Goal: Information Seeking & Learning: Learn about a topic

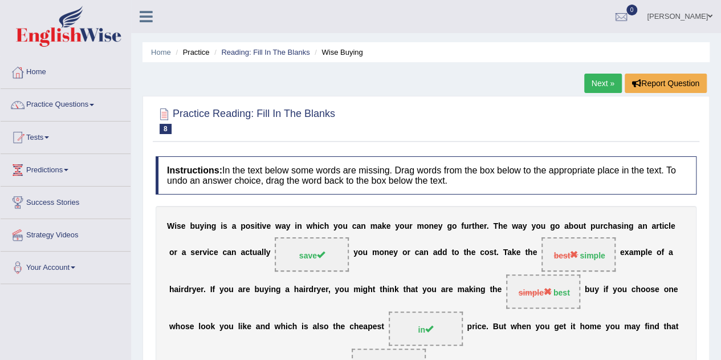
click at [94, 104] on span at bounding box center [91, 105] width 5 height 2
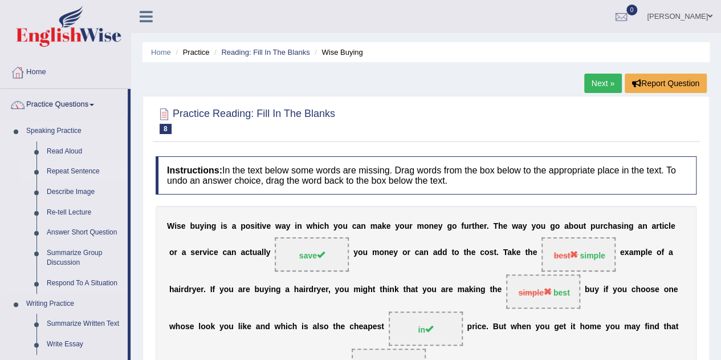
click at [69, 172] on link "Repeat Sentence" at bounding box center [85, 171] width 86 height 21
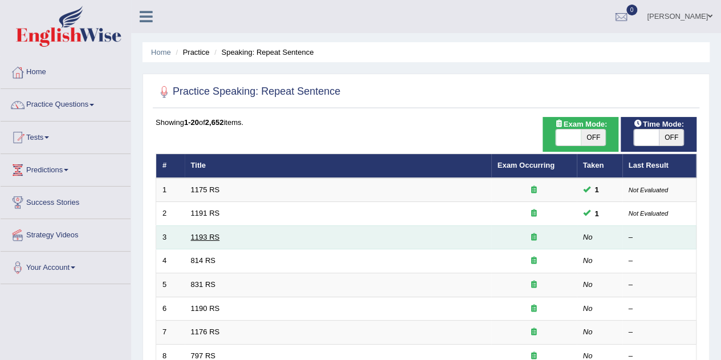
click at [212, 234] on link "1193 RS" at bounding box center [205, 236] width 29 height 9
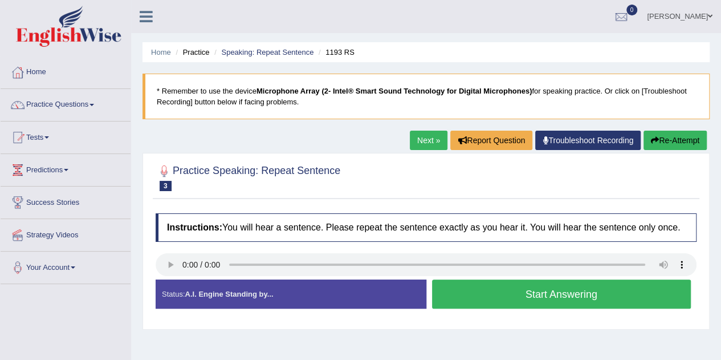
click at [537, 303] on button "Start Answering" at bounding box center [561, 293] width 259 height 29
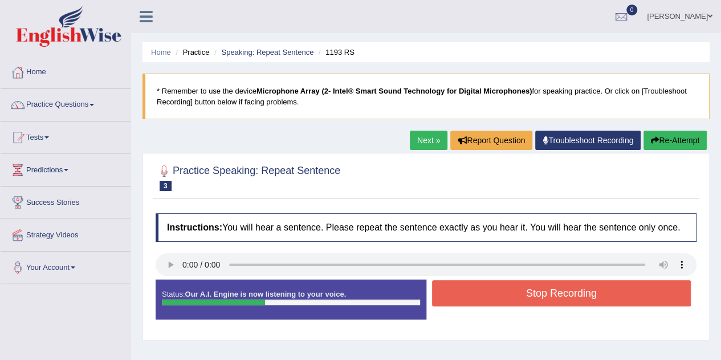
click at [537, 303] on button "Stop Recording" at bounding box center [561, 293] width 259 height 26
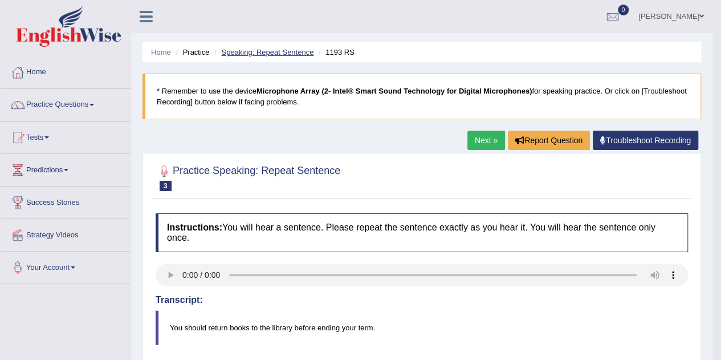
click at [293, 52] on link "Speaking: Repeat Sentence" at bounding box center [267, 52] width 92 height 9
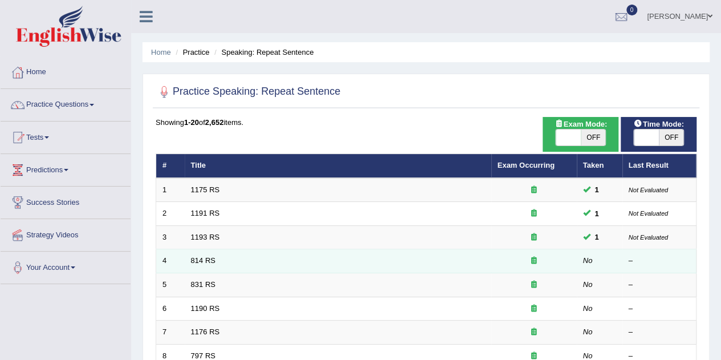
click at [249, 264] on td "814 RS" at bounding box center [338, 261] width 307 height 24
click at [194, 259] on link "814 RS" at bounding box center [203, 260] width 25 height 9
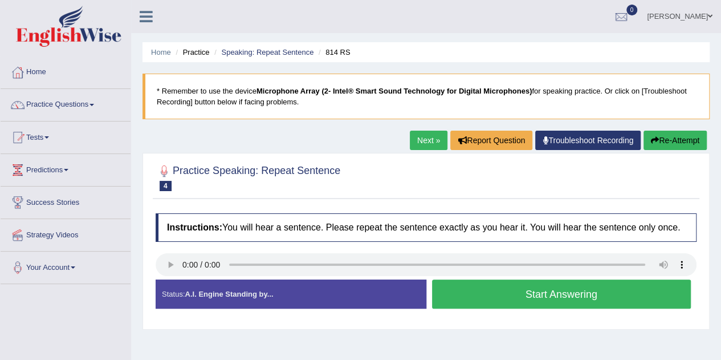
click at [174, 279] on div "Created with Highcharts 7.1.2 Too low Too high Time Pitch meter: 0 2.5 5 7.5 10" at bounding box center [288, 279] width 276 height 1
click at [644, 296] on button "Start Answering" at bounding box center [561, 293] width 259 height 29
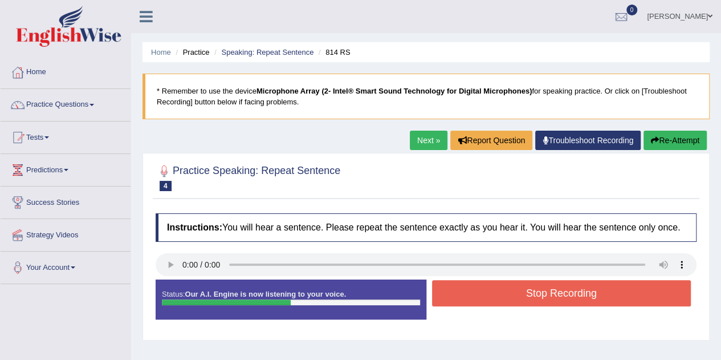
click at [655, 295] on button "Stop Recording" at bounding box center [561, 293] width 259 height 26
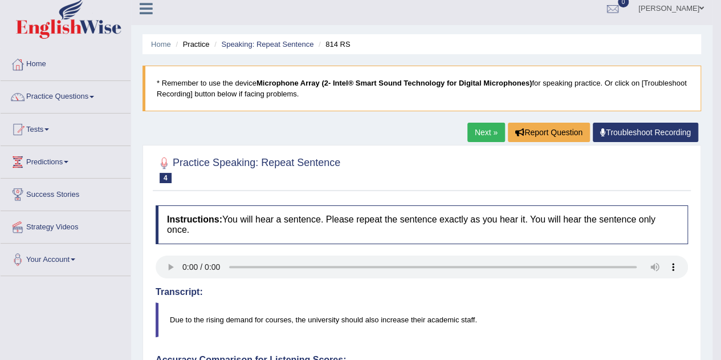
scroll to position [7, 0]
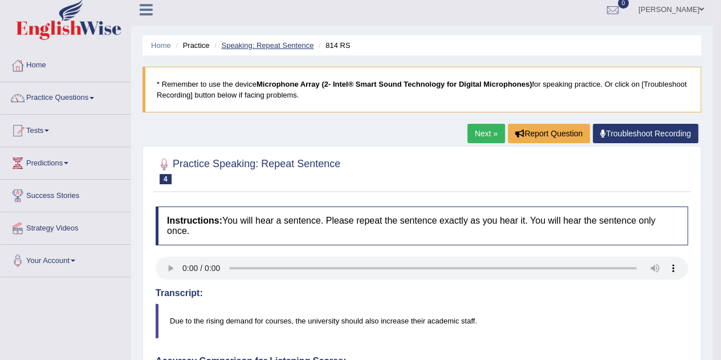
click at [250, 47] on link "Speaking: Repeat Sentence" at bounding box center [267, 45] width 92 height 9
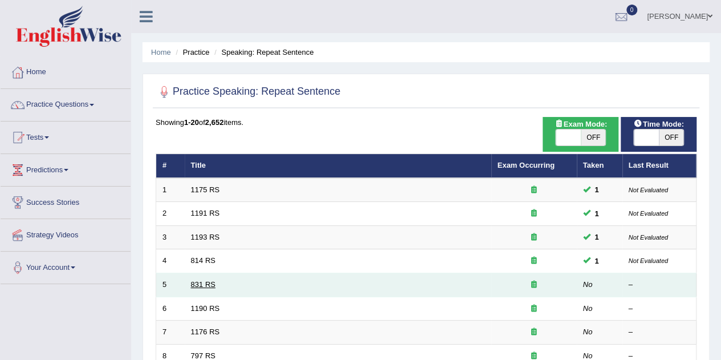
click at [202, 284] on link "831 RS" at bounding box center [203, 284] width 25 height 9
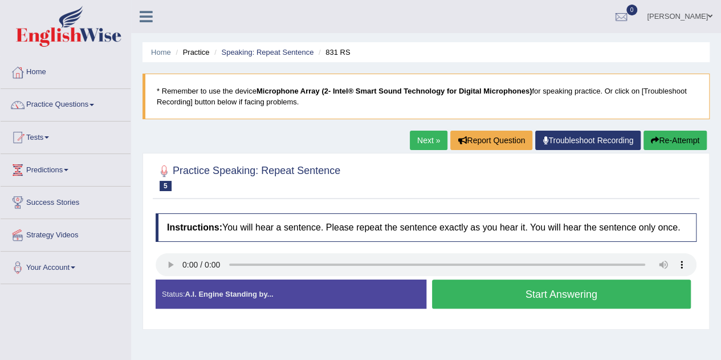
click at [599, 300] on button "Start Answering" at bounding box center [561, 293] width 259 height 29
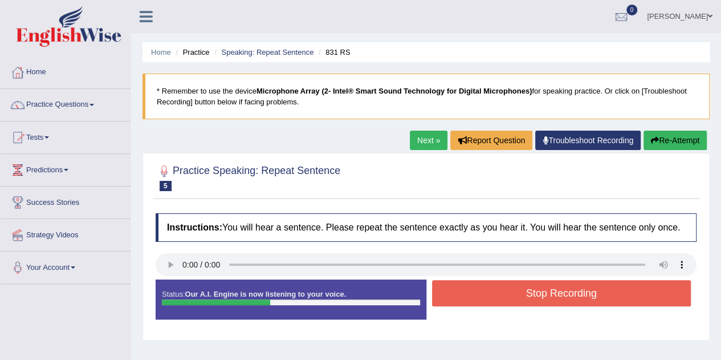
click at [610, 295] on button "Stop Recording" at bounding box center [561, 293] width 259 height 26
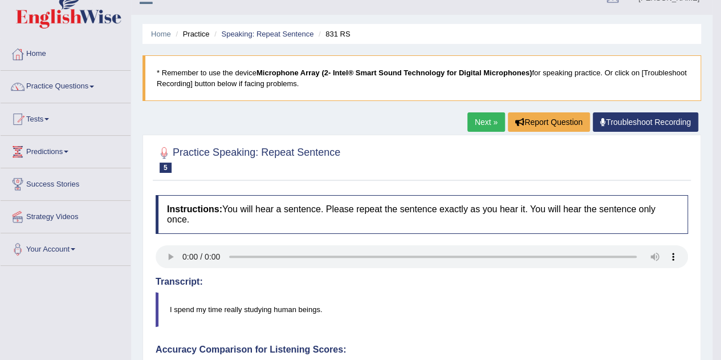
scroll to position [16, 0]
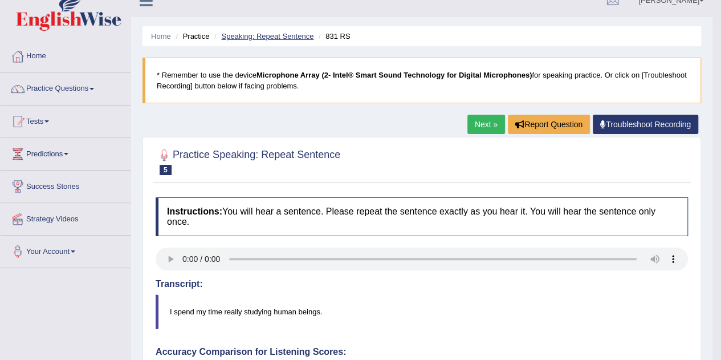
click at [274, 36] on link "Speaking: Repeat Sentence" at bounding box center [267, 36] width 92 height 9
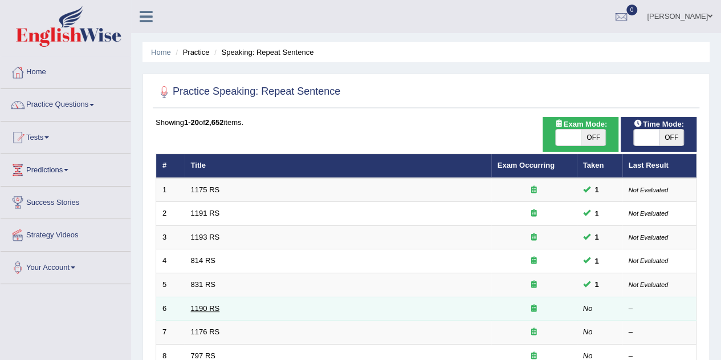
click at [203, 307] on link "1190 RS" at bounding box center [205, 308] width 29 height 9
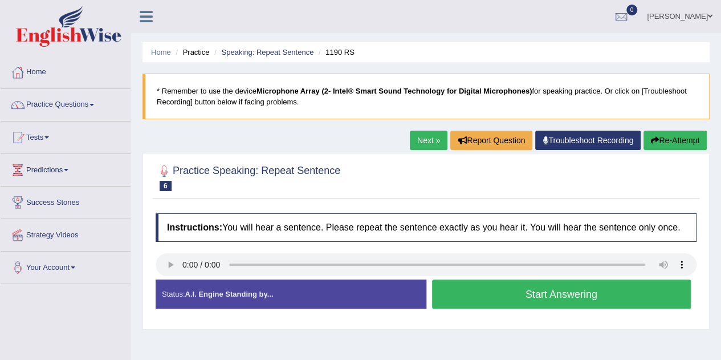
click at [605, 302] on button "Start Answering" at bounding box center [561, 293] width 259 height 29
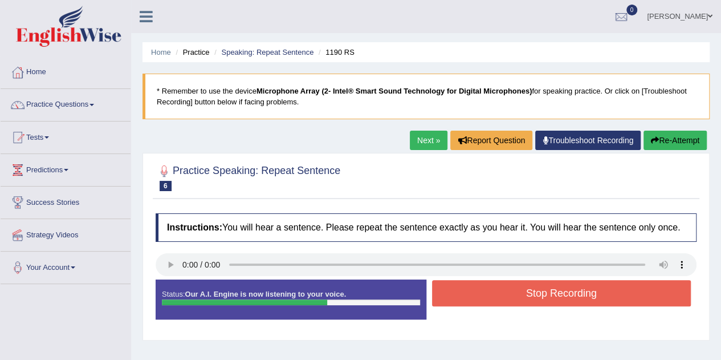
click at [611, 299] on button "Stop Recording" at bounding box center [561, 293] width 259 height 26
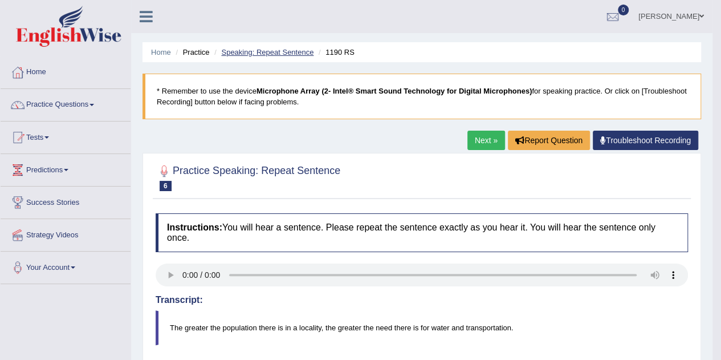
click at [252, 52] on link "Speaking: Repeat Sentence" at bounding box center [267, 52] width 92 height 9
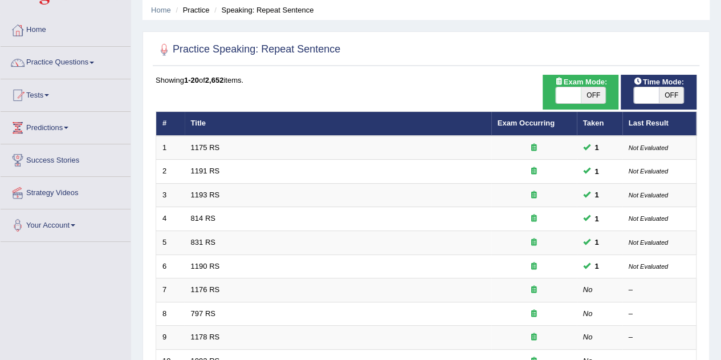
scroll to position [83, 0]
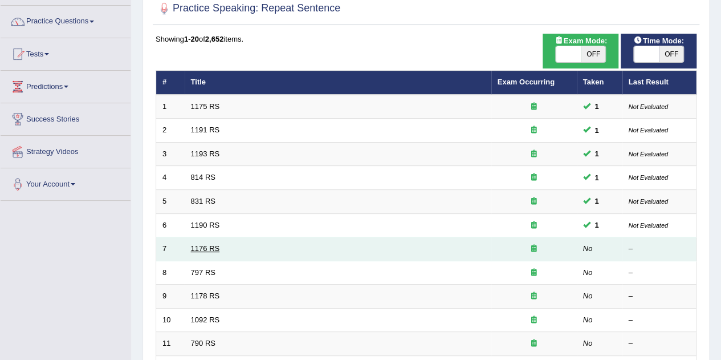
click at [204, 246] on link "1176 RS" at bounding box center [205, 248] width 29 height 9
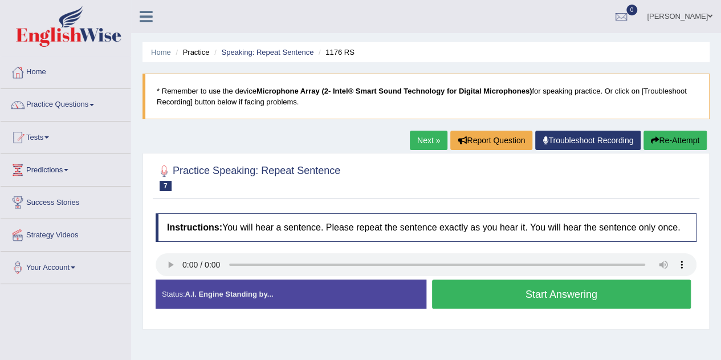
click at [172, 279] on div "Created with Highcharts 7.1.2 Too low Too high Time Pitch meter: 0 2.5 5 7.5 10" at bounding box center [288, 279] width 276 height 1
click at [640, 300] on button "Start Answering" at bounding box center [561, 293] width 259 height 29
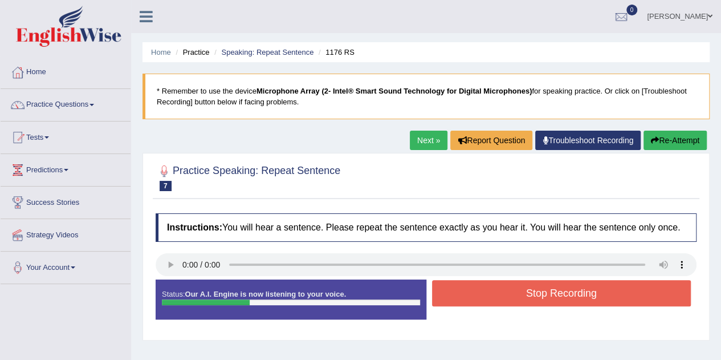
click at [640, 297] on button "Stop Recording" at bounding box center [561, 293] width 259 height 26
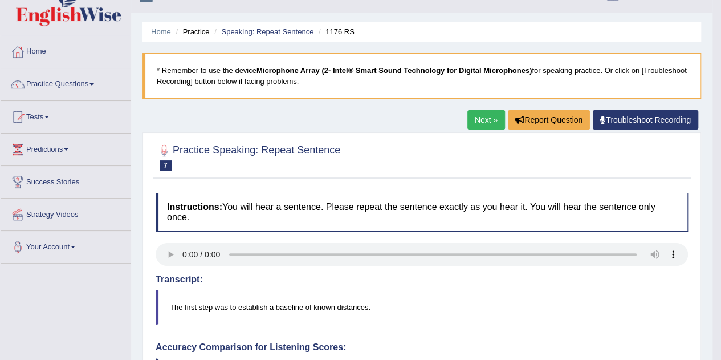
scroll to position [11, 0]
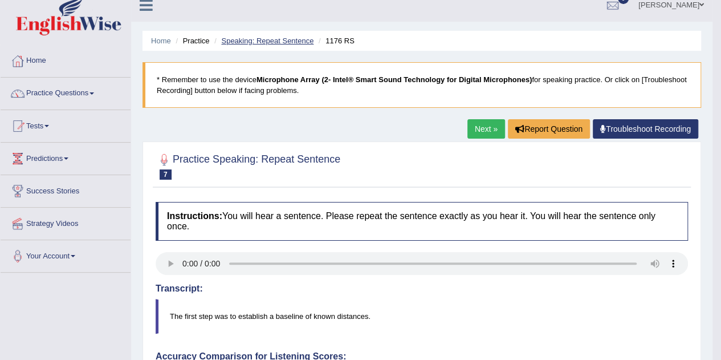
click at [292, 40] on link "Speaking: Repeat Sentence" at bounding box center [267, 40] width 92 height 9
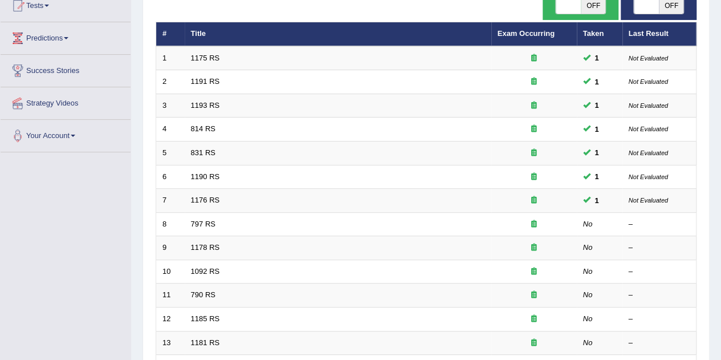
scroll to position [134, 0]
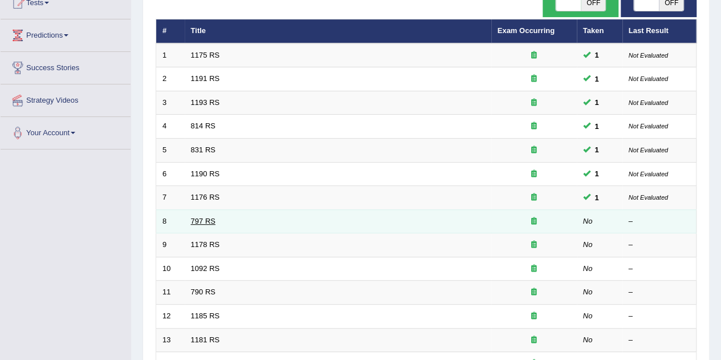
click at [206, 219] on link "797 RS" at bounding box center [203, 221] width 25 height 9
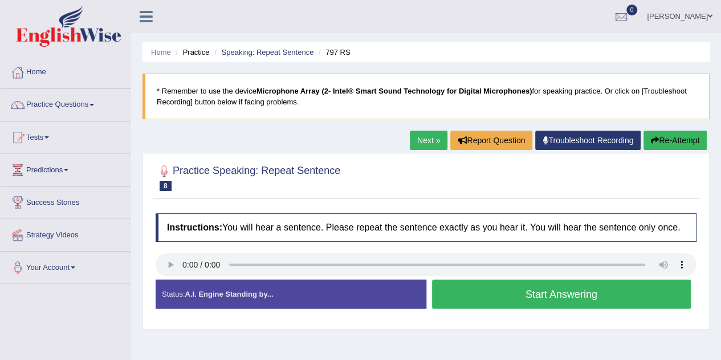
click at [619, 299] on button "Start Answering" at bounding box center [561, 293] width 259 height 29
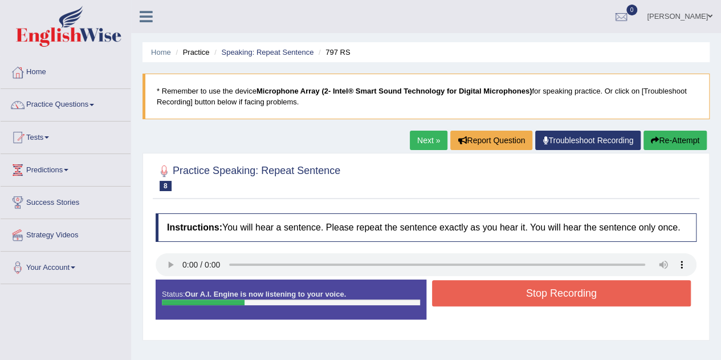
click at [626, 297] on button "Stop Recording" at bounding box center [561, 293] width 259 height 26
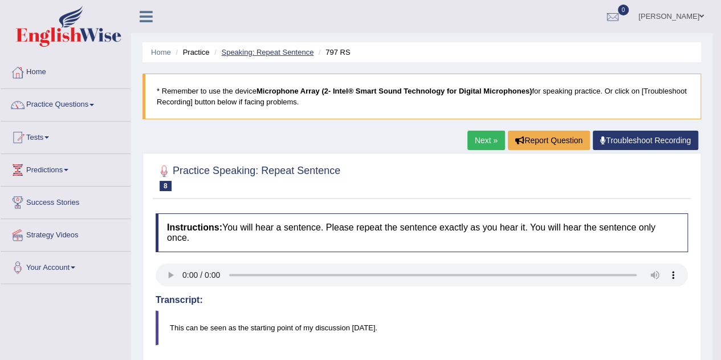
click at [285, 52] on link "Speaking: Repeat Sentence" at bounding box center [267, 52] width 92 height 9
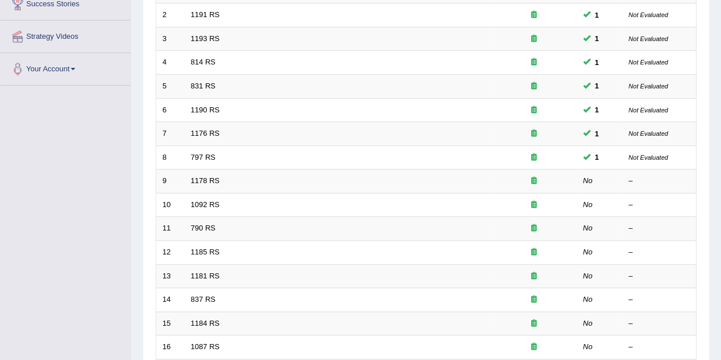
scroll to position [202, 0]
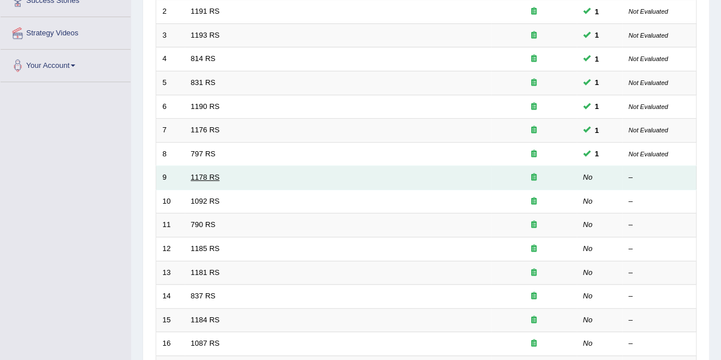
click at [211, 176] on link "1178 RS" at bounding box center [205, 177] width 29 height 9
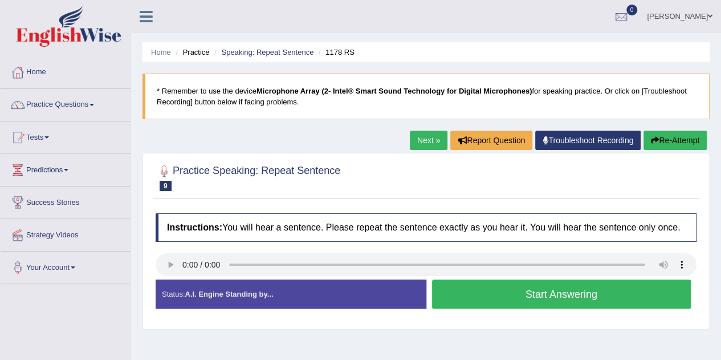
click at [628, 297] on button "Start Answering" at bounding box center [561, 293] width 259 height 29
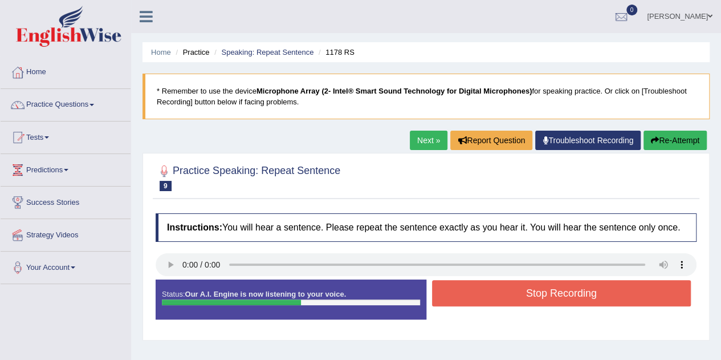
click at [643, 295] on button "Stop Recording" at bounding box center [561, 293] width 259 height 26
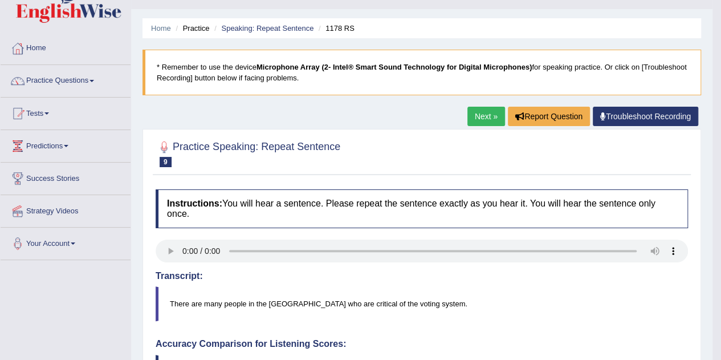
scroll to position [16, 0]
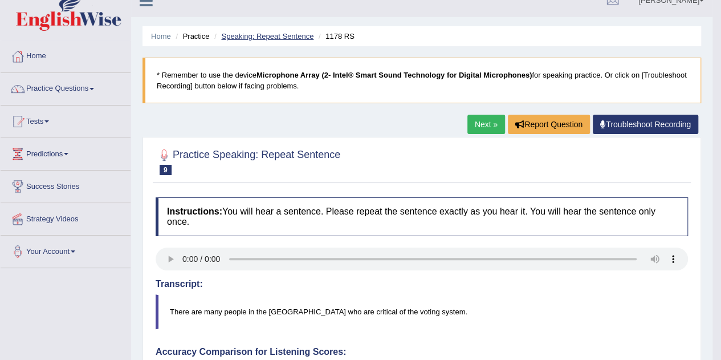
click at [255, 39] on link "Speaking: Repeat Sentence" at bounding box center [267, 36] width 92 height 9
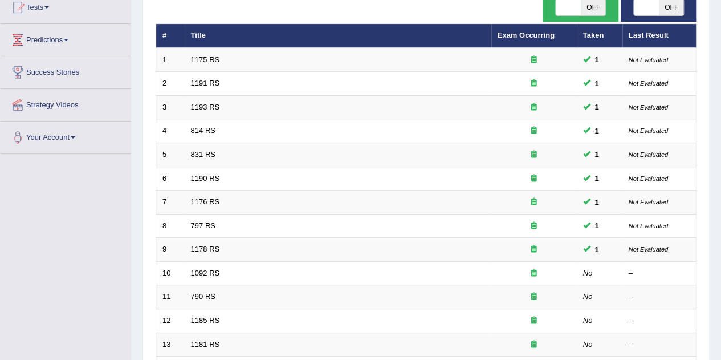
scroll to position [140, 0]
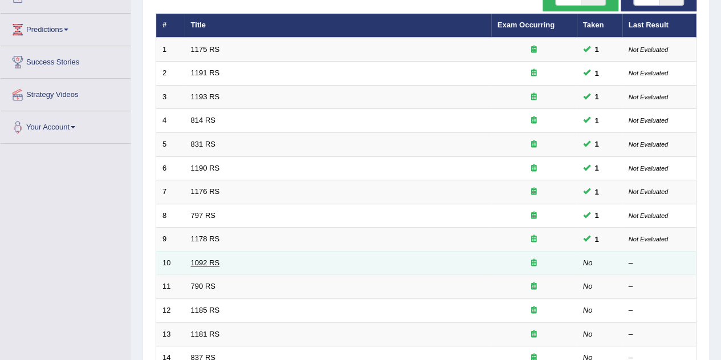
click at [198, 259] on link "1092 RS" at bounding box center [205, 262] width 29 height 9
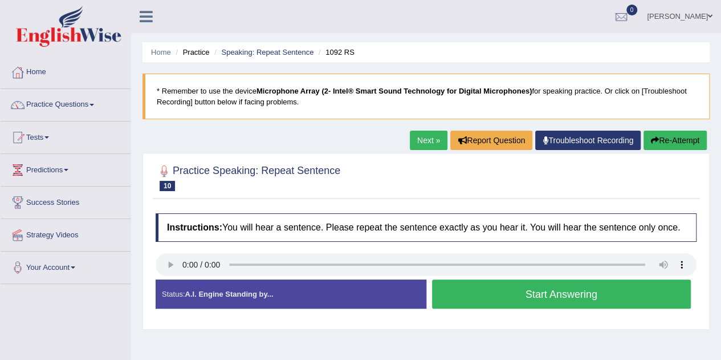
scroll to position [1, 0]
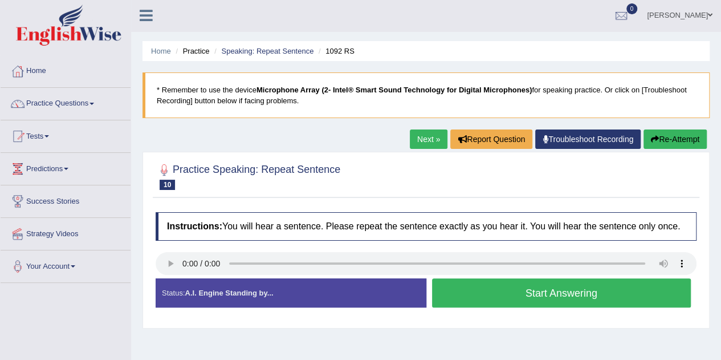
click at [621, 293] on button "Start Answering" at bounding box center [561, 292] width 259 height 29
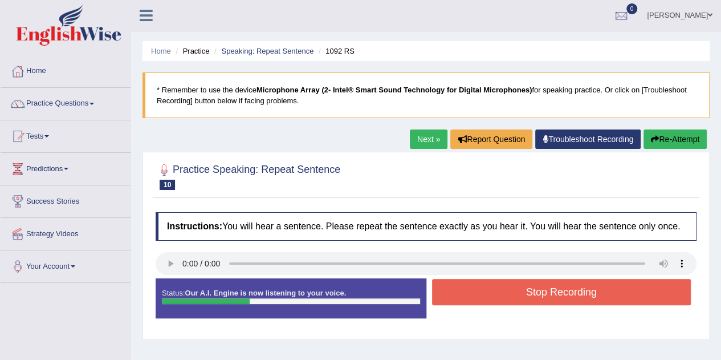
click at [622, 296] on button "Stop Recording" at bounding box center [561, 292] width 259 height 26
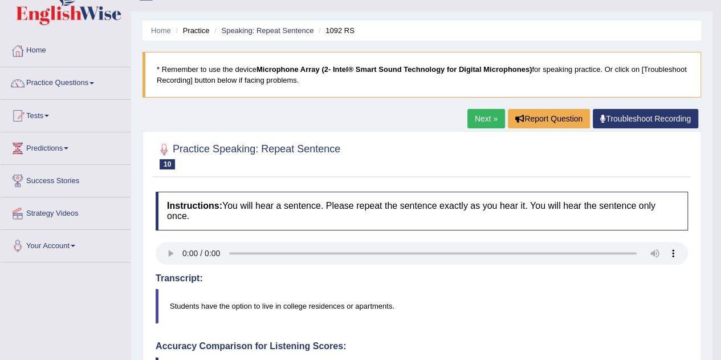
scroll to position [19, 0]
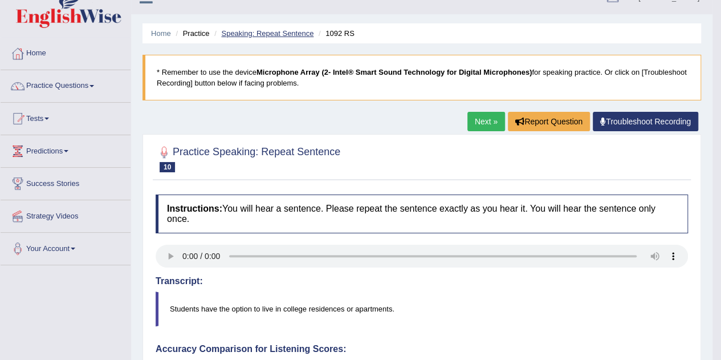
click at [268, 35] on link "Speaking: Repeat Sentence" at bounding box center [267, 33] width 92 height 9
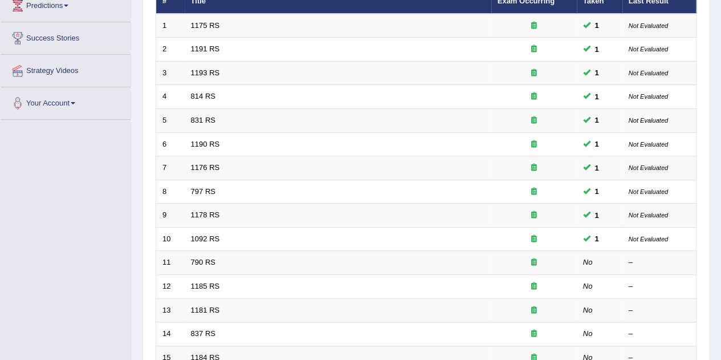
scroll to position [166, 0]
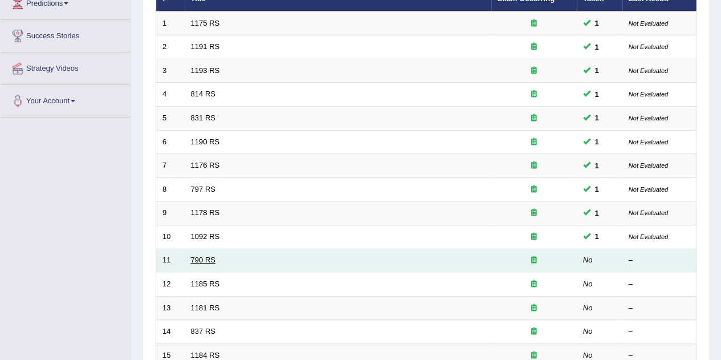
click at [199, 261] on link "790 RS" at bounding box center [203, 259] width 25 height 9
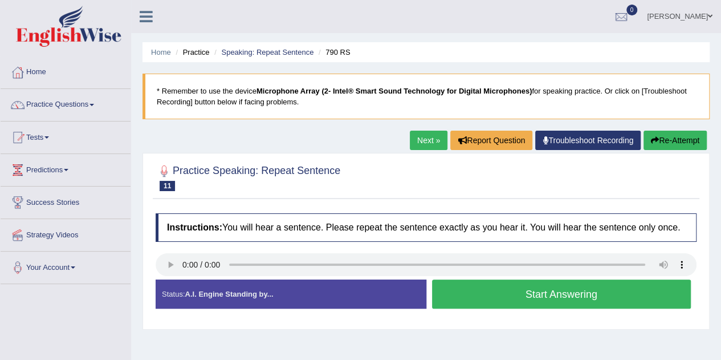
click at [634, 302] on button "Start Answering" at bounding box center [561, 293] width 259 height 29
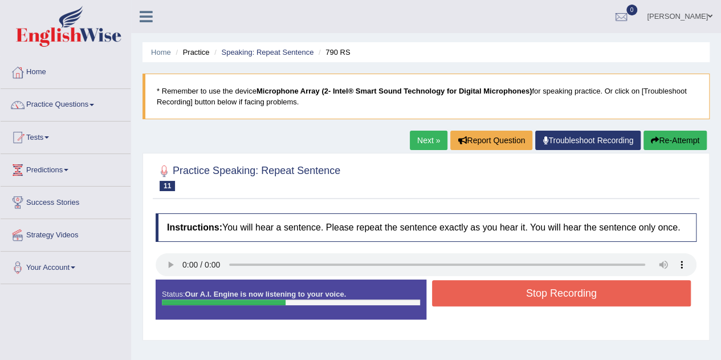
click at [617, 297] on button "Stop Recording" at bounding box center [561, 293] width 259 height 26
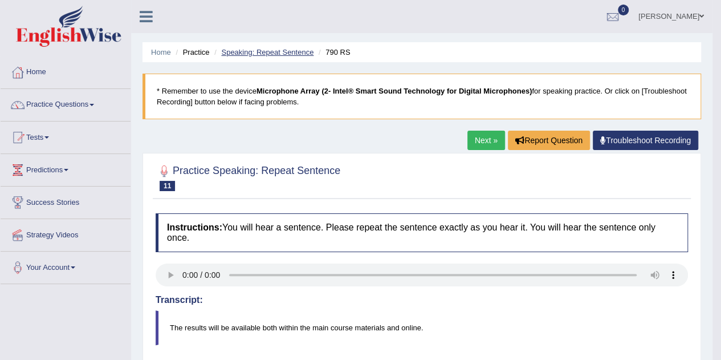
click at [267, 55] on link "Speaking: Repeat Sentence" at bounding box center [267, 52] width 92 height 9
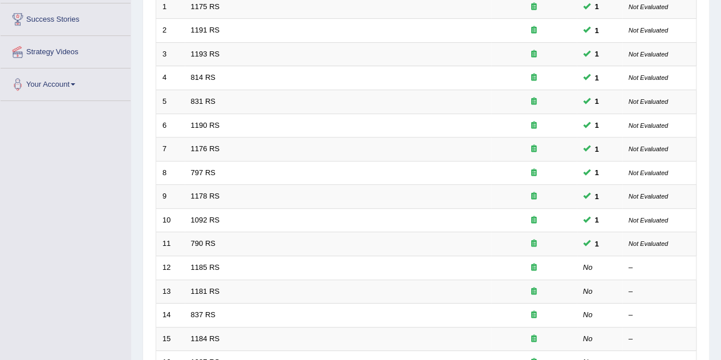
scroll to position [185, 0]
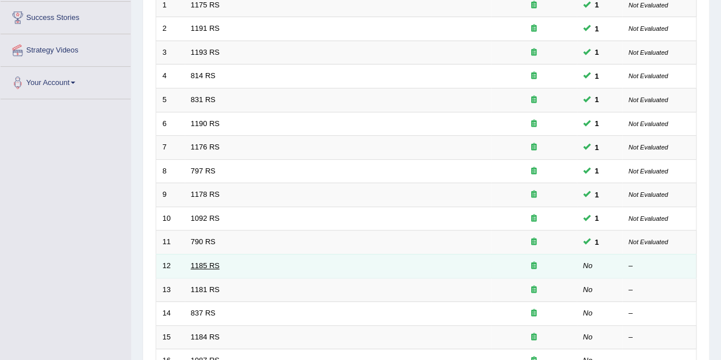
click at [202, 262] on link "1185 RS" at bounding box center [205, 265] width 29 height 9
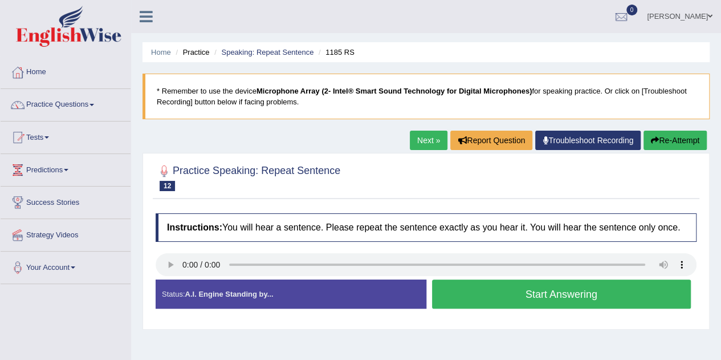
click at [626, 295] on button "Start Answering" at bounding box center [561, 293] width 259 height 29
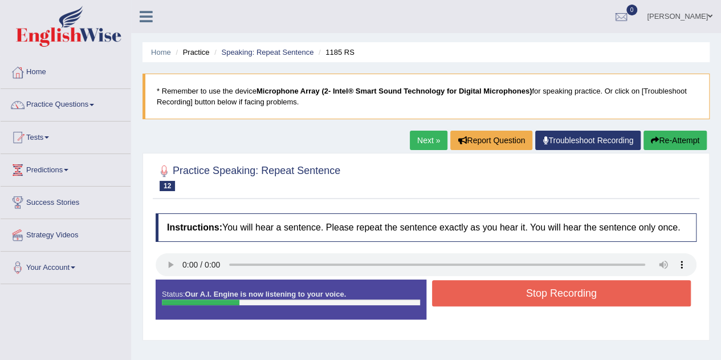
click at [618, 296] on button "Stop Recording" at bounding box center [561, 293] width 259 height 26
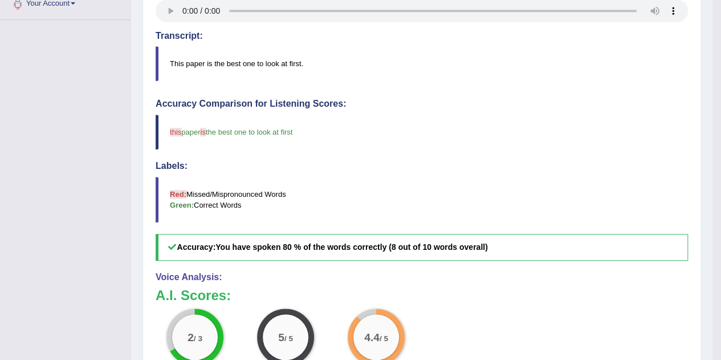
scroll to position [264, 0]
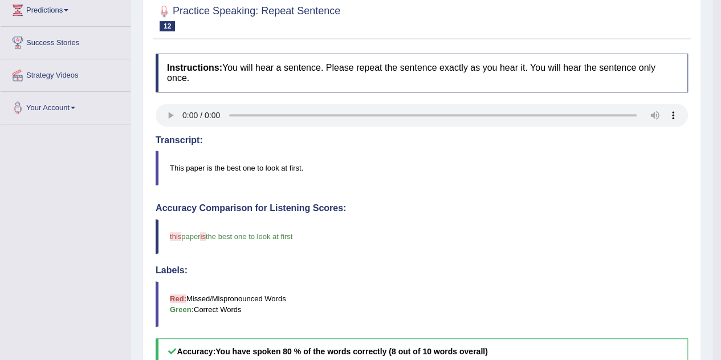
click at [666, 298] on blockquote "Red: Missed/Mispronounced Words Green: Correct Words" at bounding box center [422, 304] width 532 height 46
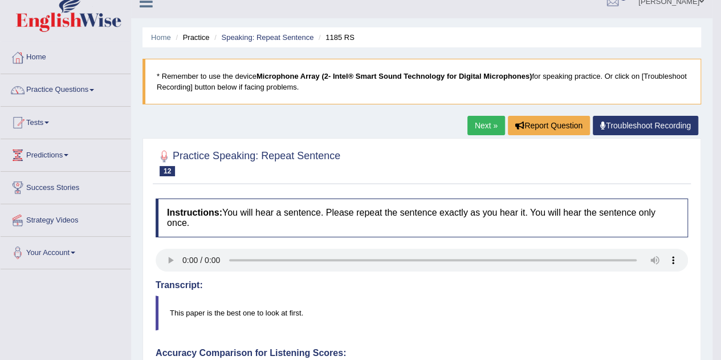
scroll to position [0, 0]
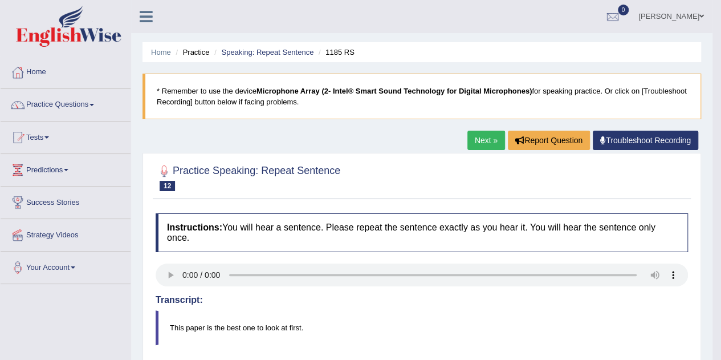
click at [252, 52] on link "Speaking: Repeat Sentence" at bounding box center [267, 52] width 92 height 9
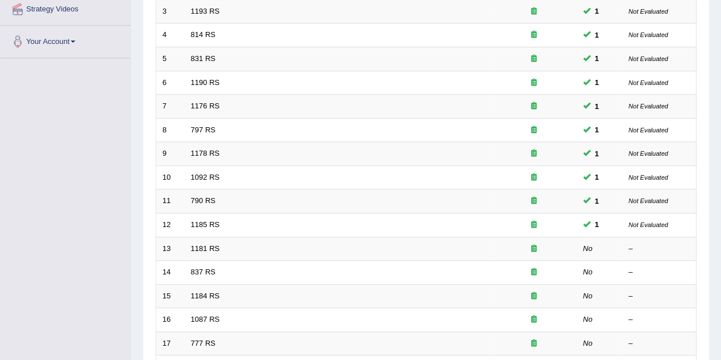
scroll to position [226, 0]
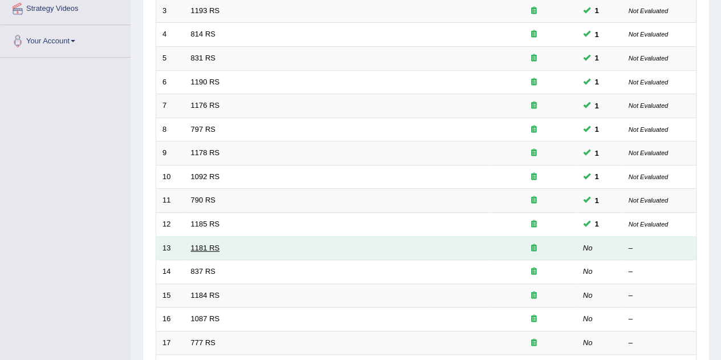
click at [204, 244] on link "1181 RS" at bounding box center [205, 247] width 29 height 9
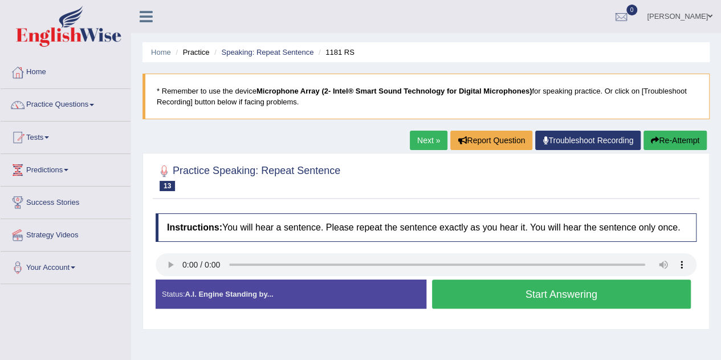
click at [168, 279] on div "Created with Highcharts 7.1.2 Too low Too high Time Pitch meter: 0 2.5 5 7.5 10" at bounding box center [288, 279] width 276 height 1
click at [630, 298] on button "Start Answering" at bounding box center [561, 293] width 259 height 29
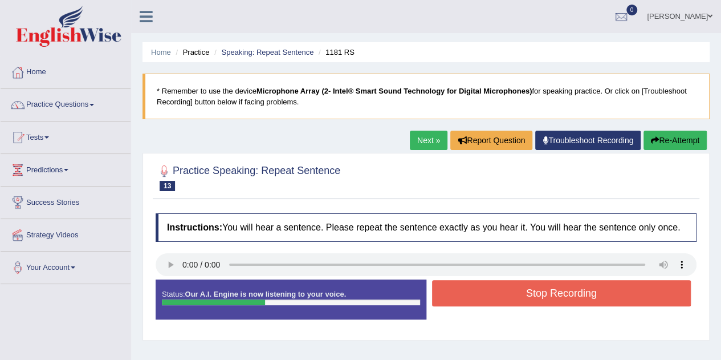
click at [620, 300] on button "Stop Recording" at bounding box center [561, 293] width 259 height 26
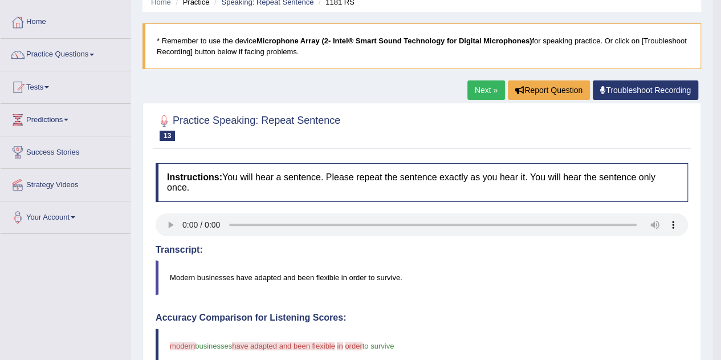
scroll to position [35, 0]
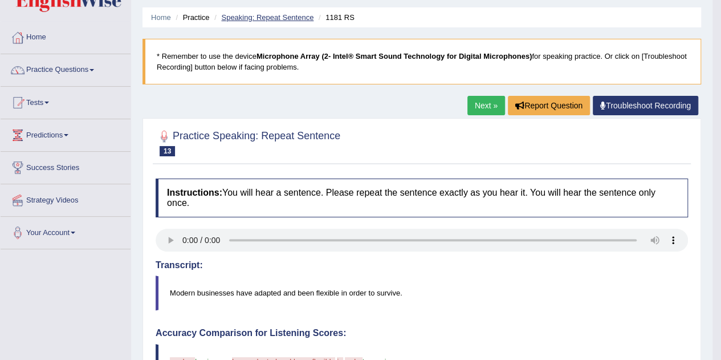
click at [255, 19] on link "Speaking: Repeat Sentence" at bounding box center [267, 17] width 92 height 9
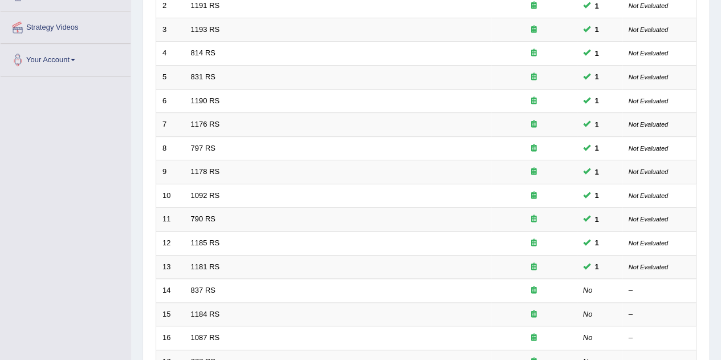
scroll to position [215, 0]
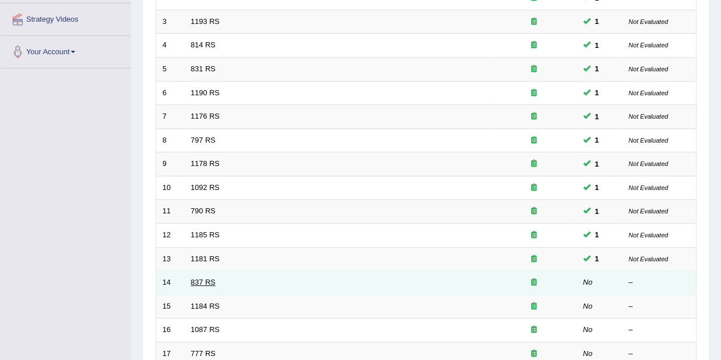
click at [201, 278] on link "837 RS" at bounding box center [203, 281] width 25 height 9
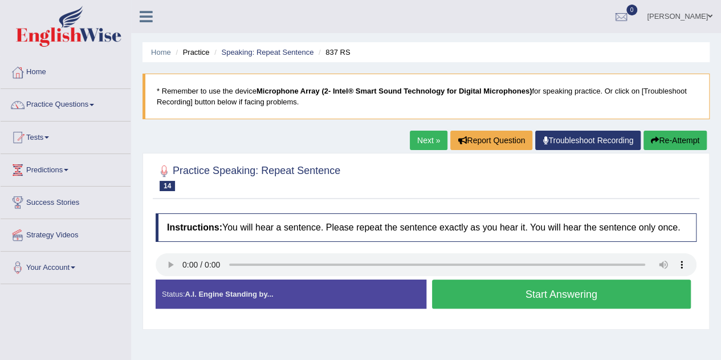
click at [624, 296] on button "Start Answering" at bounding box center [561, 293] width 259 height 29
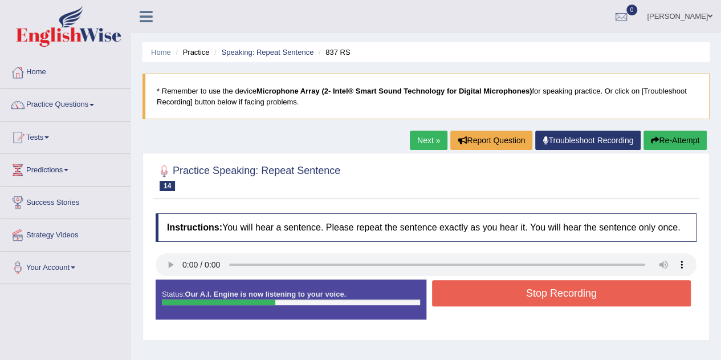
click at [624, 296] on button "Stop Recording" at bounding box center [561, 293] width 259 height 26
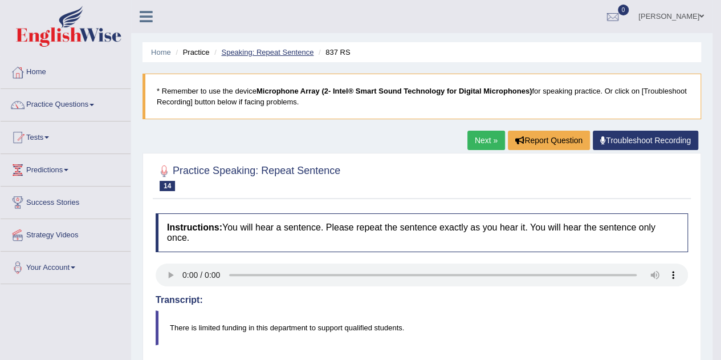
click at [289, 52] on link "Speaking: Repeat Sentence" at bounding box center [267, 52] width 92 height 9
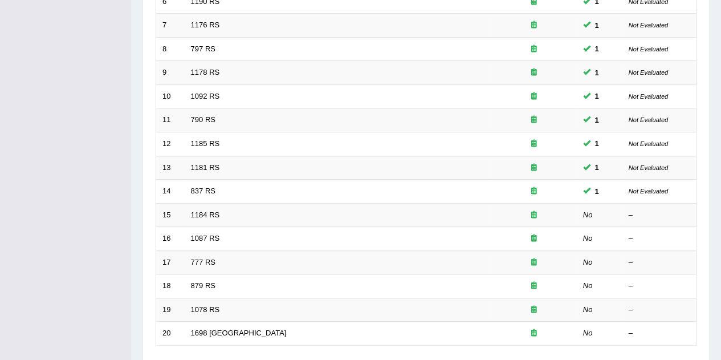
scroll to position [306, 0]
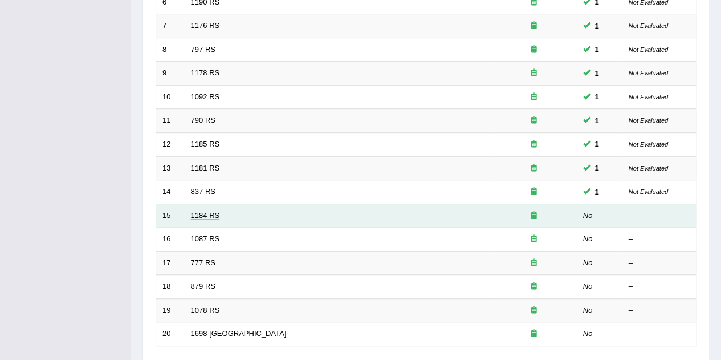
click at [198, 211] on link "1184 RS" at bounding box center [205, 215] width 29 height 9
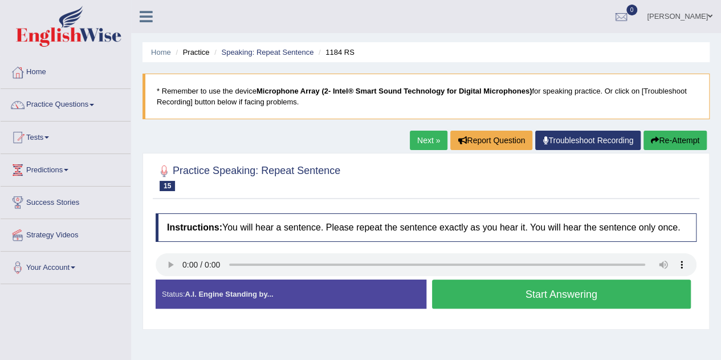
click at [608, 299] on button "Start Answering" at bounding box center [561, 293] width 259 height 29
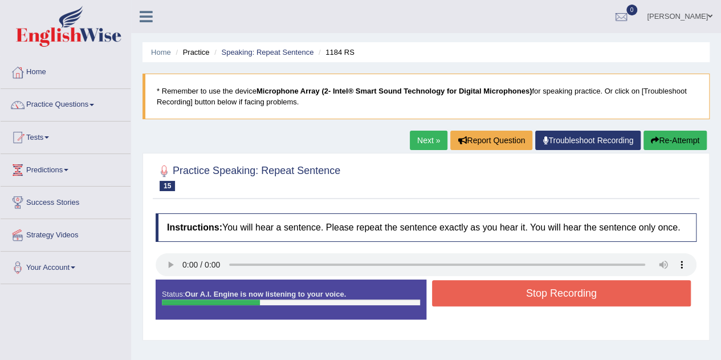
click at [621, 295] on button "Stop Recording" at bounding box center [561, 293] width 259 height 26
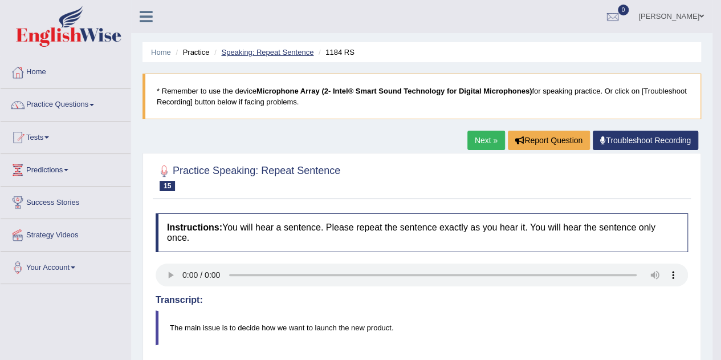
click at [247, 55] on link "Speaking: Repeat Sentence" at bounding box center [267, 52] width 92 height 9
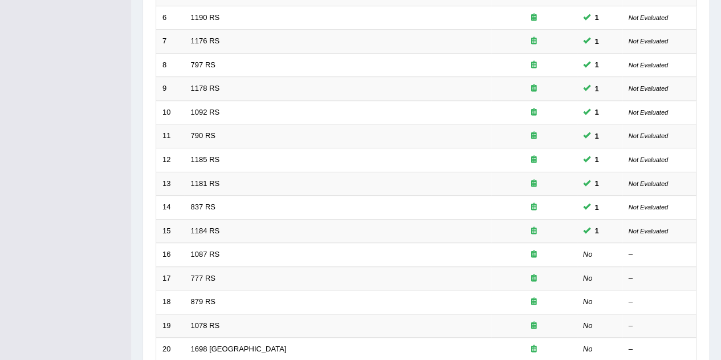
scroll to position [292, 0]
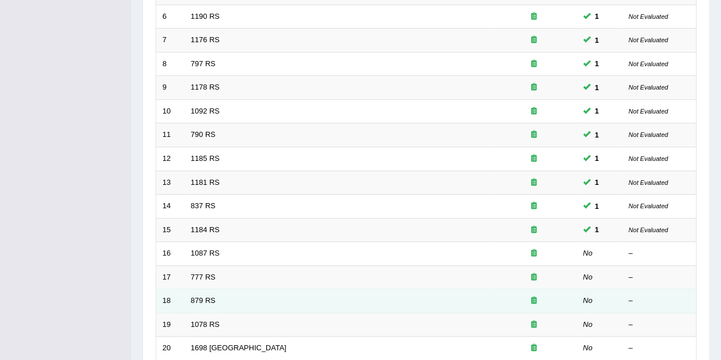
click at [665, 295] on div "–" at bounding box center [659, 300] width 62 height 11
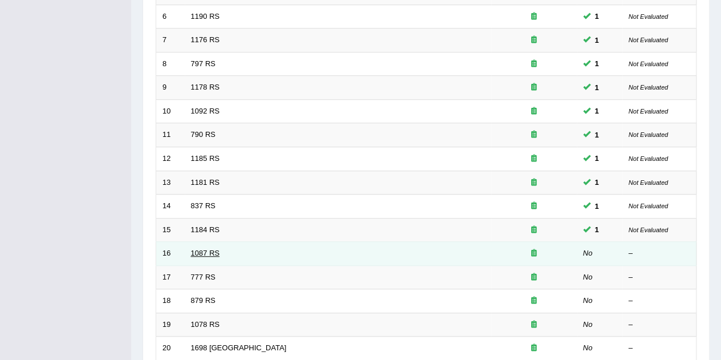
click at [202, 251] on link "1087 RS" at bounding box center [205, 252] width 29 height 9
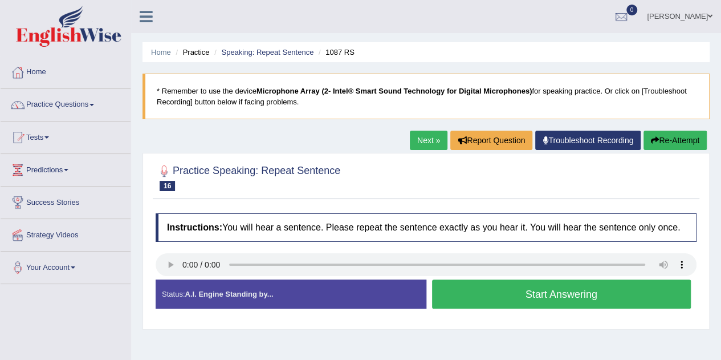
click at [639, 294] on button "Start Answering" at bounding box center [561, 293] width 259 height 29
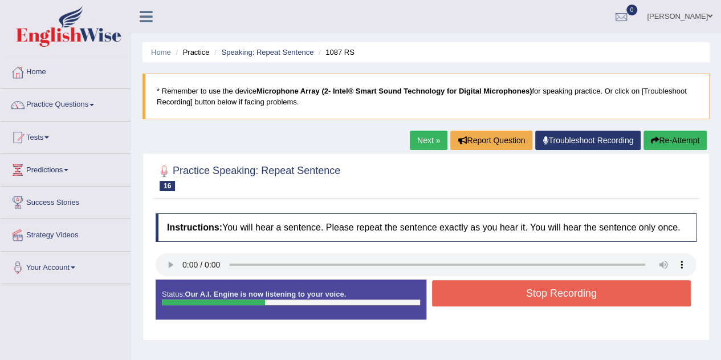
click at [624, 294] on button "Stop Recording" at bounding box center [561, 293] width 259 height 26
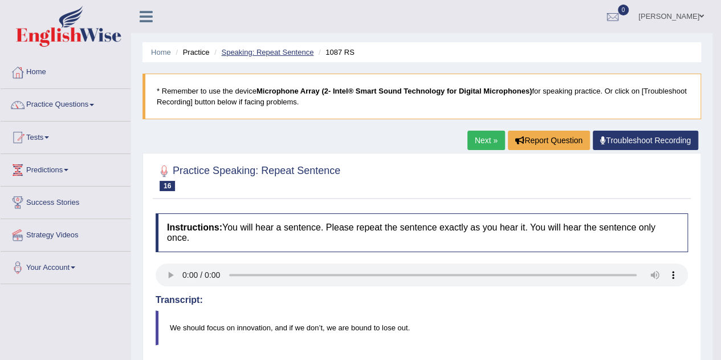
click at [245, 52] on link "Speaking: Repeat Sentence" at bounding box center [267, 52] width 92 height 9
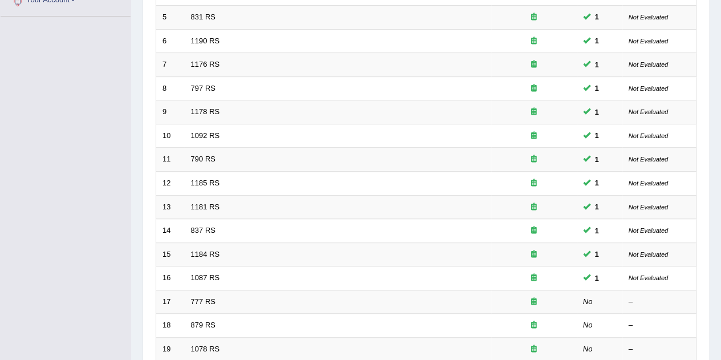
scroll to position [268, 0]
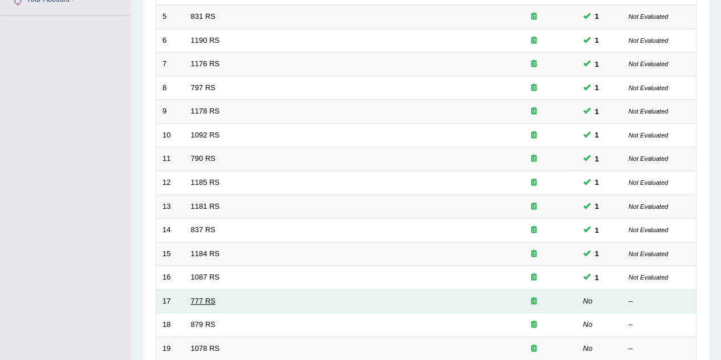
click at [200, 297] on link "777 RS" at bounding box center [203, 300] width 25 height 9
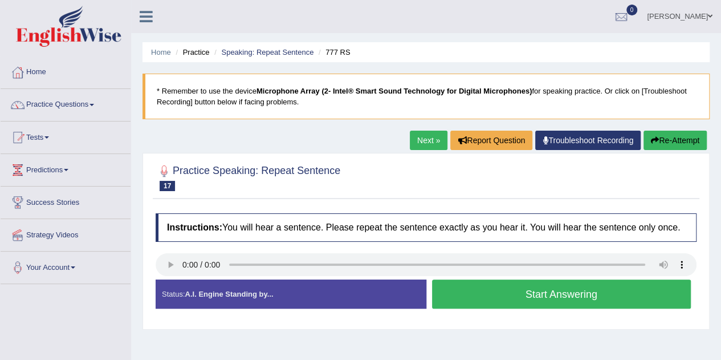
click at [174, 279] on div "Created with Highcharts 7.1.2 Too low Too high Time Pitch meter: 0 2.5 5 7.5 10" at bounding box center [288, 279] width 276 height 1
click at [635, 294] on button "Start Answering" at bounding box center [561, 293] width 259 height 29
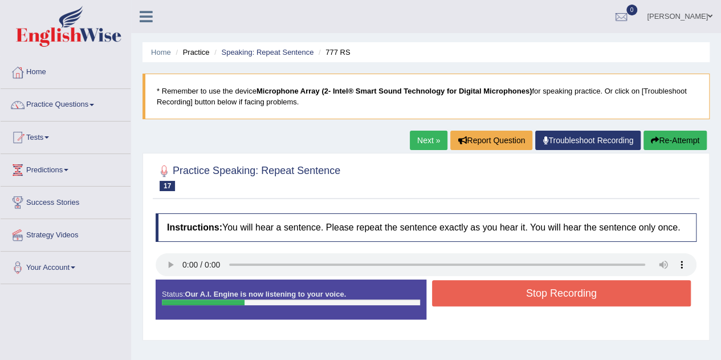
click at [634, 291] on button "Stop Recording" at bounding box center [561, 293] width 259 height 26
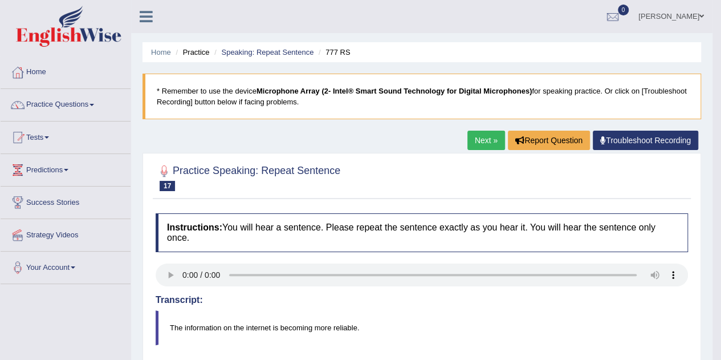
click at [646, 323] on blockquote "The information on the internet is becoming more reliable." at bounding box center [422, 327] width 532 height 35
click at [246, 52] on link "Speaking: Repeat Sentence" at bounding box center [267, 52] width 92 height 9
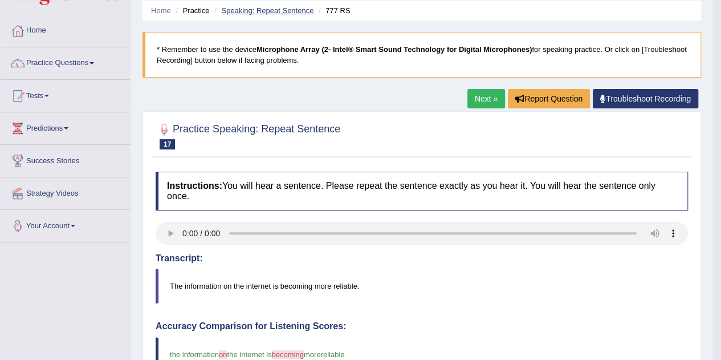
scroll to position [66, 0]
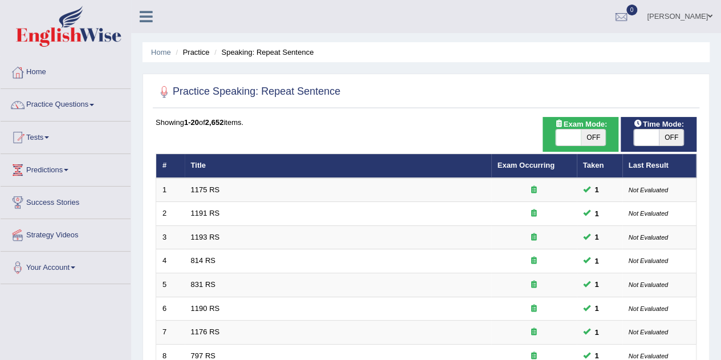
click at [91, 116] on link "Practice Questions" at bounding box center [66, 103] width 130 height 28
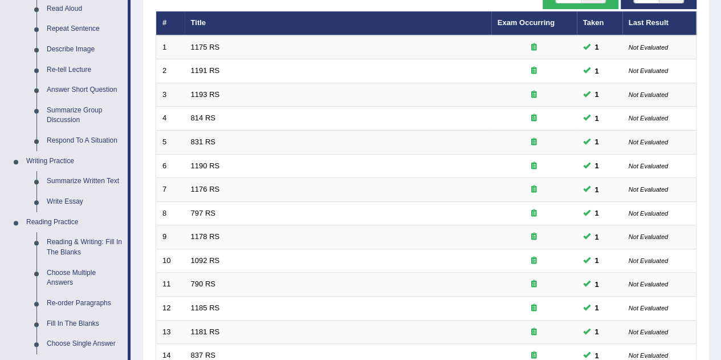
scroll to position [145, 0]
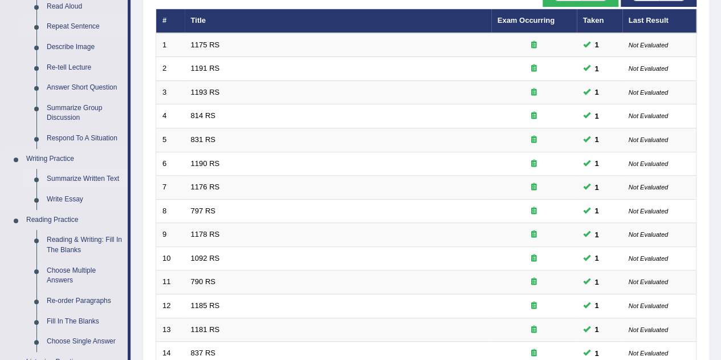
click at [92, 178] on link "Summarize Written Text" at bounding box center [85, 179] width 86 height 21
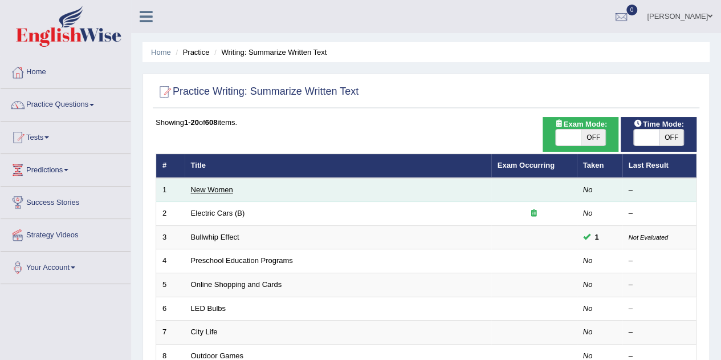
click at [221, 189] on link "New Women" at bounding box center [212, 189] width 42 height 9
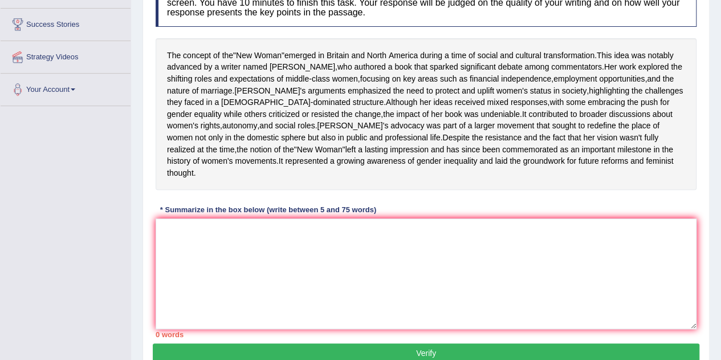
scroll to position [195, 0]
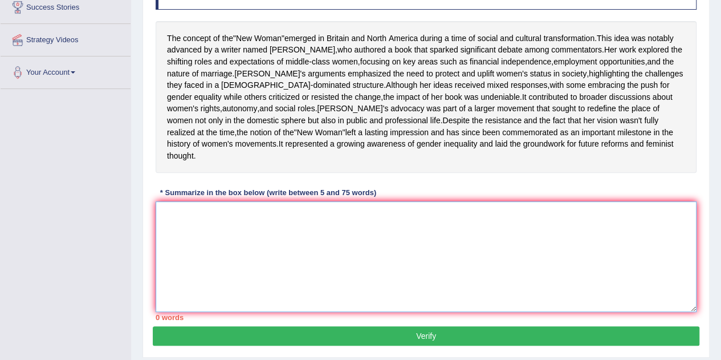
click at [595, 271] on textarea at bounding box center [426, 256] width 541 height 111
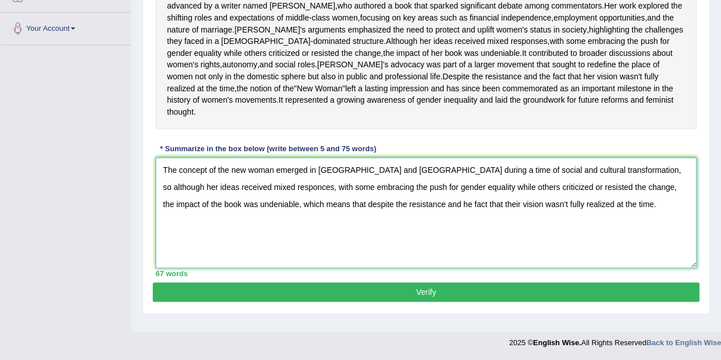
scroll to position [251, 0]
type textarea "The concept of the new woman emerged in britain and north america during a time…"
click at [499, 301] on button "Verify" at bounding box center [426, 291] width 546 height 19
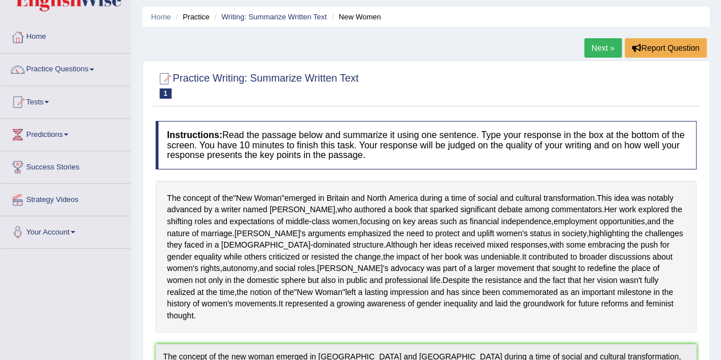
scroll to position [0, 0]
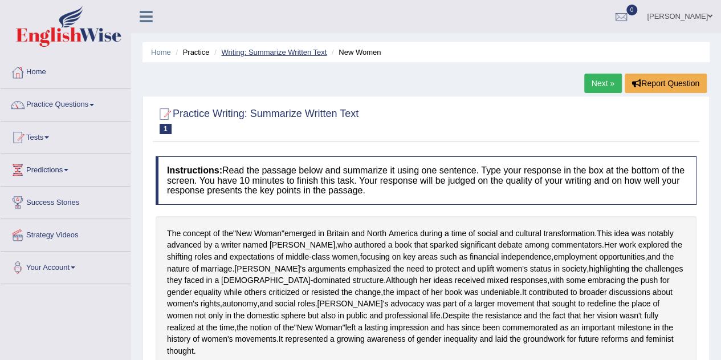
click at [266, 53] on link "Writing: Summarize Written Text" at bounding box center [273, 52] width 105 height 9
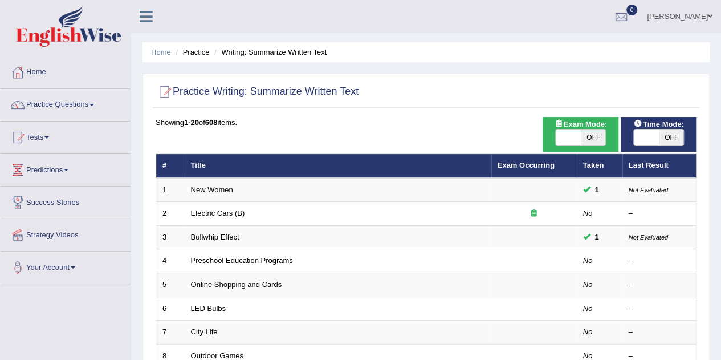
click at [662, 141] on span "OFF" at bounding box center [671, 137] width 25 height 16
checkbox input "true"
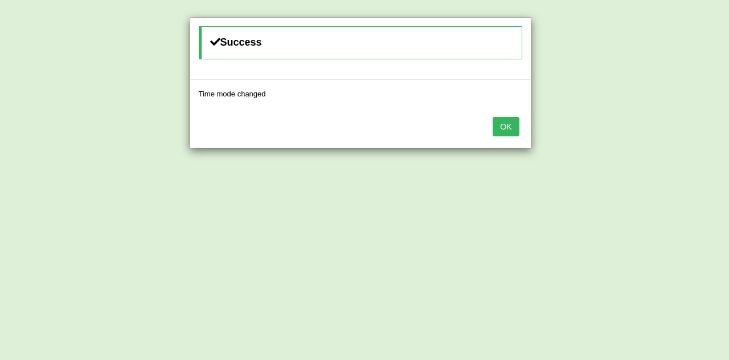
click at [509, 128] on button "OK" at bounding box center [506, 126] width 26 height 19
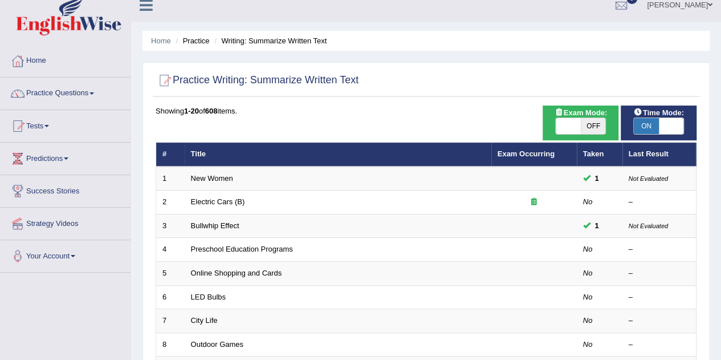
scroll to position [34, 0]
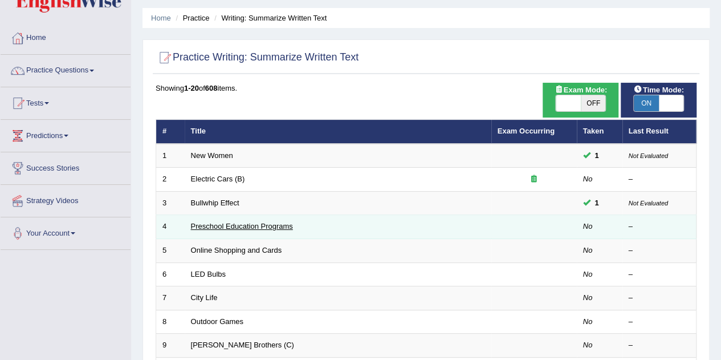
click at [253, 226] on link "Preschool Education Programs" at bounding box center [242, 226] width 102 height 9
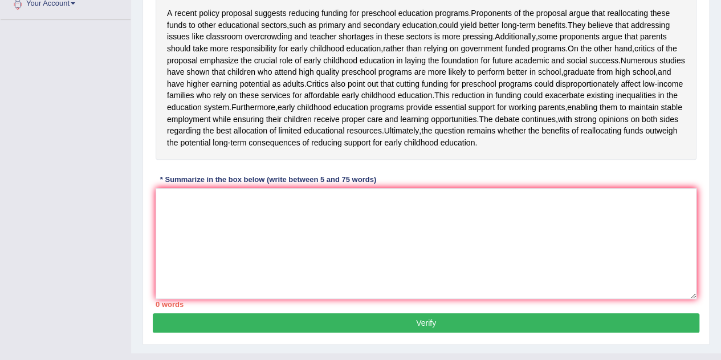
scroll to position [266, 0]
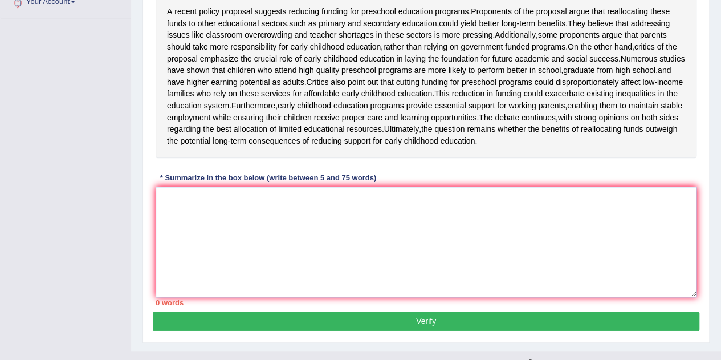
click at [386, 275] on textarea at bounding box center [426, 241] width 541 height 111
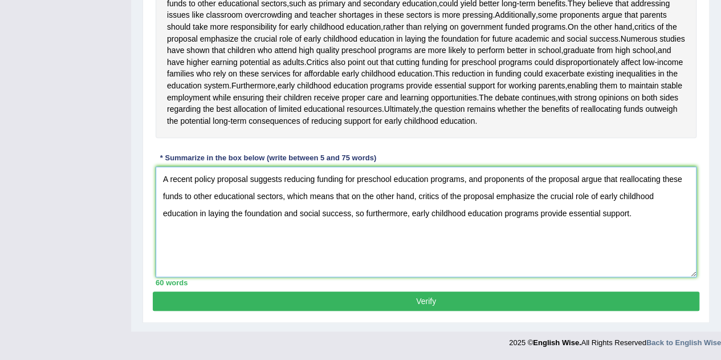
type textarea "A recent policy proposal suggests reducing funding for preschool education prog…"
click at [572, 307] on button "Verify" at bounding box center [426, 300] width 546 height 19
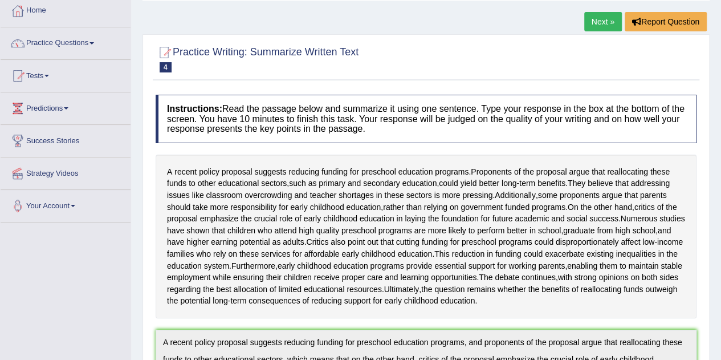
scroll to position [60, 0]
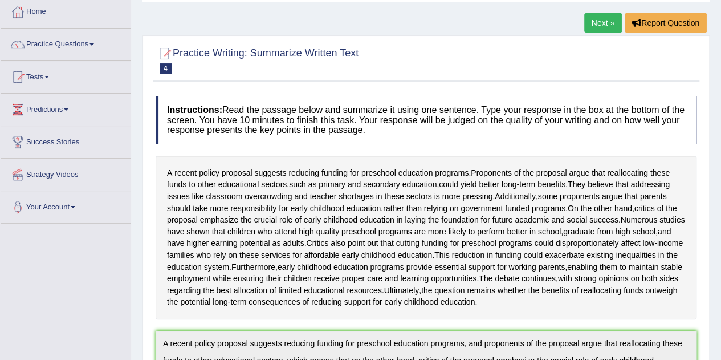
click at [394, 226] on span "education" at bounding box center [377, 220] width 35 height 12
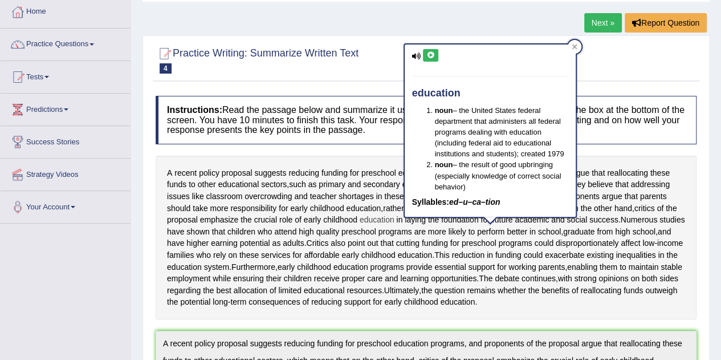
click at [198, 226] on span "proposal" at bounding box center [182, 220] width 31 height 12
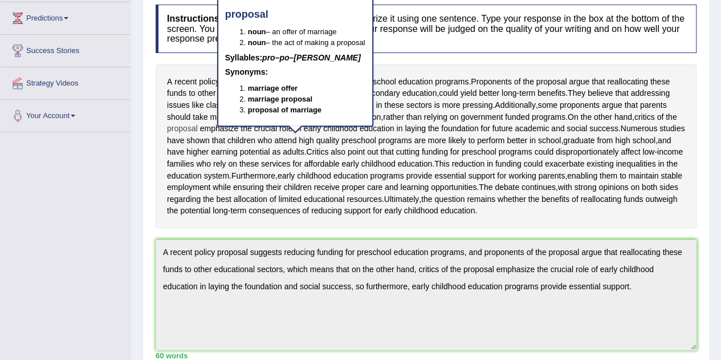
scroll to position [0, 0]
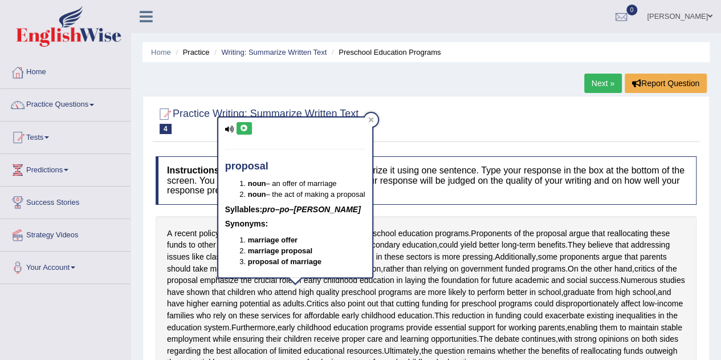
click at [449, 121] on div at bounding box center [426, 120] width 541 height 35
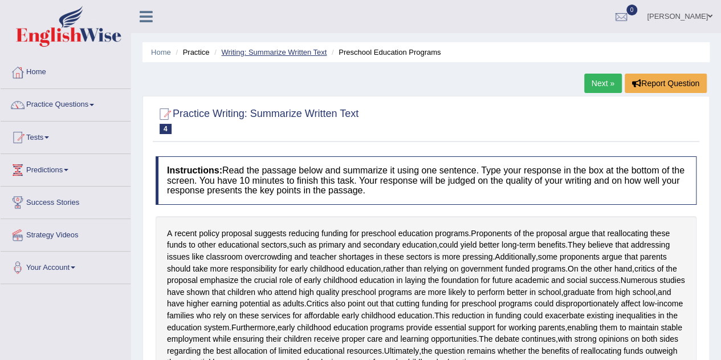
click at [303, 53] on link "Writing: Summarize Written Text" at bounding box center [273, 52] width 105 height 9
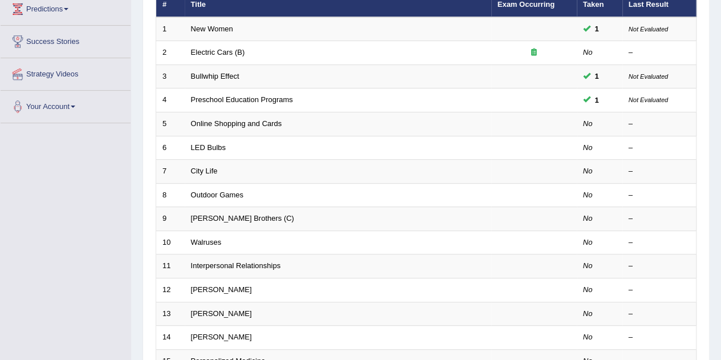
scroll to position [161, 0]
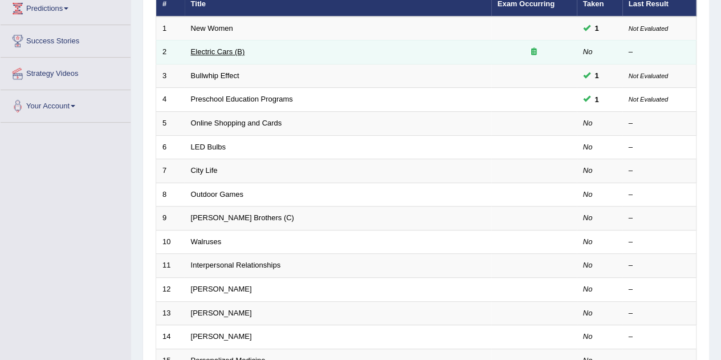
click at [231, 51] on link "Electric Cars (B)" at bounding box center [218, 51] width 54 height 9
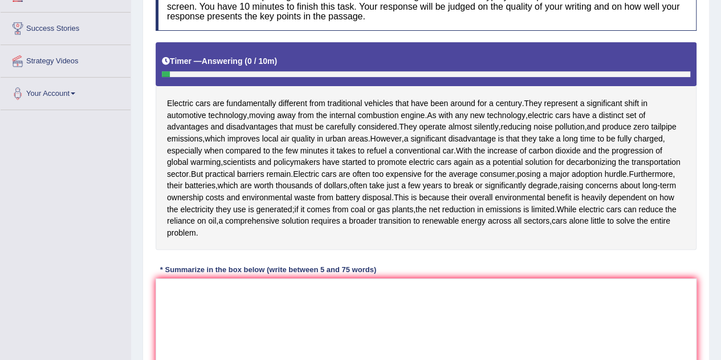
scroll to position [173, 0]
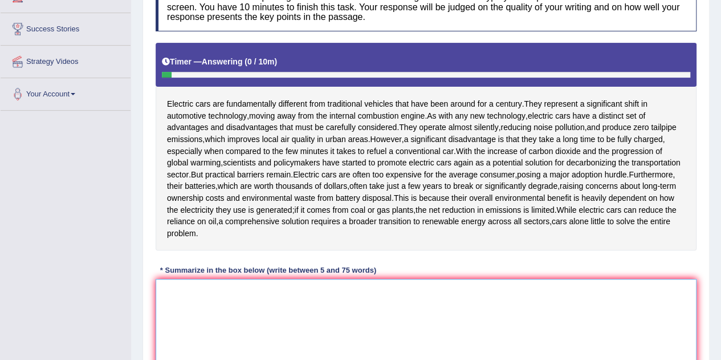
click at [361, 310] on textarea at bounding box center [426, 334] width 541 height 111
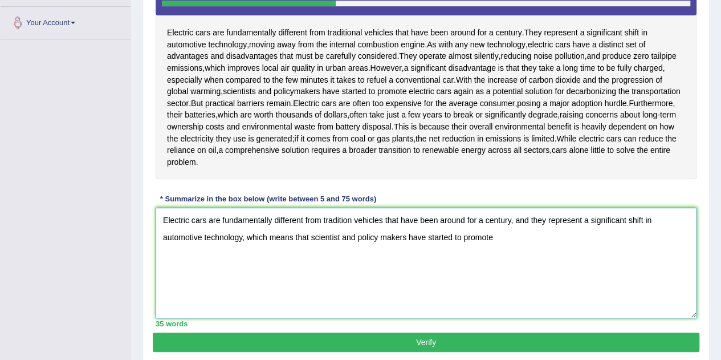
scroll to position [248, 0]
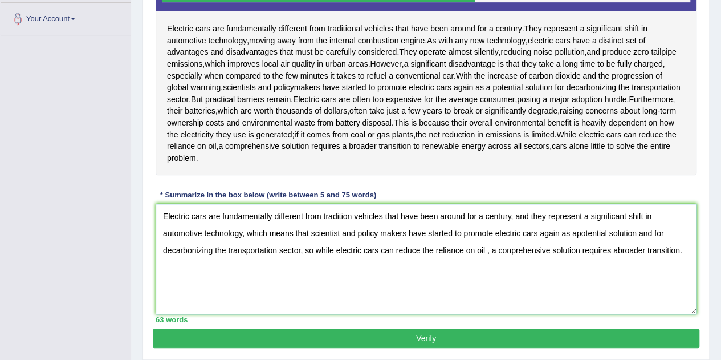
type textarea "Electric cars are fundamentally different from tradition vehicles that have bee…"
click at [458, 335] on button "Verify" at bounding box center [426, 337] width 546 height 19
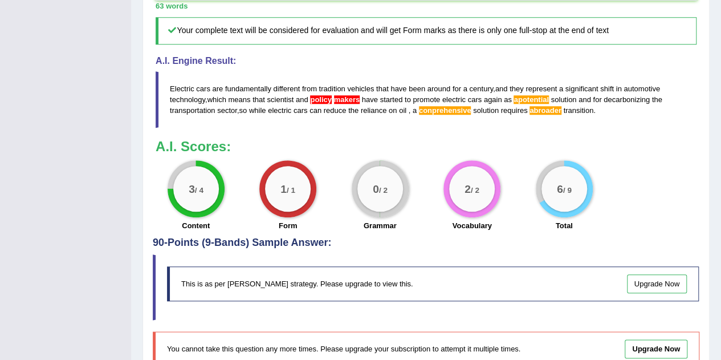
scroll to position [509, 0]
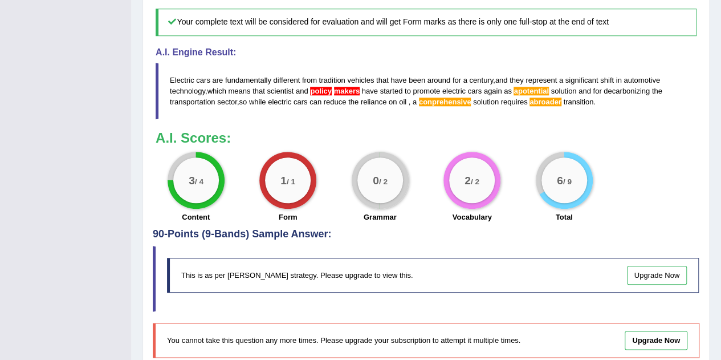
click at [665, 274] on link "Upgrade Now" at bounding box center [657, 275] width 60 height 19
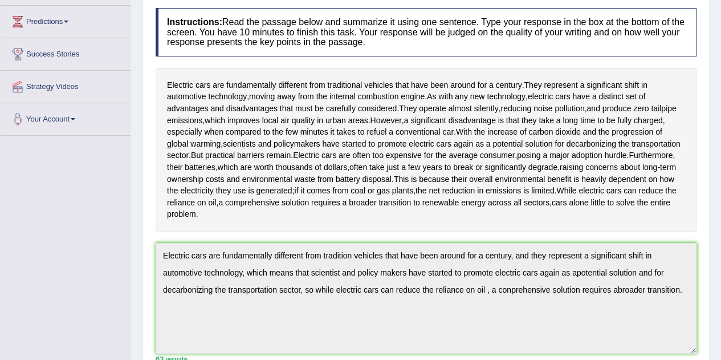
scroll to position [153, 0]
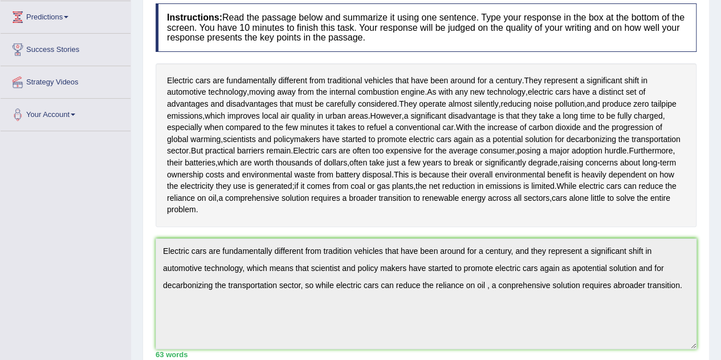
click at [0, 289] on div "Toggle navigation Home Practice Questions Speaking Practice Read Aloud Repeat S…" at bounding box center [360, 305] width 721 height 916
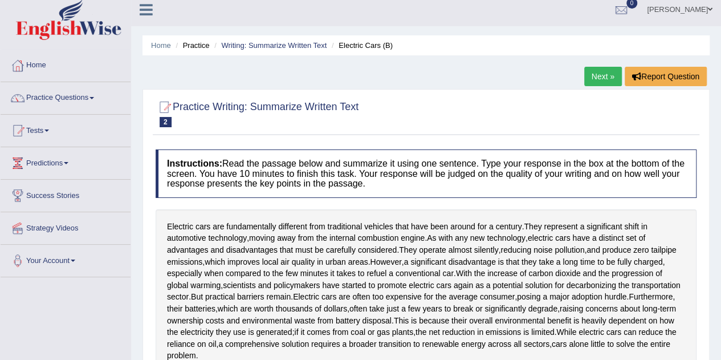
scroll to position [0, 0]
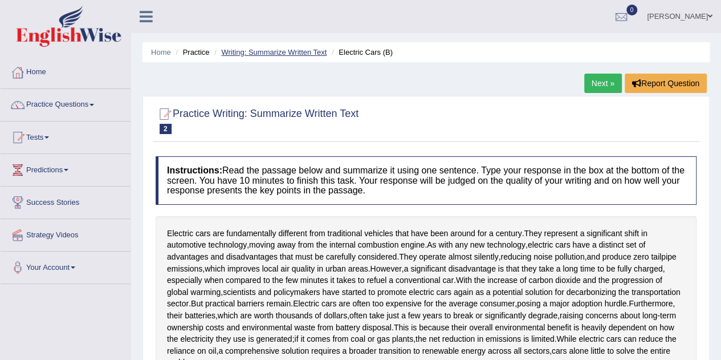
click at [283, 54] on link "Writing: Summarize Written Text" at bounding box center [273, 52] width 105 height 9
click at [289, 52] on link "Writing: Summarize Written Text" at bounding box center [273, 52] width 105 height 9
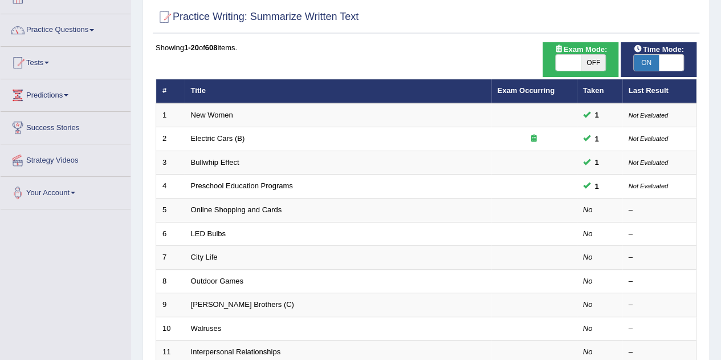
scroll to position [75, 0]
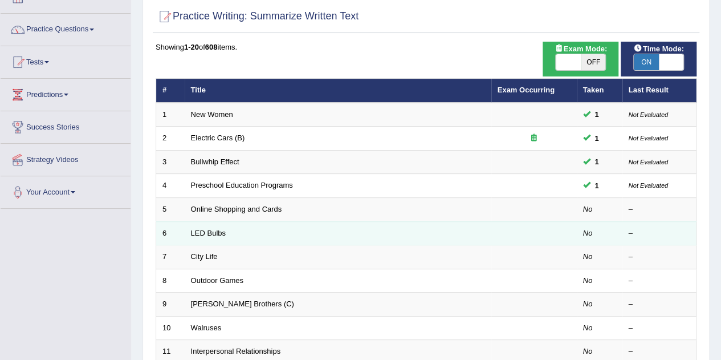
click at [212, 222] on td "LED Bulbs" at bounding box center [338, 233] width 307 height 24
click at [182, 238] on td "6" at bounding box center [170, 233] width 28 height 24
click at [210, 232] on link "LED Bulbs" at bounding box center [208, 232] width 35 height 9
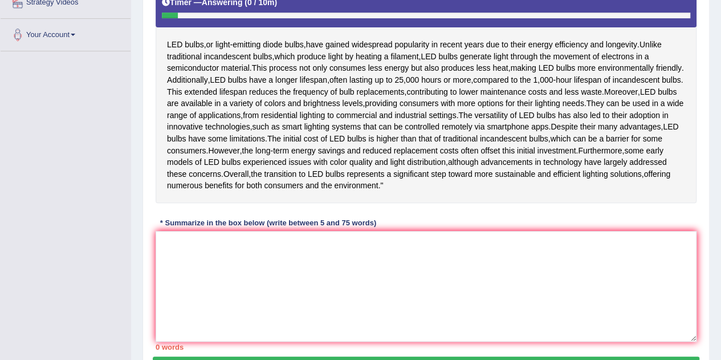
scroll to position [237, 0]
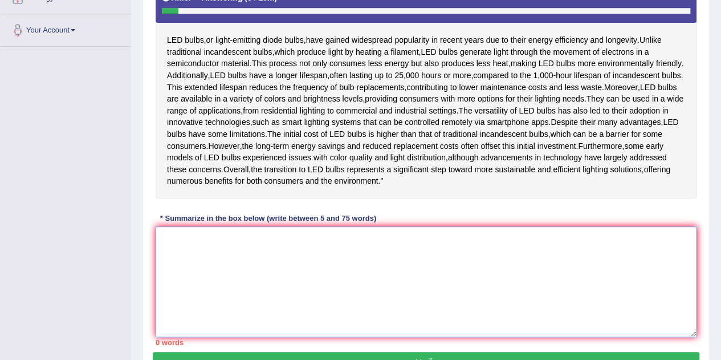
click at [231, 280] on textarea at bounding box center [426, 281] width 541 height 111
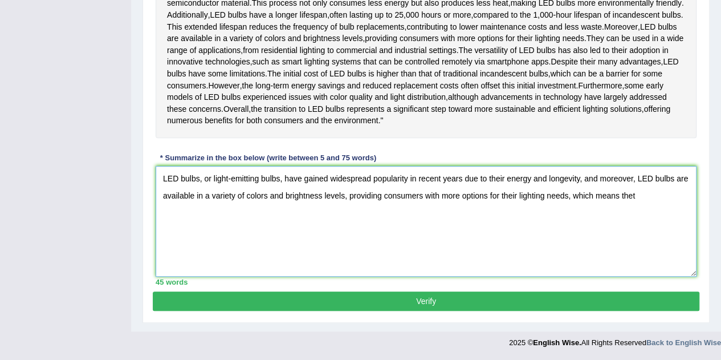
scroll to position [312, 0]
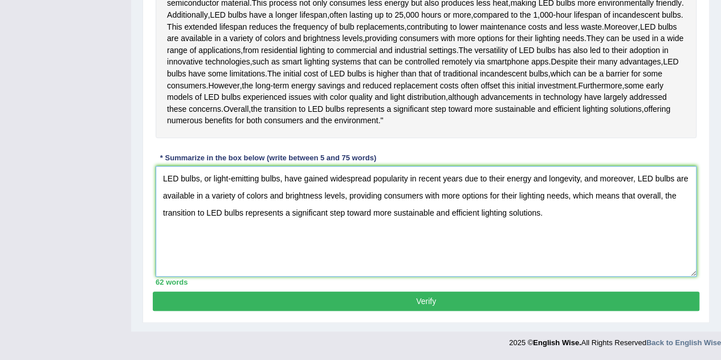
type textarea "LED bulbs, or light-emitting bulbs, have gained widespread popularity in recent…"
click at [485, 311] on button "Verify" at bounding box center [426, 300] width 546 height 19
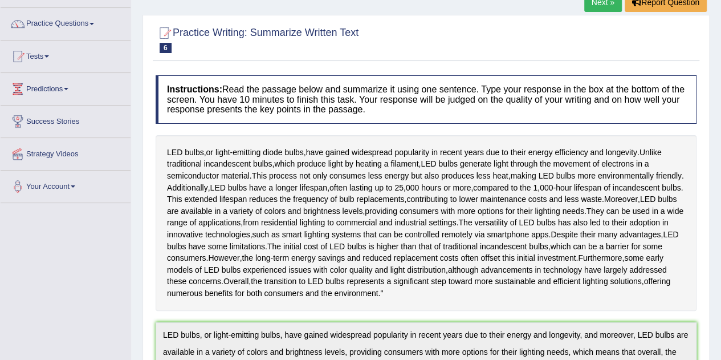
scroll to position [0, 0]
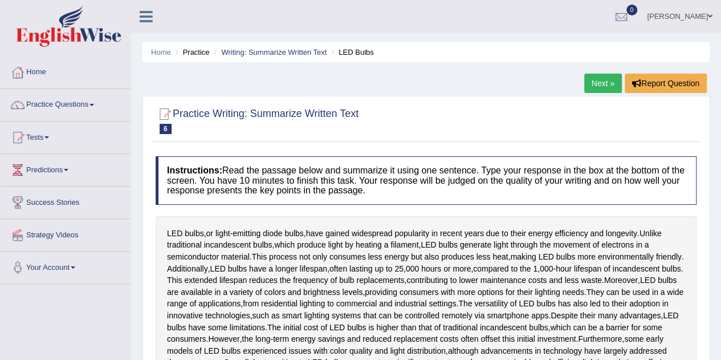
click at [107, 122] on link "Tests" at bounding box center [66, 135] width 130 height 28
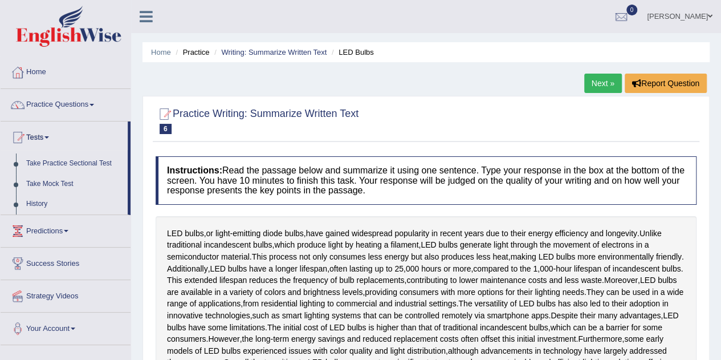
click at [94, 104] on span at bounding box center [91, 105] width 5 height 2
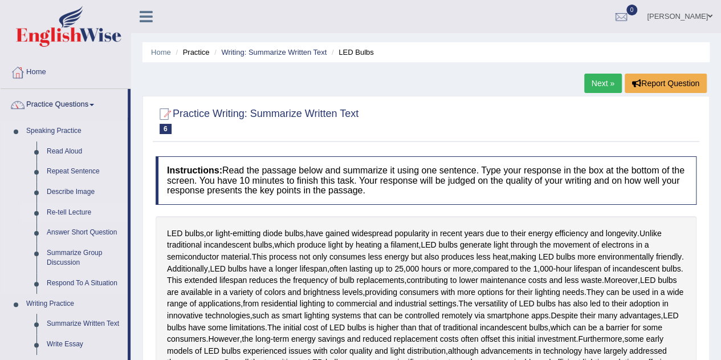
click at [82, 211] on link "Re-tell Lecture" at bounding box center [85, 212] width 86 height 21
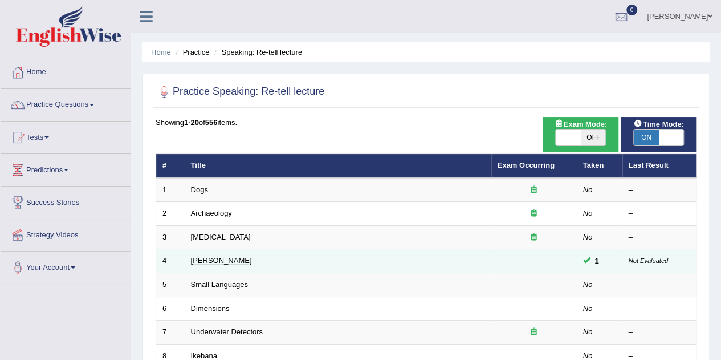
click at [227, 263] on link "[PERSON_NAME]" at bounding box center [221, 260] width 61 height 9
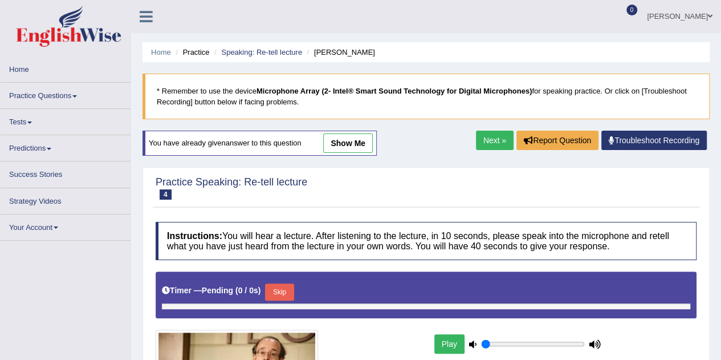
click at [631, 148] on link "Troubleshoot Recording" at bounding box center [653, 139] width 105 height 19
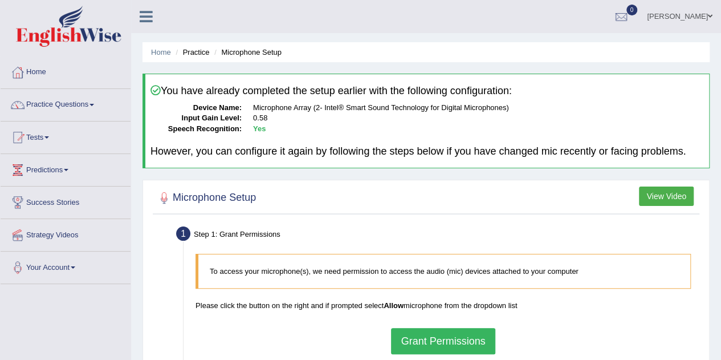
click at [77, 106] on link "Practice Questions" at bounding box center [66, 103] width 130 height 28
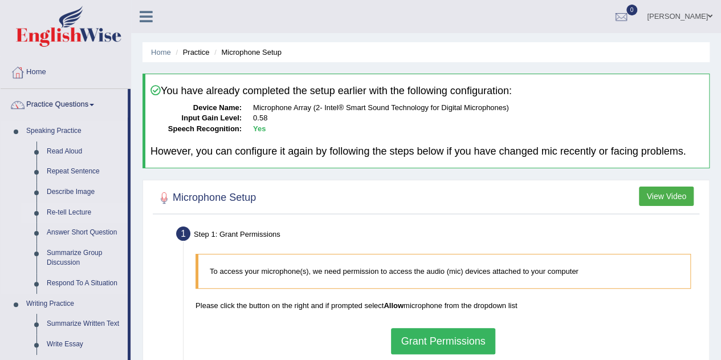
click at [88, 220] on link "Re-tell Lecture" at bounding box center [85, 212] width 86 height 21
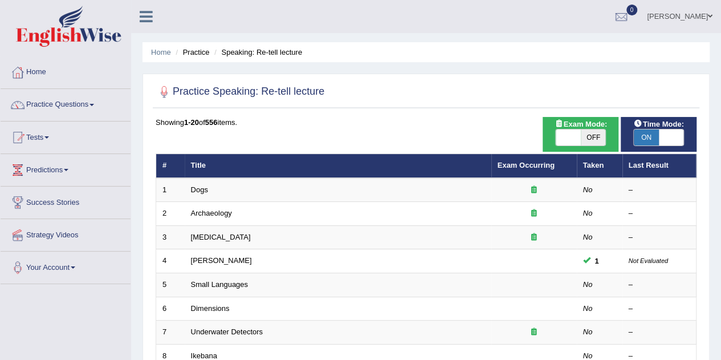
click at [652, 139] on span "ON" at bounding box center [646, 137] width 25 height 16
checkbox input "false"
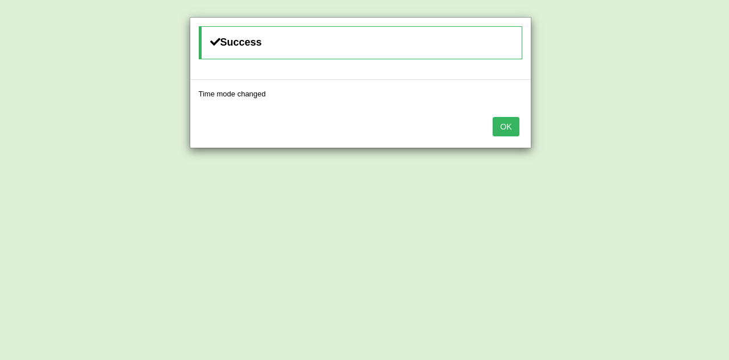
click at [503, 123] on button "OK" at bounding box center [506, 126] width 26 height 19
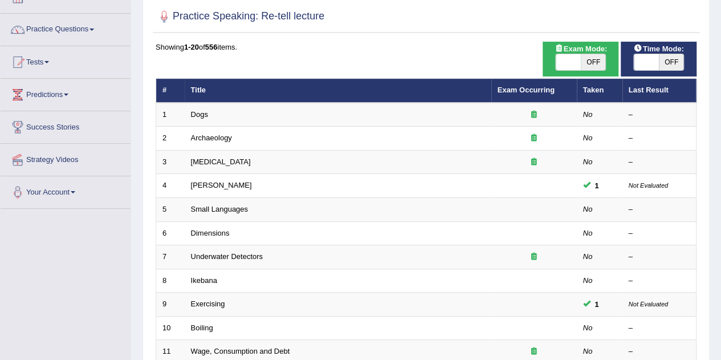
scroll to position [74, 0]
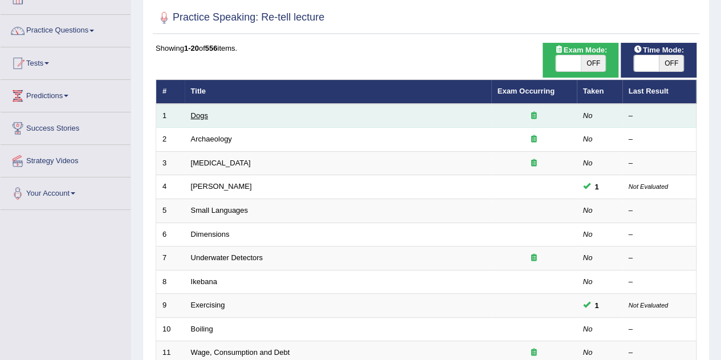
click at [200, 117] on link "Dogs" at bounding box center [199, 115] width 17 height 9
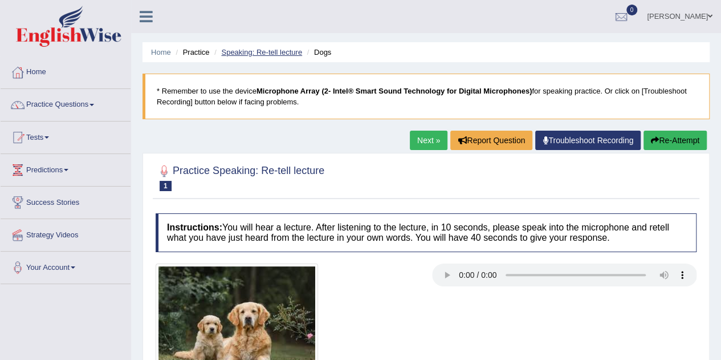
click at [275, 52] on link "Speaking: Re-tell lecture" at bounding box center [261, 52] width 81 height 9
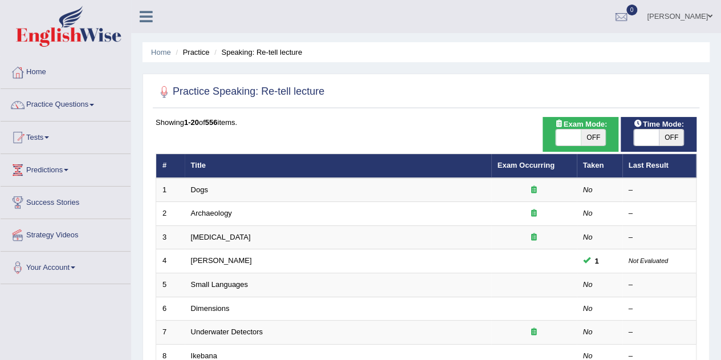
click at [668, 137] on span "OFF" at bounding box center [671, 137] width 25 height 16
checkbox input "true"
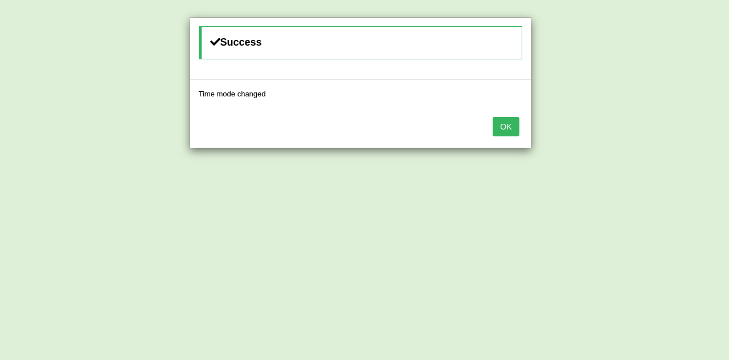
click at [506, 125] on button "OK" at bounding box center [506, 126] width 26 height 19
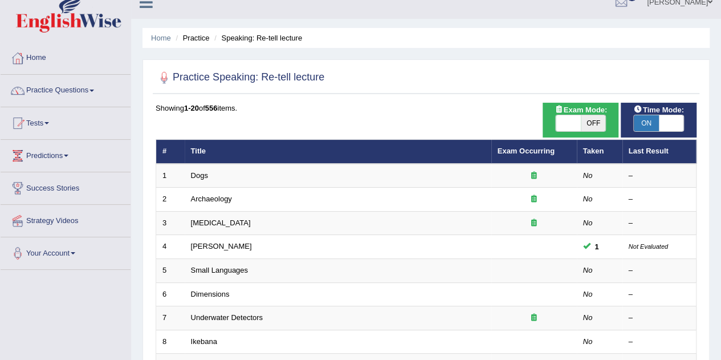
scroll to position [16, 0]
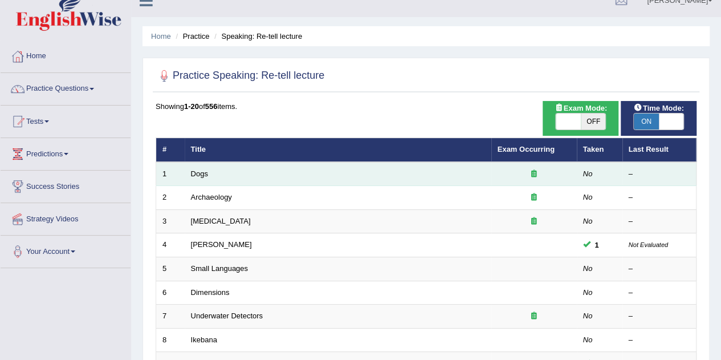
click at [250, 176] on td "Dogs" at bounding box center [338, 174] width 307 height 24
click at [199, 174] on link "Dogs" at bounding box center [199, 173] width 17 height 9
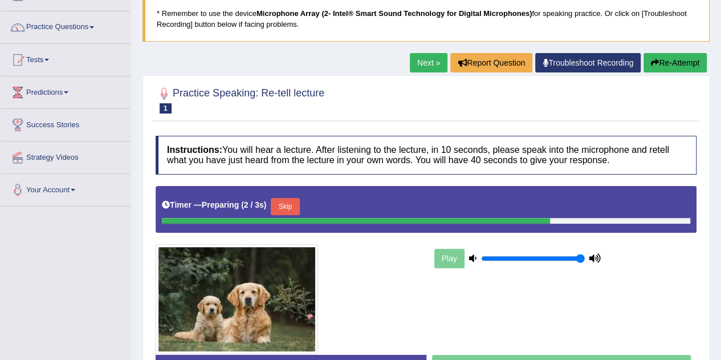
scroll to position [78, 0]
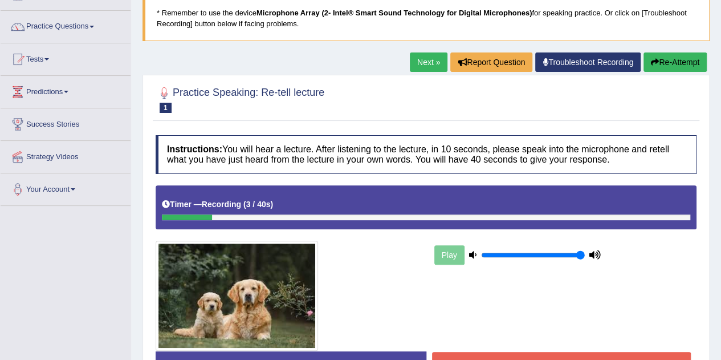
click at [676, 312] on div "Play" at bounding box center [426, 267] width 552 height 165
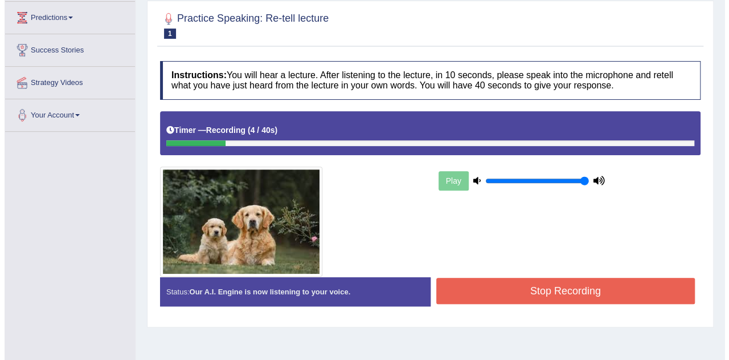
scroll to position [154, 0]
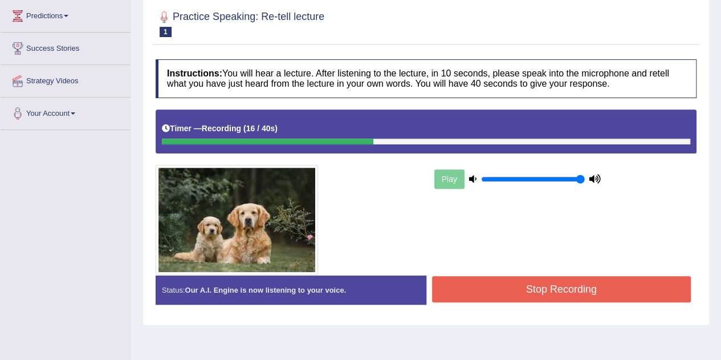
click at [611, 287] on button "Stop Recording" at bounding box center [561, 289] width 259 height 26
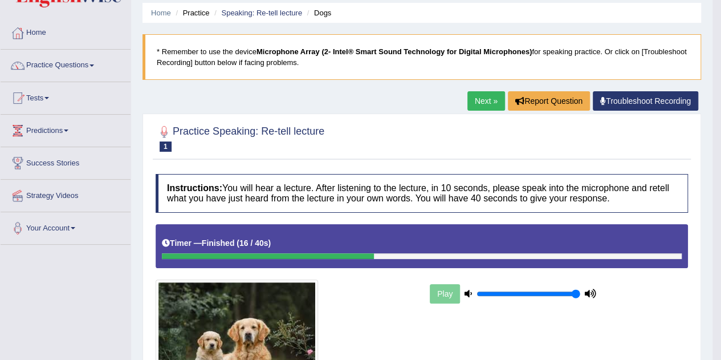
scroll to position [0, 0]
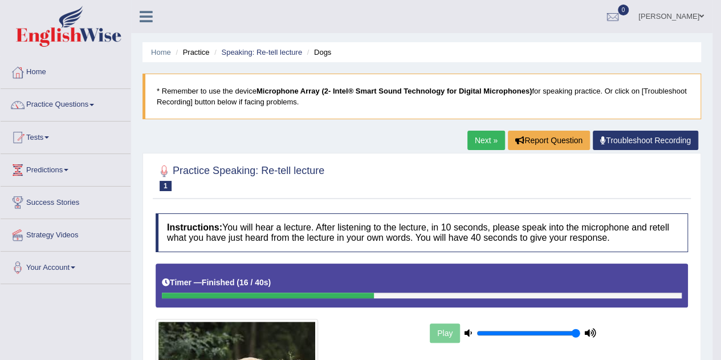
click at [81, 115] on link "Practice Questions" at bounding box center [66, 103] width 130 height 28
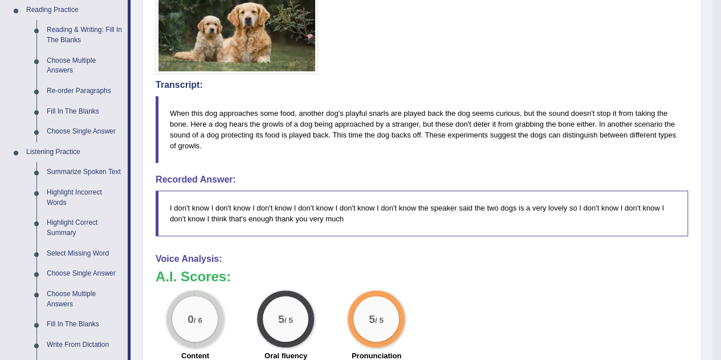
scroll to position [354, 0]
click at [83, 98] on link "Re-order Paragraphs" at bounding box center [85, 91] width 86 height 21
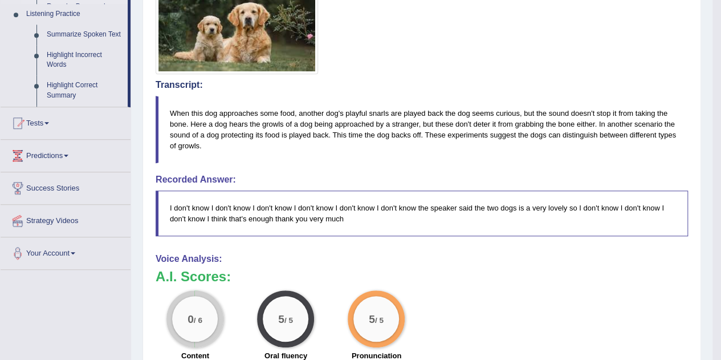
scroll to position [141, 0]
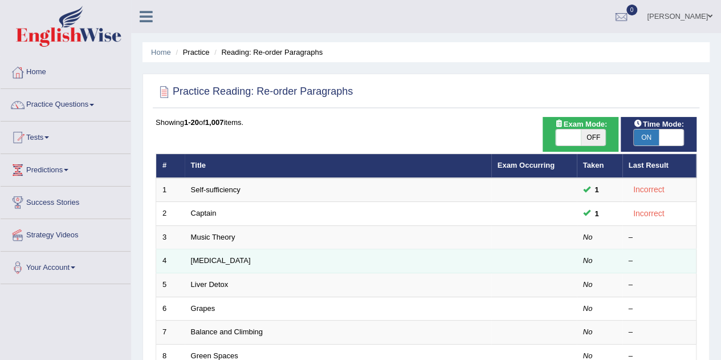
click at [226, 251] on td "[MEDICAL_DATA]" at bounding box center [338, 261] width 307 height 24
click at [203, 262] on link "[MEDICAL_DATA]" at bounding box center [221, 260] width 60 height 9
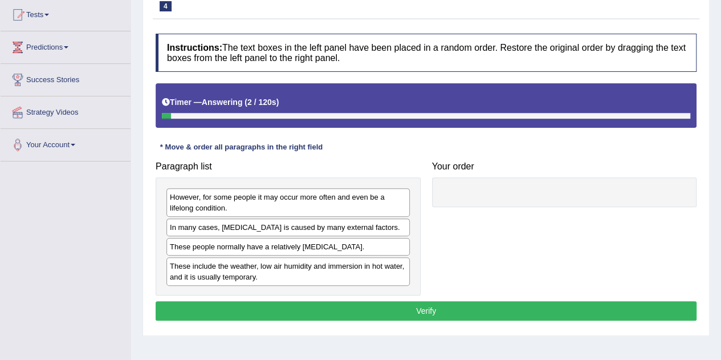
scroll to position [123, 0]
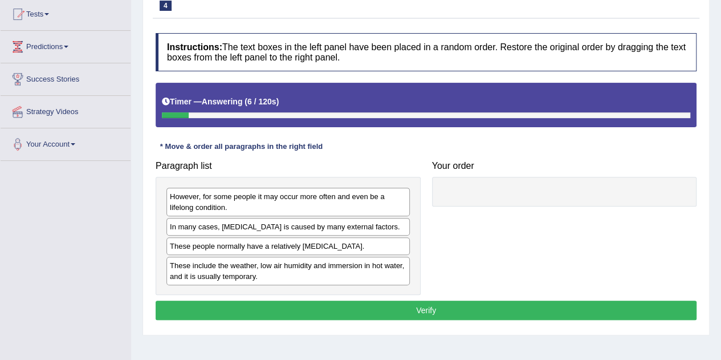
click at [190, 78] on div "Instructions: The text boxes in the left panel have been placed in a random ord…" at bounding box center [426, 177] width 546 height 301
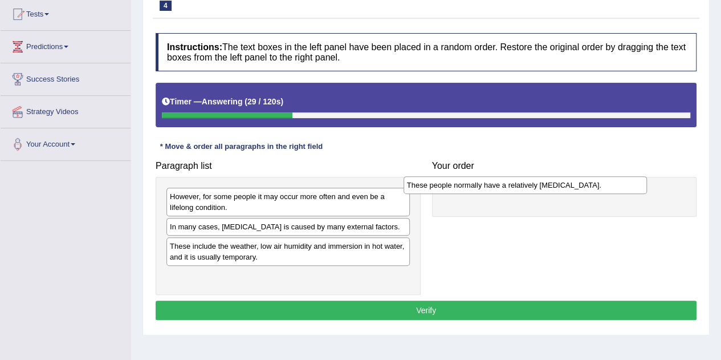
drag, startPoint x: 260, startPoint y: 246, endPoint x: 497, endPoint y: 185, distance: 244.6
click at [497, 185] on div "These people normally have a relatively [MEDICAL_DATA]." at bounding box center [524, 184] width 243 height 17
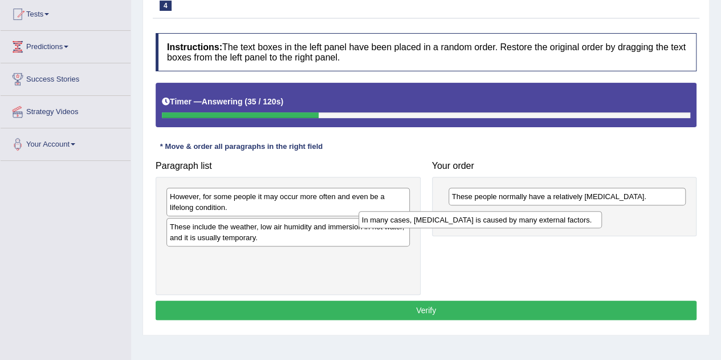
drag, startPoint x: 270, startPoint y: 232, endPoint x: 462, endPoint y: 226, distance: 192.1
click at [462, 226] on div "In many cases, [MEDICAL_DATA] is caused by many external factors." at bounding box center [479, 219] width 243 height 17
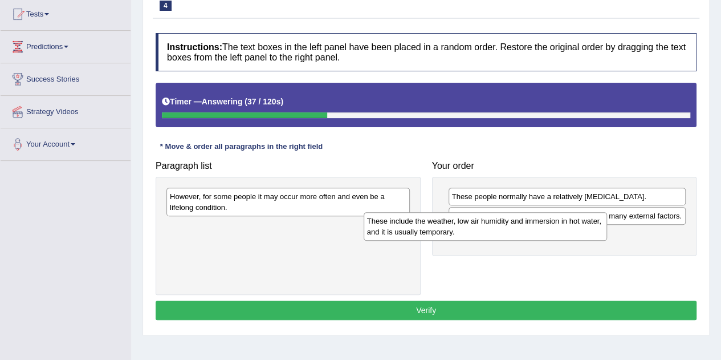
drag, startPoint x: 277, startPoint y: 226, endPoint x: 488, endPoint y: 227, distance: 211.4
click at [488, 227] on div "These include the weather, low air humidity and immersion in hot water, and it …" at bounding box center [485, 226] width 243 height 28
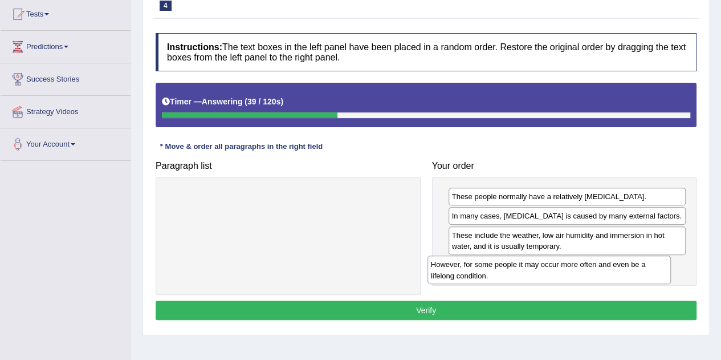
drag, startPoint x: 292, startPoint y: 209, endPoint x: 550, endPoint y: 277, distance: 266.3
click at [550, 277] on div "However, for some people it may occur more often and even be a lifelong conditi…" at bounding box center [548, 269] width 243 height 28
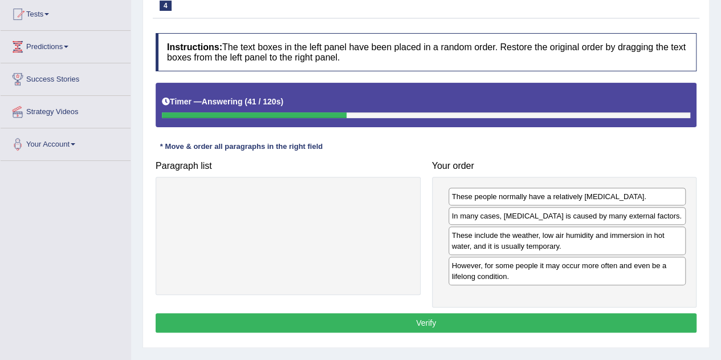
click at [467, 320] on button "Verify" at bounding box center [426, 322] width 541 height 19
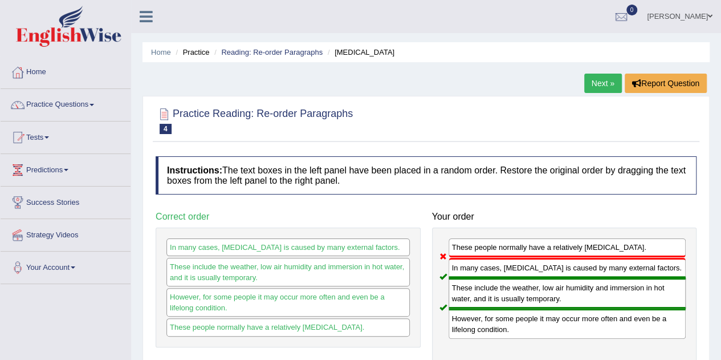
scroll to position [1, 0]
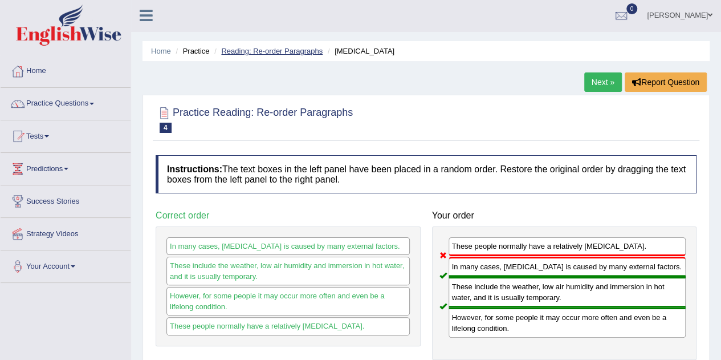
click at [287, 51] on link "Reading: Re-order Paragraphs" at bounding box center [271, 51] width 101 height 9
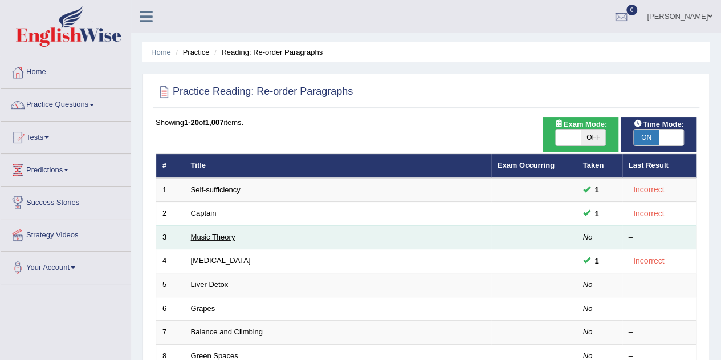
click at [219, 236] on link "Music Theory" at bounding box center [213, 236] width 44 height 9
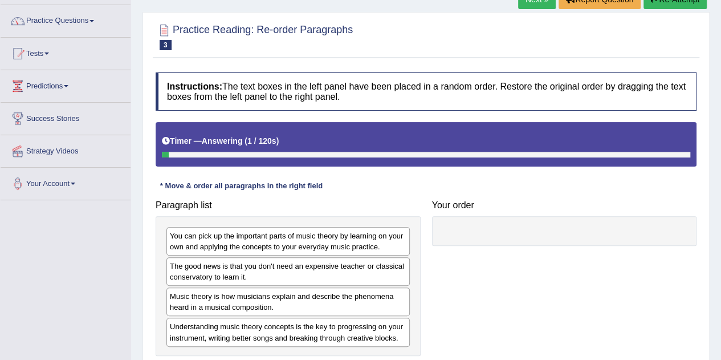
scroll to position [115, 0]
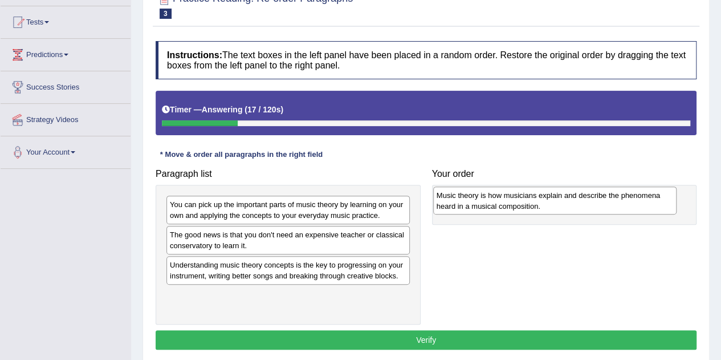
drag, startPoint x: 256, startPoint y: 270, endPoint x: 523, endPoint y: 201, distance: 275.4
click at [523, 201] on div "Music theory is how musicians explain and describe the phenomena heard in a mus…" at bounding box center [554, 200] width 243 height 28
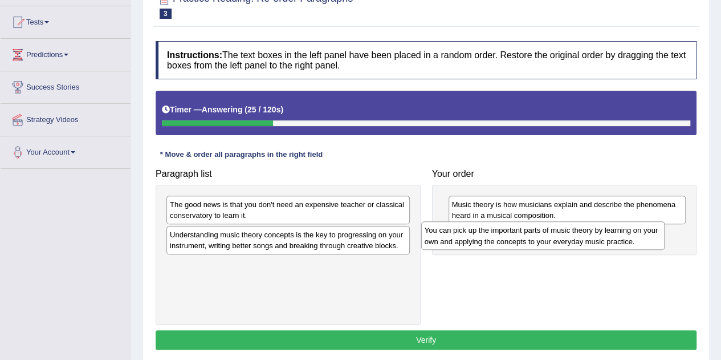
drag, startPoint x: 291, startPoint y: 209, endPoint x: 545, endPoint y: 235, distance: 256.0
click at [545, 235] on div "You can pick up the important parts of music theory by learning on your own and…" at bounding box center [542, 235] width 243 height 28
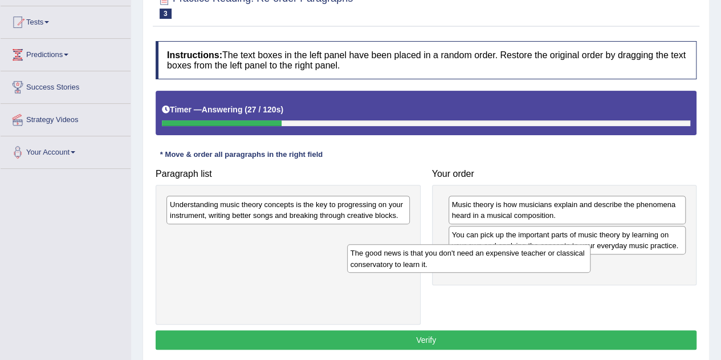
drag, startPoint x: 353, startPoint y: 211, endPoint x: 537, endPoint y: 261, distance: 190.1
click at [537, 261] on div "The good news is that you don't need an expensive teacher or classical conserva…" at bounding box center [468, 258] width 243 height 28
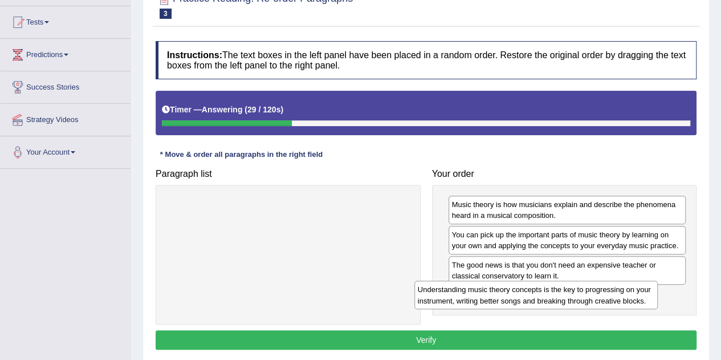
drag, startPoint x: 308, startPoint y: 209, endPoint x: 556, endPoint y: 296, distance: 263.1
click at [556, 296] on div "Understanding music theory concepts is the key to progressing on your instrumen…" at bounding box center [535, 294] width 243 height 28
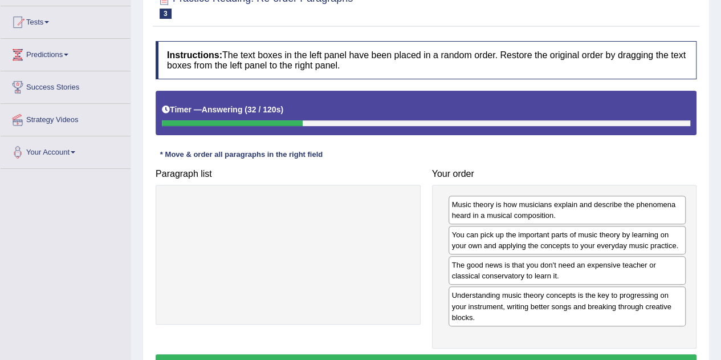
click at [381, 358] on button "Verify" at bounding box center [426, 363] width 541 height 19
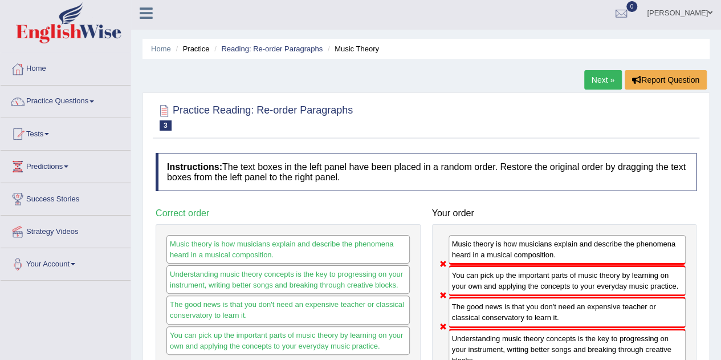
scroll to position [1, 0]
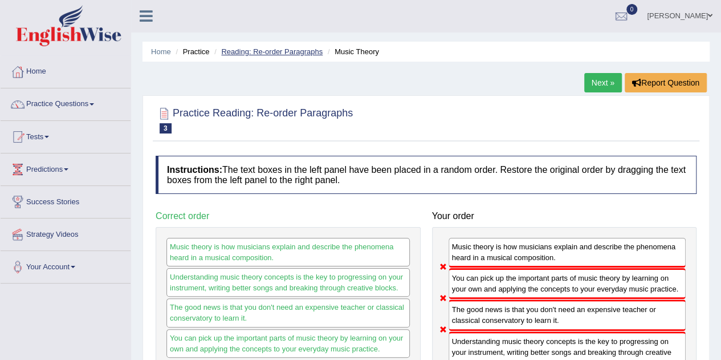
click at [277, 52] on link "Reading: Re-order Paragraphs" at bounding box center [271, 51] width 101 height 9
click at [291, 55] on link "Reading: Re-order Paragraphs" at bounding box center [271, 51] width 101 height 9
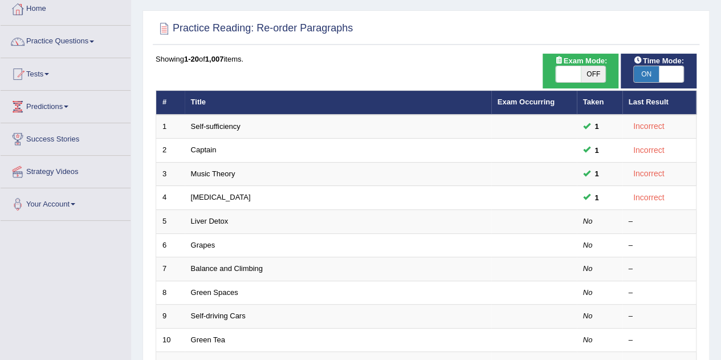
scroll to position [66, 0]
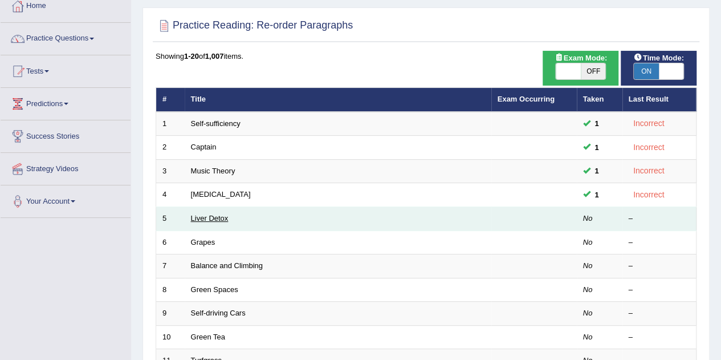
click at [213, 219] on link "Liver Detox" at bounding box center [210, 218] width 38 height 9
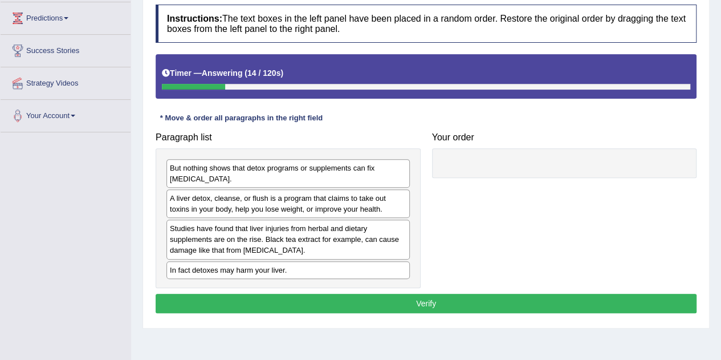
scroll to position [142, 0]
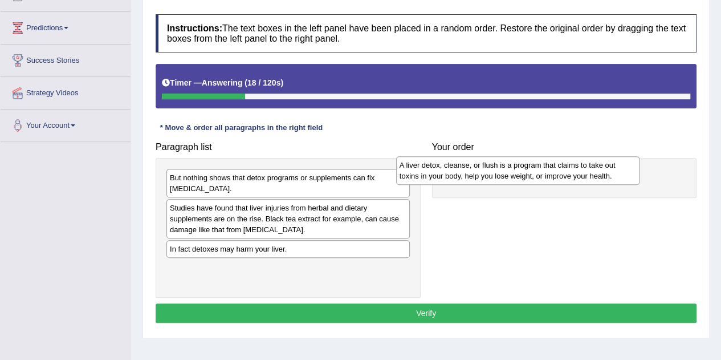
drag, startPoint x: 231, startPoint y: 214, endPoint x: 460, endPoint y: 172, distance: 233.5
click at [460, 172] on div "A liver detox, cleanse, or flush is a program that claims to take out toxins in…" at bounding box center [517, 170] width 243 height 28
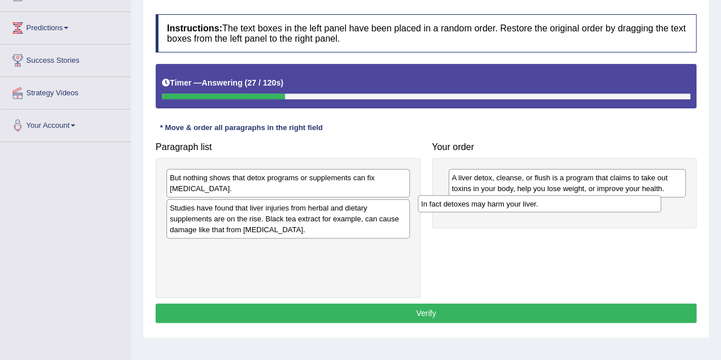
drag, startPoint x: 232, startPoint y: 250, endPoint x: 483, endPoint y: 206, distance: 255.2
click at [483, 206] on div "In fact detoxes may harm your liver." at bounding box center [539, 203] width 243 height 17
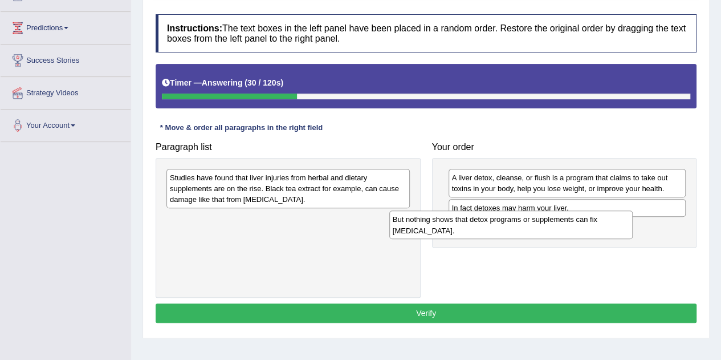
drag, startPoint x: 315, startPoint y: 184, endPoint x: 541, endPoint y: 225, distance: 229.9
click at [541, 225] on div "But nothing shows that detox programs or supplements can fix liver damage." at bounding box center [510, 224] width 243 height 28
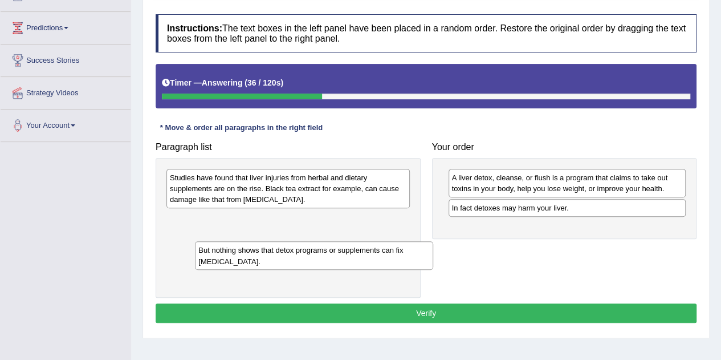
drag, startPoint x: 488, startPoint y: 232, endPoint x: 239, endPoint y: 258, distance: 249.7
click at [239, 258] on div "But nothing shows that detox programs or supplements can fix liver damage." at bounding box center [314, 255] width 238 height 28
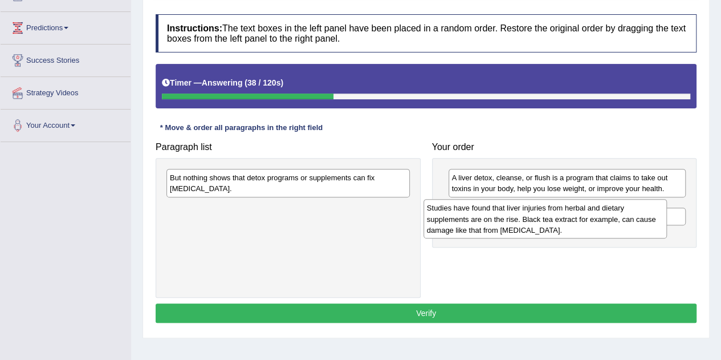
drag, startPoint x: 273, startPoint y: 174, endPoint x: 532, endPoint y: 205, distance: 260.5
click at [532, 205] on div "Studies have found that liver injuries from herbal and dietary supplements are …" at bounding box center [544, 218] width 243 height 39
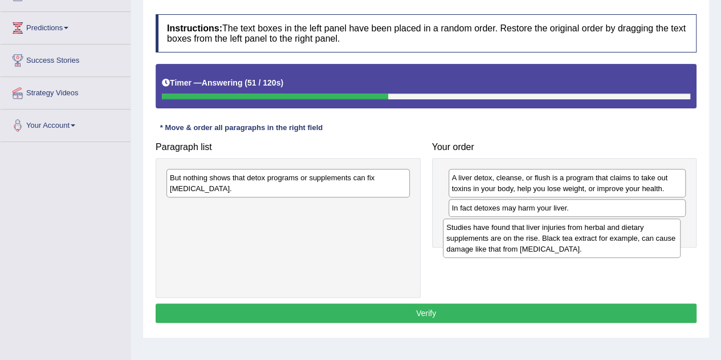
drag, startPoint x: 479, startPoint y: 210, endPoint x: 473, endPoint y: 230, distance: 20.6
click at [473, 230] on div "Studies have found that liver injuries from herbal and dietary supplements are …" at bounding box center [562, 237] width 238 height 39
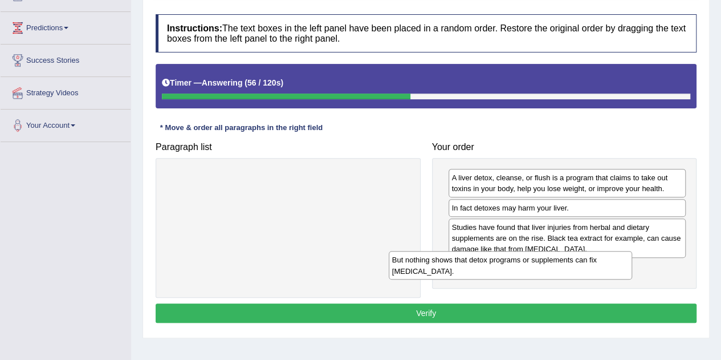
drag, startPoint x: 338, startPoint y: 179, endPoint x: 572, endPoint y: 262, distance: 247.3
click at [570, 262] on div "But nothing shows that detox programs or supplements can fix liver damage." at bounding box center [510, 265] width 243 height 28
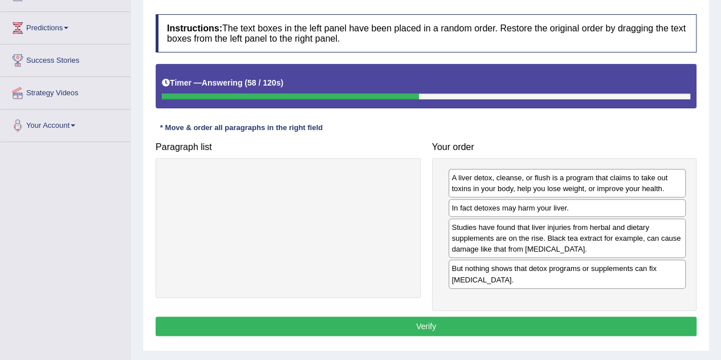
click at [419, 322] on button "Verify" at bounding box center [426, 325] width 541 height 19
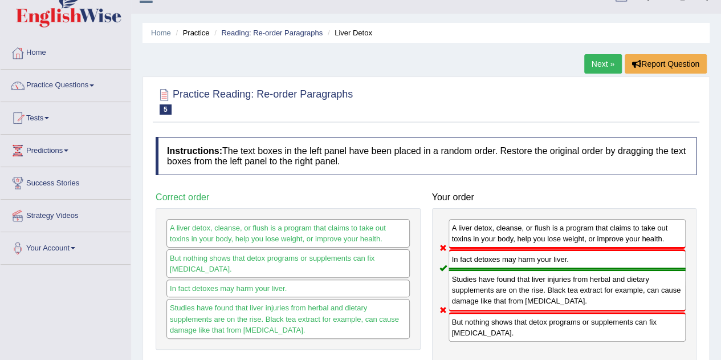
scroll to position [4, 0]
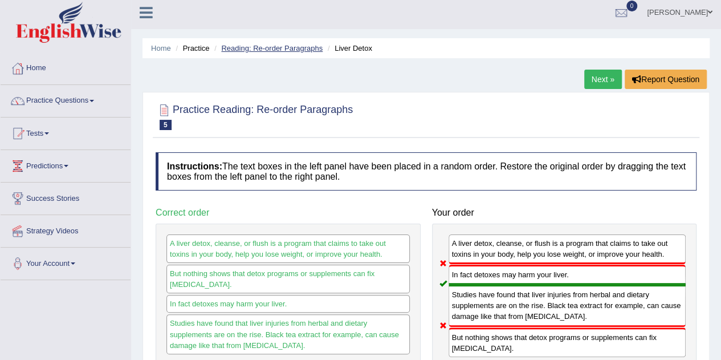
click at [299, 48] on link "Reading: Re-order Paragraphs" at bounding box center [271, 48] width 101 height 9
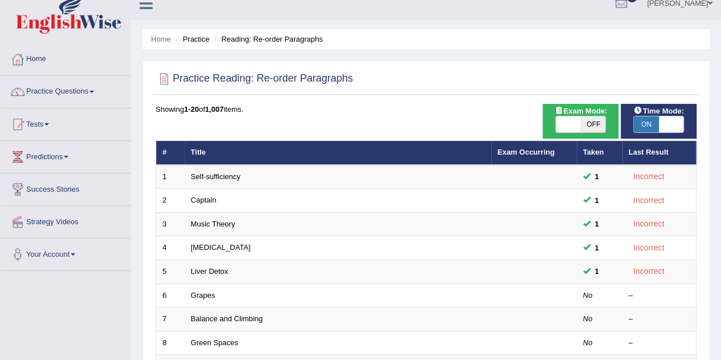
scroll to position [55, 0]
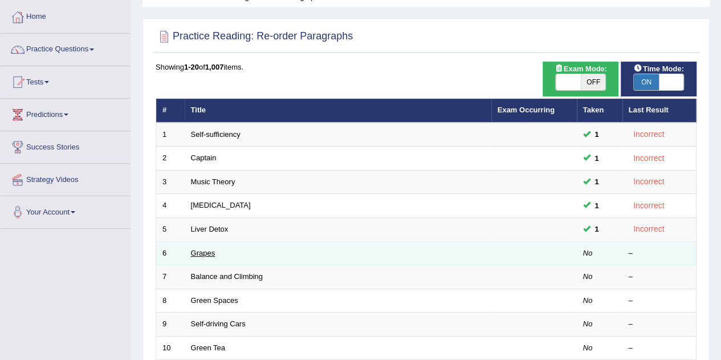
click at [208, 251] on link "Grapes" at bounding box center [203, 252] width 25 height 9
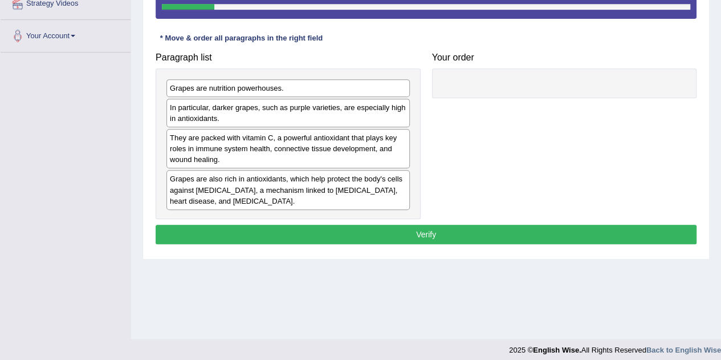
scroll to position [238, 0]
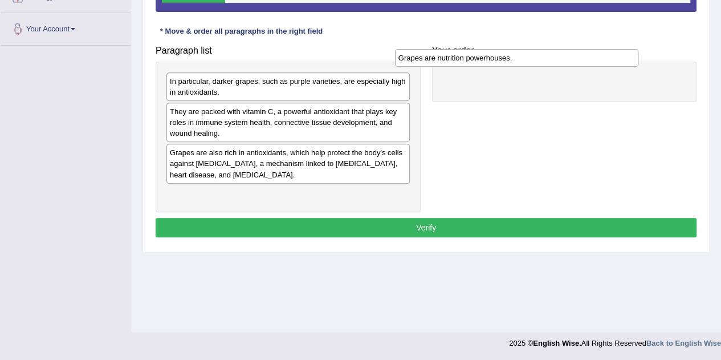
drag, startPoint x: 267, startPoint y: 78, endPoint x: 499, endPoint y: 61, distance: 233.1
click at [499, 61] on div "Grapes are nutrition powerhouses." at bounding box center [516, 57] width 243 height 17
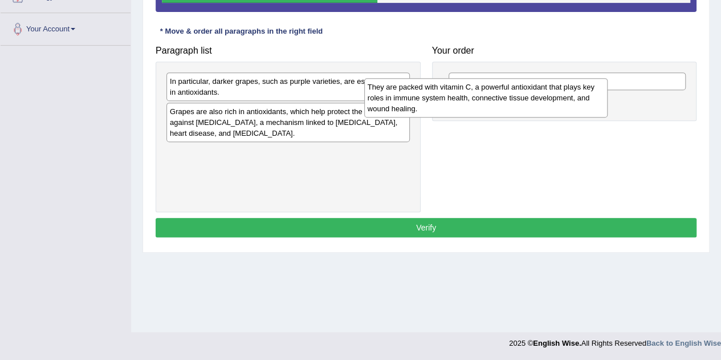
drag, startPoint x: 301, startPoint y: 131, endPoint x: 501, endPoint y: 108, distance: 201.9
click at [501, 108] on div "They are packed with vitamin C, a powerful antioxidant that plays key roles in …" at bounding box center [485, 97] width 243 height 39
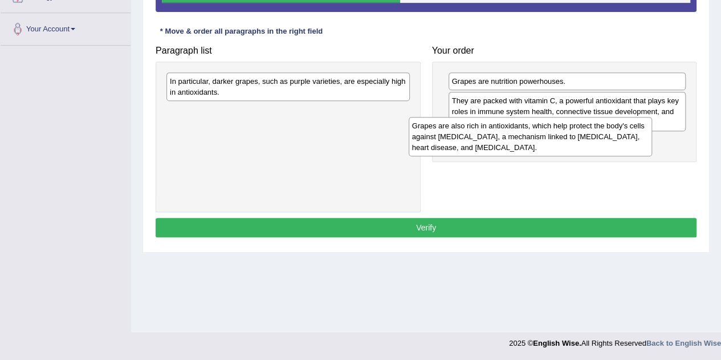
drag, startPoint x: 303, startPoint y: 130, endPoint x: 546, endPoint y: 145, distance: 243.8
click at [546, 145] on div "Grapes are also rich in antioxidants, which help protect the body's cells again…" at bounding box center [530, 136] width 243 height 39
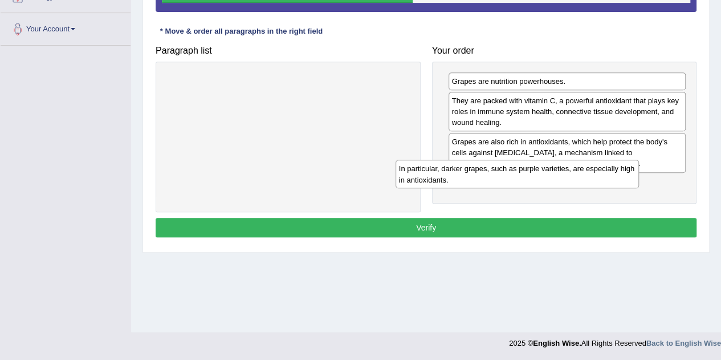
drag, startPoint x: 367, startPoint y: 90, endPoint x: 576, endPoint y: 167, distance: 222.8
click at [576, 167] on div "In particular, darker grapes, such as purple varieties, are especially high in …" at bounding box center [516, 174] width 243 height 28
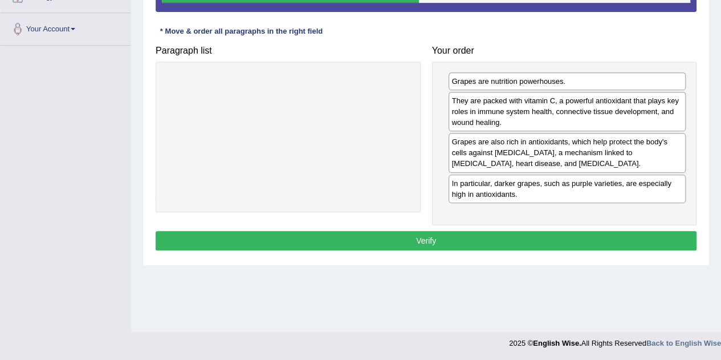
click at [440, 232] on button "Verify" at bounding box center [426, 240] width 541 height 19
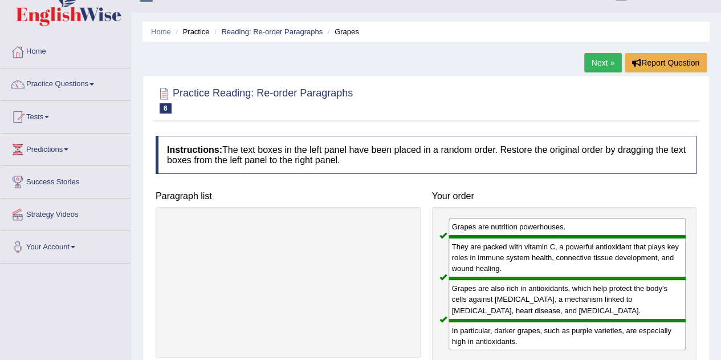
scroll to position [0, 0]
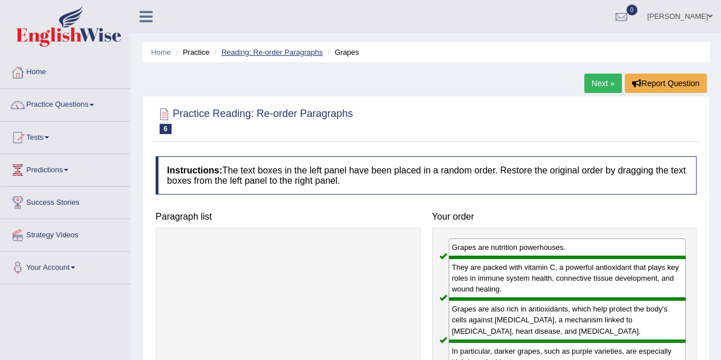
click at [286, 52] on link "Reading: Re-order Paragraphs" at bounding box center [271, 52] width 101 height 9
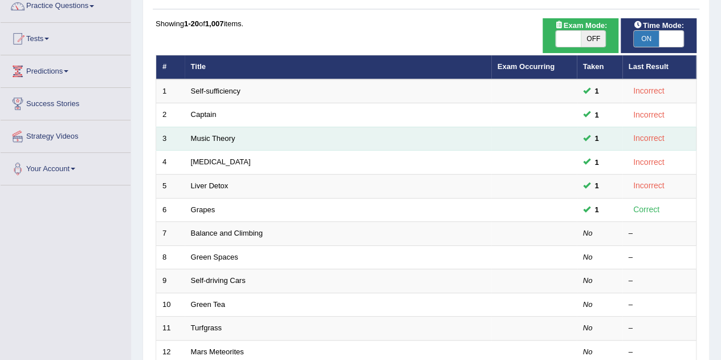
scroll to position [107, 0]
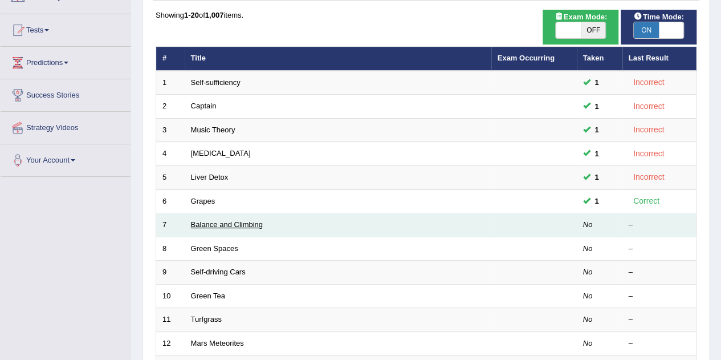
click at [223, 223] on link "Balance and Climbing" at bounding box center [227, 224] width 72 height 9
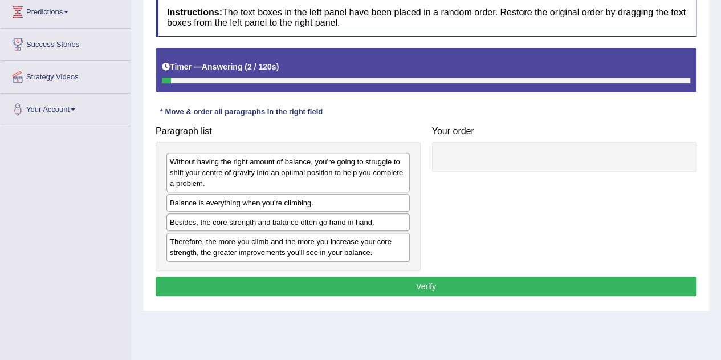
scroll to position [166, 0]
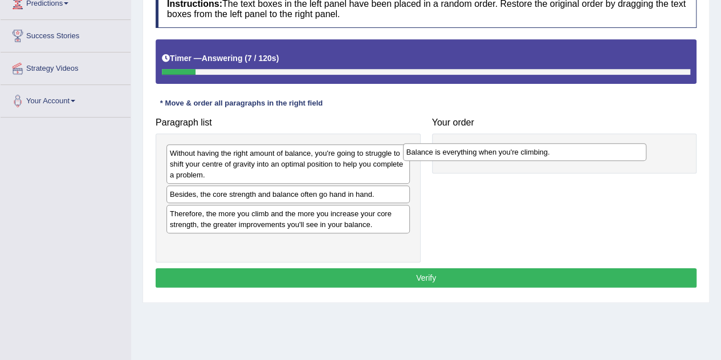
drag, startPoint x: 304, startPoint y: 193, endPoint x: 540, endPoint y: 151, distance: 240.1
click at [540, 151] on div "Balance is everything when you're climbing." at bounding box center [524, 151] width 243 height 17
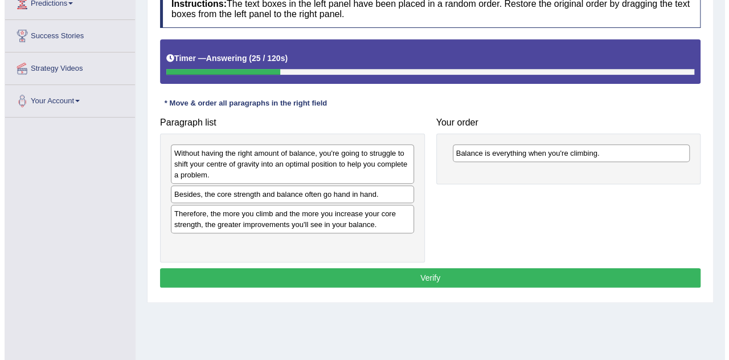
scroll to position [238, 0]
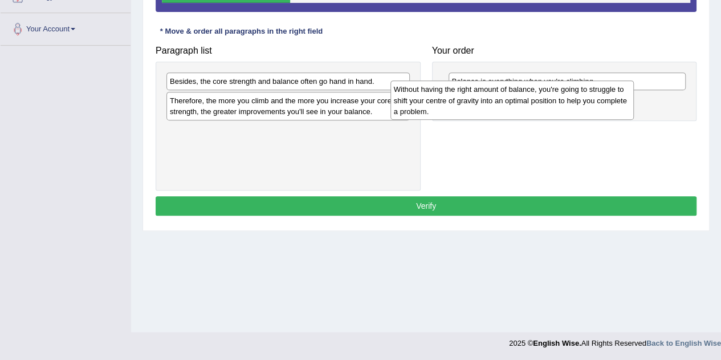
drag, startPoint x: 304, startPoint y: 85, endPoint x: 528, endPoint y: 94, distance: 224.1
click at [528, 94] on div "Without having the right amount of balance, you're going to struggle to shift y…" at bounding box center [511, 99] width 243 height 39
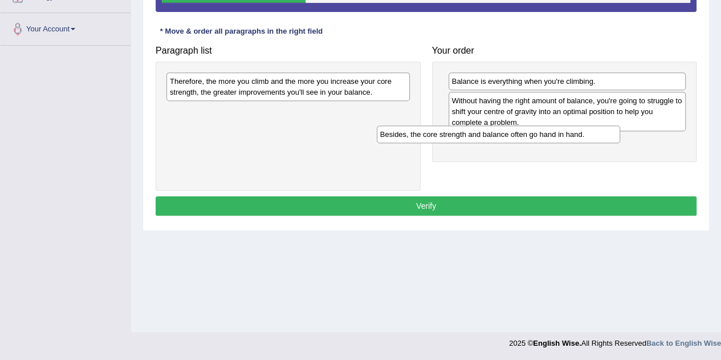
drag, startPoint x: 324, startPoint y: 85, endPoint x: 534, endPoint y: 140, distance: 217.1
click at [534, 140] on div "Besides, the core strength and balance often go hand in hand." at bounding box center [498, 133] width 243 height 17
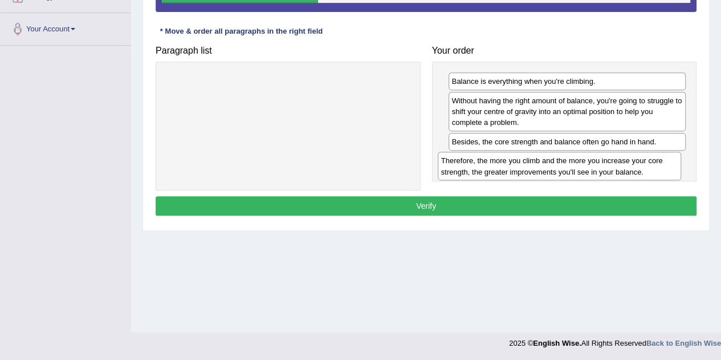
drag, startPoint x: 294, startPoint y: 81, endPoint x: 565, endPoint y: 161, distance: 282.7
click at [565, 161] on div "Therefore, the more you climb and the more you increase your core strength, the…" at bounding box center [559, 166] width 243 height 28
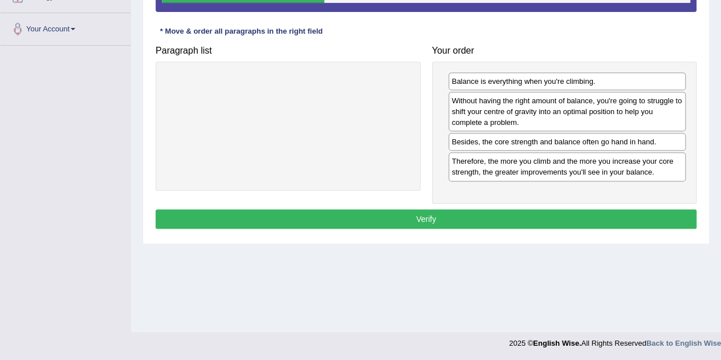
click at [487, 215] on button "Verify" at bounding box center [426, 218] width 541 height 19
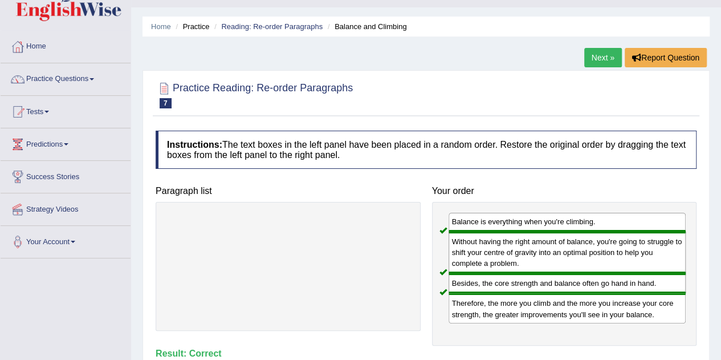
scroll to position [0, 0]
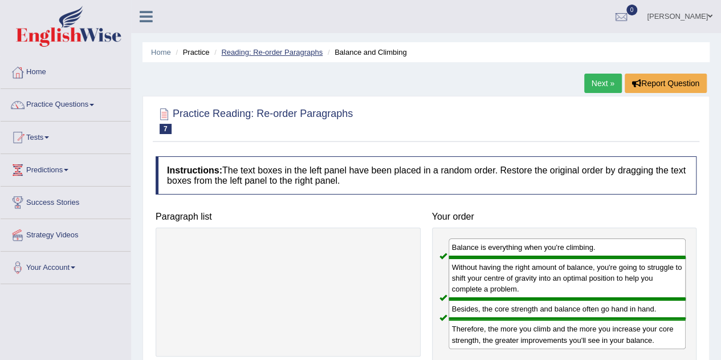
click at [299, 56] on link "Reading: Re-order Paragraphs" at bounding box center [271, 52] width 101 height 9
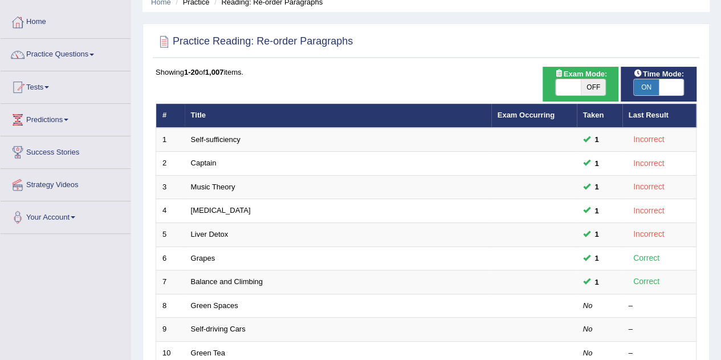
scroll to position [60, 0]
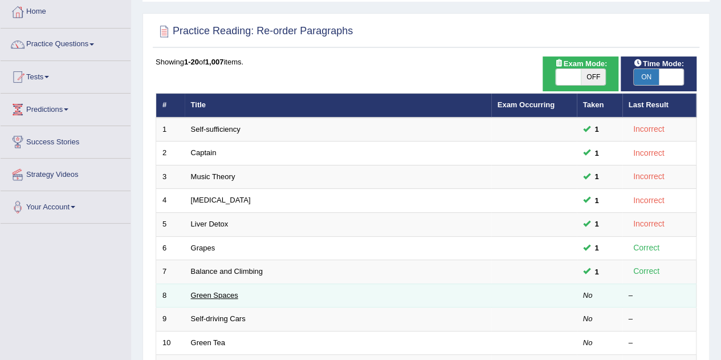
click at [220, 292] on link "Green Spaces" at bounding box center [214, 295] width 47 height 9
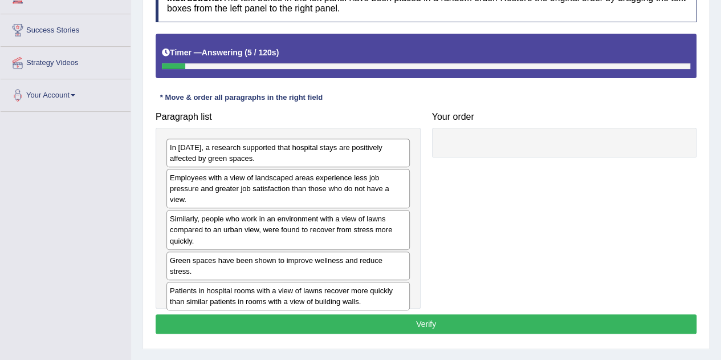
scroll to position [170, 0]
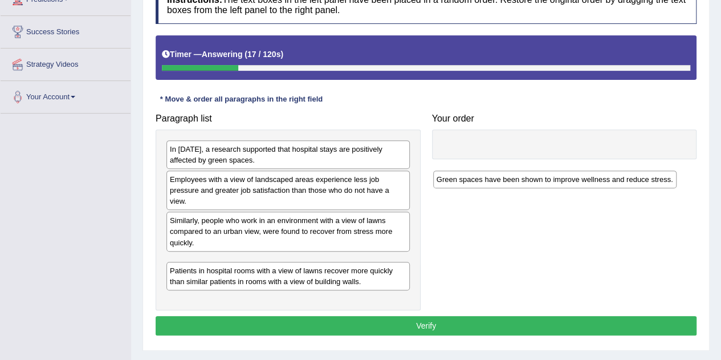
drag, startPoint x: 260, startPoint y: 266, endPoint x: 526, endPoint y: 184, distance: 278.3
click at [526, 184] on div "Green spaces have been shown to improve wellness and reduce stress." at bounding box center [554, 178] width 243 height 17
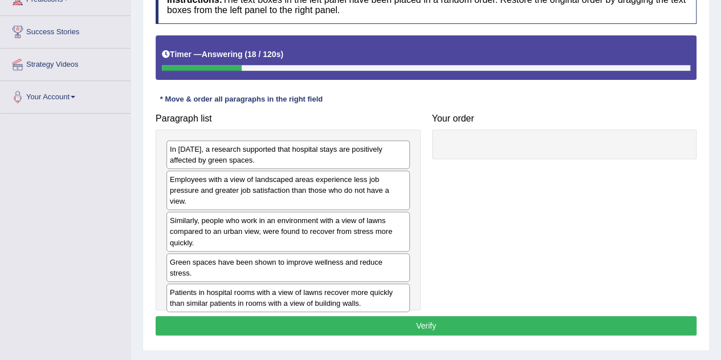
click at [526, 184] on div "Paragraph list In [DATE], a research supported that hospital stays are positive…" at bounding box center [426, 209] width 552 height 202
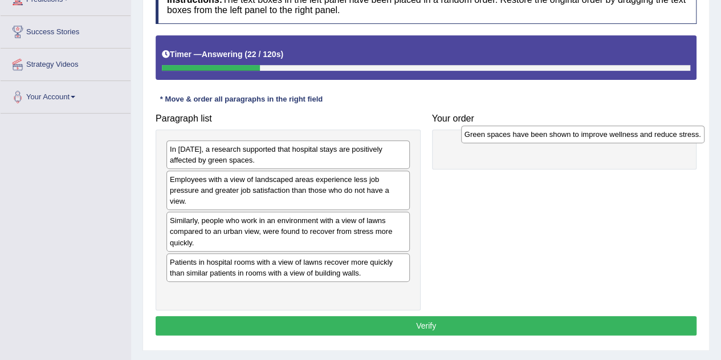
drag, startPoint x: 316, startPoint y: 262, endPoint x: 611, endPoint y: 136, distance: 320.1
click at [611, 136] on div "Green spaces have been shown to improve wellness and reduce stress." at bounding box center [582, 133] width 243 height 17
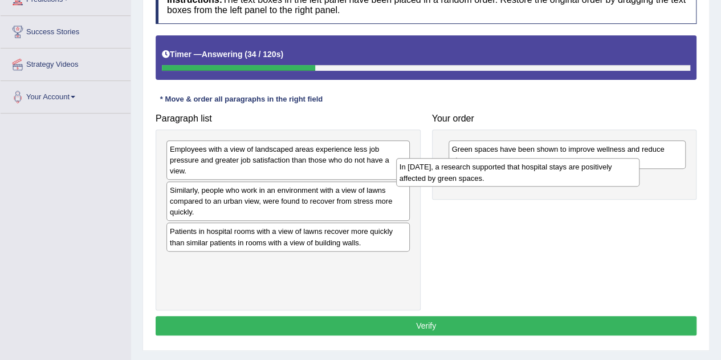
drag, startPoint x: 240, startPoint y: 157, endPoint x: 470, endPoint y: 175, distance: 230.4
click at [470, 175] on div "In [DATE], a research supported that hospital stays are positively affected by …" at bounding box center [517, 172] width 243 height 28
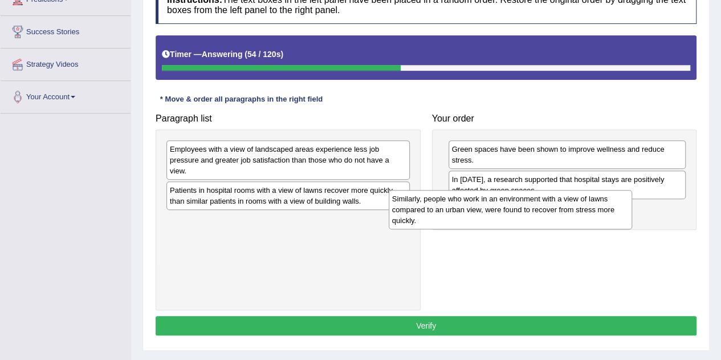
drag, startPoint x: 258, startPoint y: 195, endPoint x: 482, endPoint y: 203, distance: 224.6
click at [482, 203] on div "Similarly, people who work in an environment with a view of lawns compared to a…" at bounding box center [510, 209] width 243 height 39
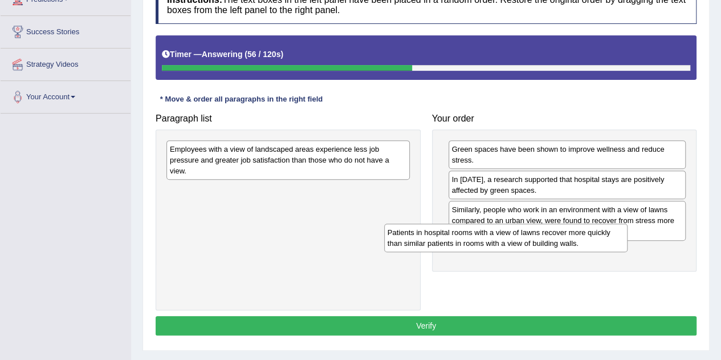
drag, startPoint x: 344, startPoint y: 192, endPoint x: 562, endPoint y: 235, distance: 221.9
click at [562, 235] on div "Patients in hospital rooms with a view of lawns recover more quickly than simil…" at bounding box center [505, 237] width 243 height 28
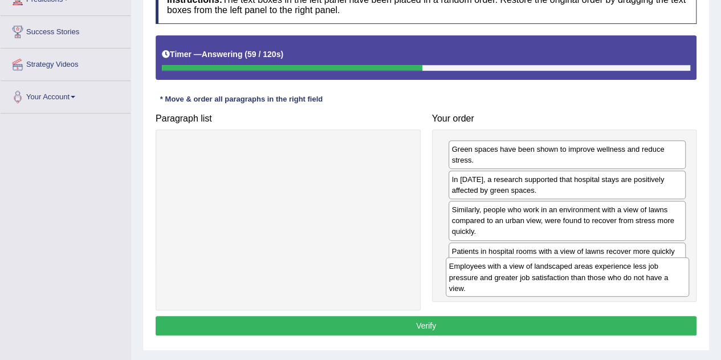
drag, startPoint x: 317, startPoint y: 144, endPoint x: 596, endPoint y: 262, distance: 303.1
click at [596, 262] on div "Employees with a view of landscaped areas experience less job pressure and grea…" at bounding box center [567, 276] width 243 height 39
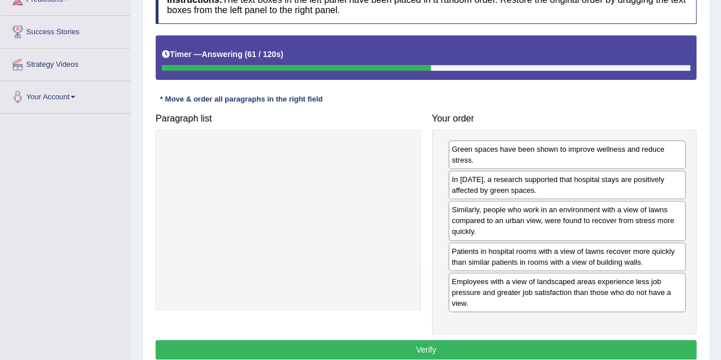
click at [394, 343] on button "Verify" at bounding box center [426, 349] width 541 height 19
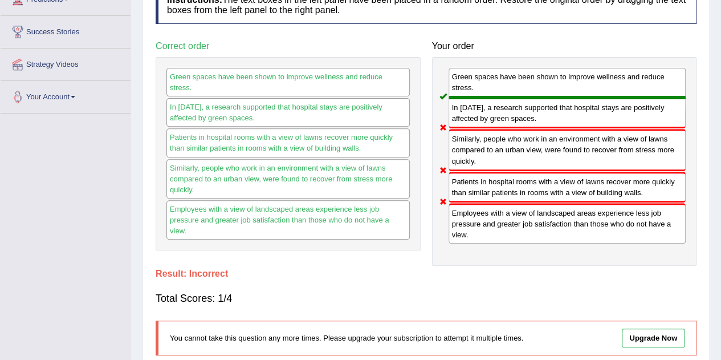
click at [262, 68] on div "Green spaces have been shown to improve wellness and reduce stress." at bounding box center [287, 82] width 243 height 28
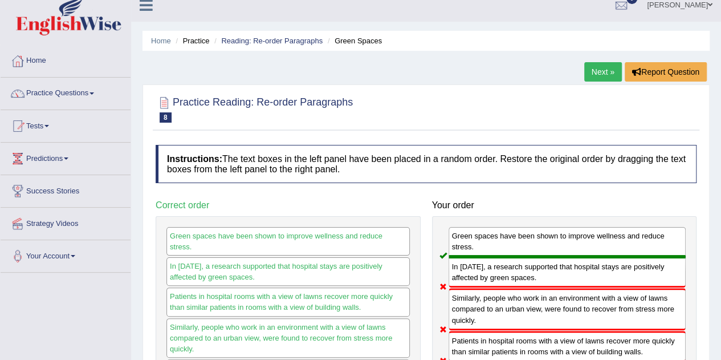
scroll to position [0, 0]
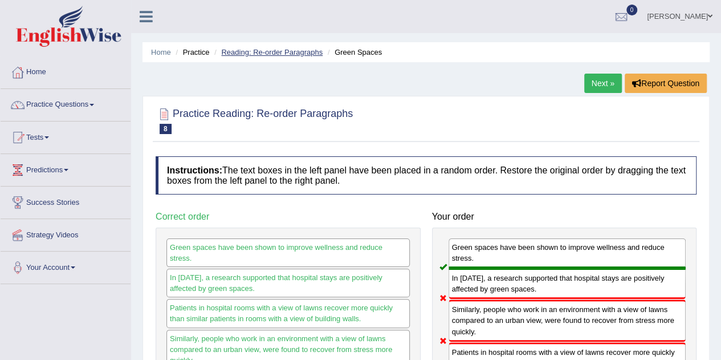
click at [291, 54] on link "Reading: Re-order Paragraphs" at bounding box center [271, 52] width 101 height 9
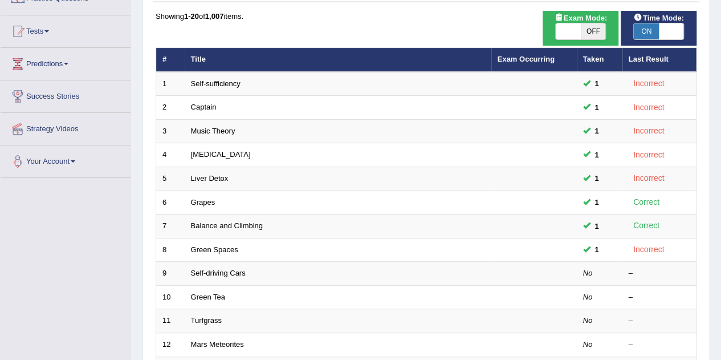
scroll to position [108, 0]
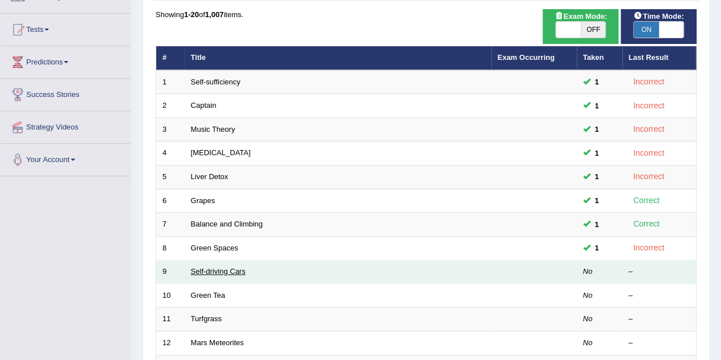
click at [223, 268] on link "Self-driving Cars" at bounding box center [218, 271] width 55 height 9
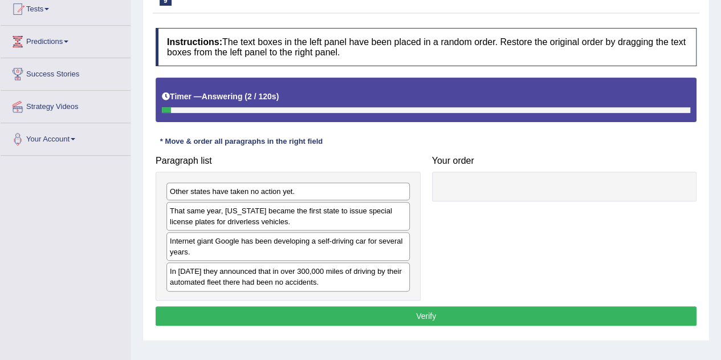
scroll to position [129, 0]
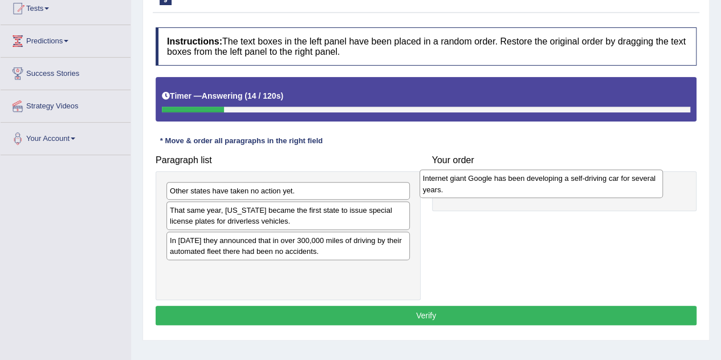
drag, startPoint x: 263, startPoint y: 250, endPoint x: 520, endPoint y: 187, distance: 264.5
click at [520, 187] on div "Internet giant Google has been developing a self-driving car for several years." at bounding box center [540, 183] width 243 height 28
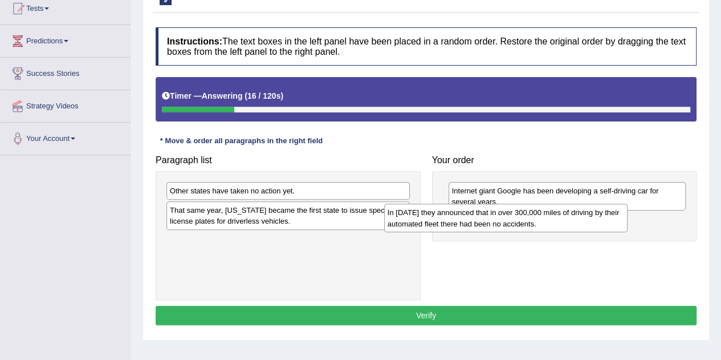
drag, startPoint x: 234, startPoint y: 253, endPoint x: 451, endPoint y: 226, distance: 219.3
click at [451, 226] on div "In 2012 they announced that in over 300,000 miles of driving by their automated…" at bounding box center [505, 217] width 243 height 28
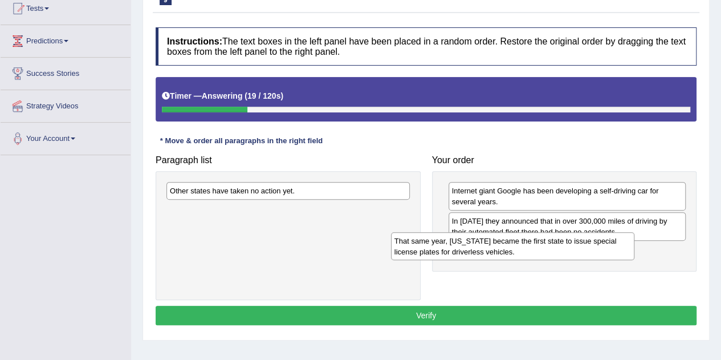
drag, startPoint x: 293, startPoint y: 215, endPoint x: 517, endPoint y: 246, distance: 226.7
click at [517, 246] on div "That same year, Nevada became the first state to issue special license plates f…" at bounding box center [512, 246] width 243 height 28
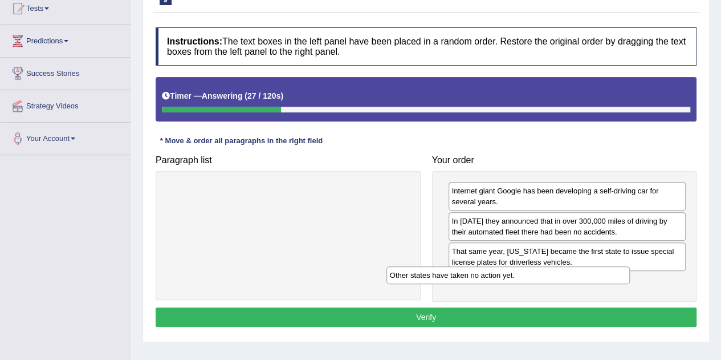
drag, startPoint x: 289, startPoint y: 190, endPoint x: 531, endPoint y: 280, distance: 257.6
click at [531, 280] on div "Other states have taken no action yet." at bounding box center [507, 274] width 243 height 17
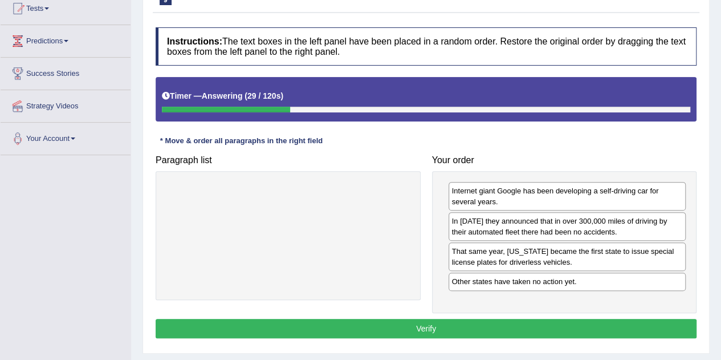
click at [406, 328] on button "Verify" at bounding box center [426, 328] width 541 height 19
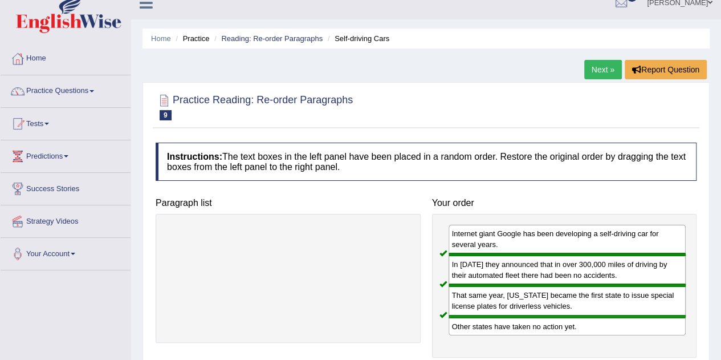
scroll to position [0, 0]
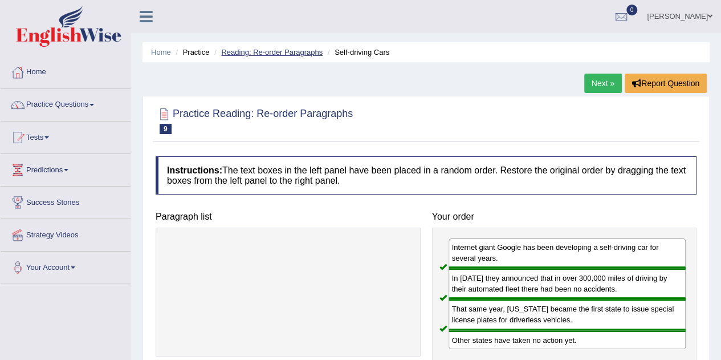
click at [297, 54] on link "Reading: Re-order Paragraphs" at bounding box center [271, 52] width 101 height 9
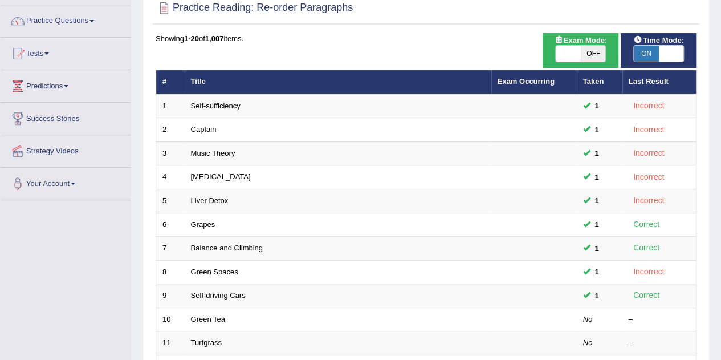
scroll to position [89, 0]
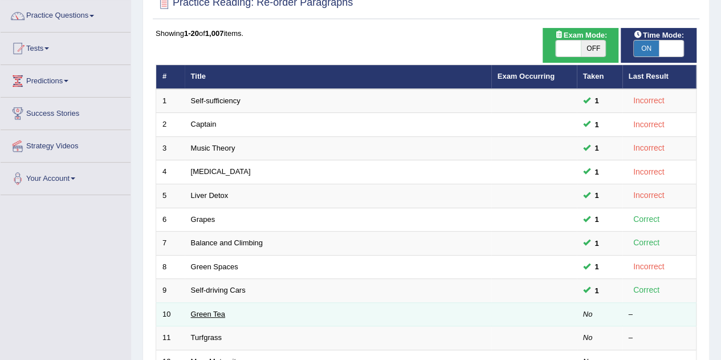
click at [201, 312] on link "Green Tea" at bounding box center [208, 313] width 34 height 9
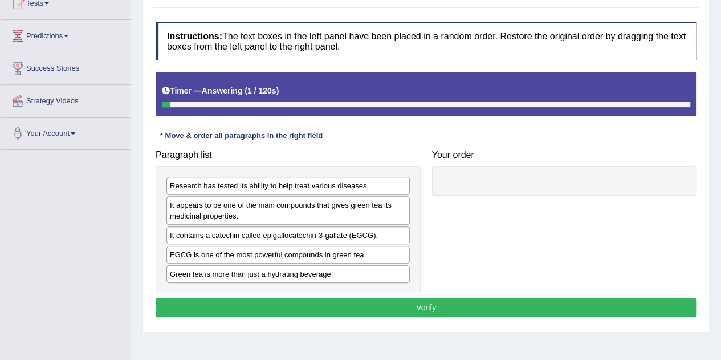
scroll to position [141, 0]
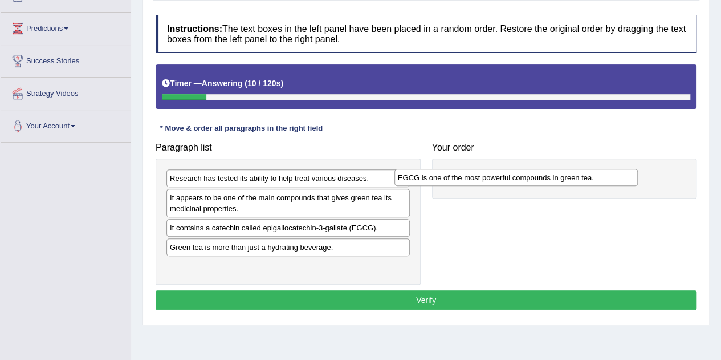
drag, startPoint x: 267, startPoint y: 248, endPoint x: 499, endPoint y: 176, distance: 243.3
click at [499, 176] on div "EGCG is one of the most powerful compounds in green tea." at bounding box center [515, 177] width 243 height 17
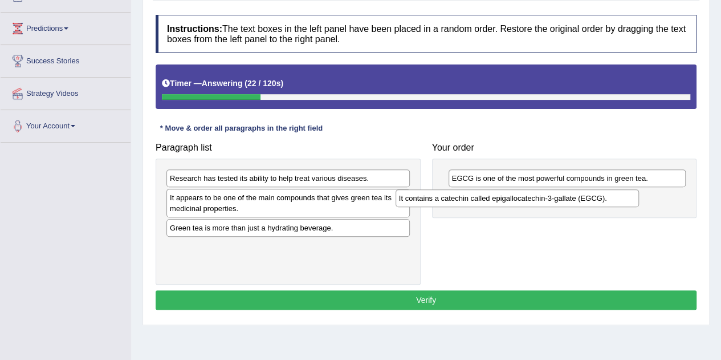
drag, startPoint x: 264, startPoint y: 228, endPoint x: 493, endPoint y: 199, distance: 230.8
click at [493, 199] on div "It contains a catechin called epigallocatechin-3-gallate (EGCG)." at bounding box center [516, 197] width 243 height 17
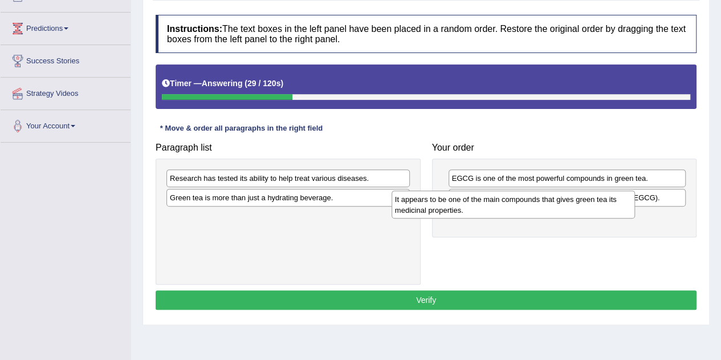
drag, startPoint x: 279, startPoint y: 209, endPoint x: 504, endPoint y: 211, distance: 225.1
click at [504, 211] on div "It appears to be one of the main compounds that gives green tea its medicinal p…" at bounding box center [512, 204] width 243 height 28
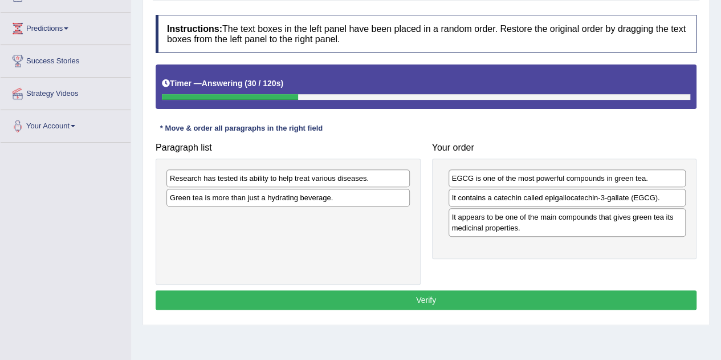
click at [367, 181] on div "Research has tested its ability to help treat various diseases. Green tea is mo…" at bounding box center [288, 221] width 265 height 126
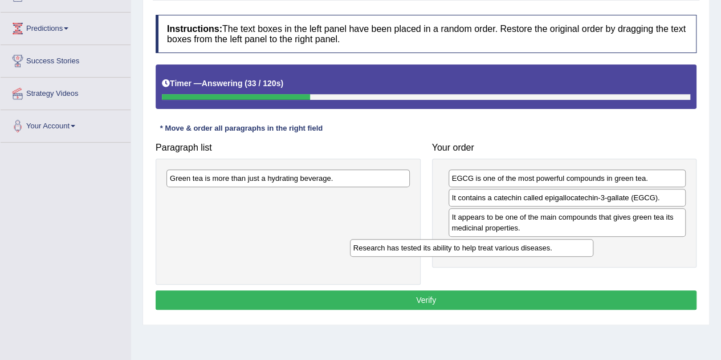
drag, startPoint x: 354, startPoint y: 177, endPoint x: 545, endPoint y: 251, distance: 204.0
click at [545, 251] on div "Research has tested its ability to help treat various diseases." at bounding box center [471, 247] width 243 height 17
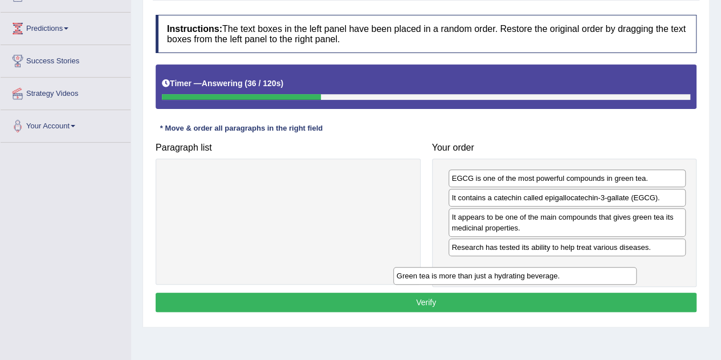
drag, startPoint x: 288, startPoint y: 183, endPoint x: 514, endPoint y: 281, distance: 245.8
click at [514, 281] on div "Green tea is more than just a hydrating beverage." at bounding box center [514, 275] width 243 height 17
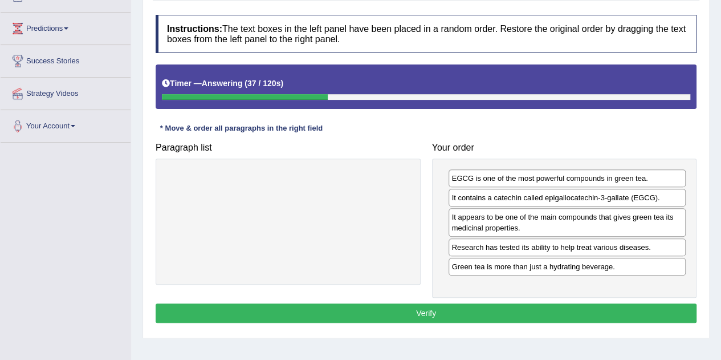
click at [450, 314] on button "Verify" at bounding box center [426, 312] width 541 height 19
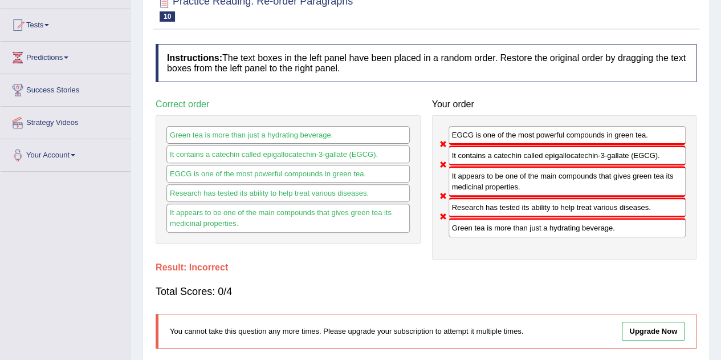
scroll to position [0, 0]
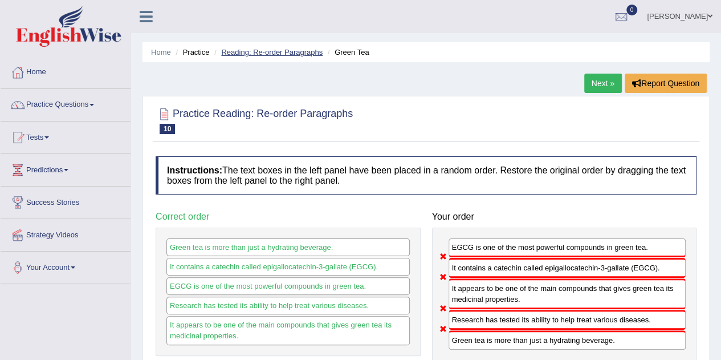
click at [286, 54] on link "Reading: Re-order Paragraphs" at bounding box center [271, 52] width 101 height 9
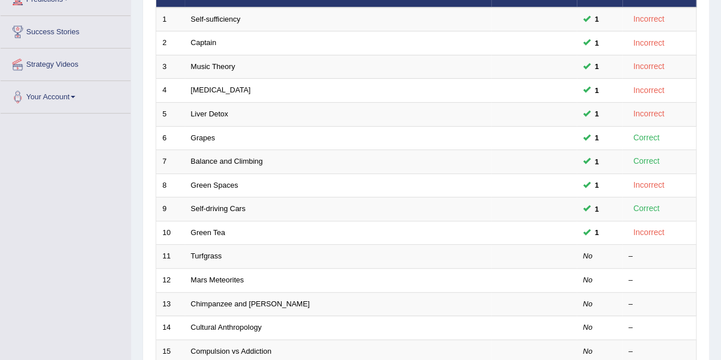
scroll to position [169, 0]
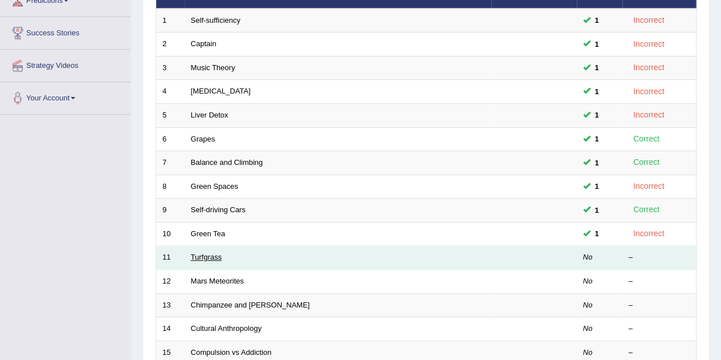
click at [205, 256] on link "Turfgrass" at bounding box center [206, 256] width 31 height 9
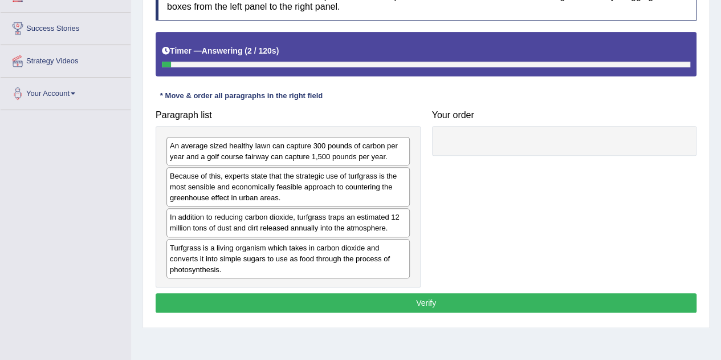
scroll to position [178, 0]
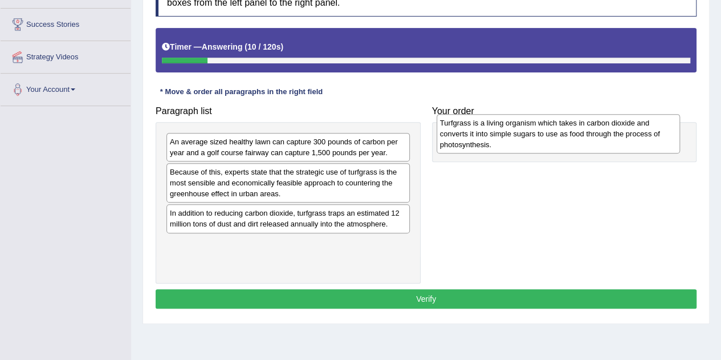
drag, startPoint x: 348, startPoint y: 263, endPoint x: 618, endPoint y: 144, distance: 295.2
click at [618, 144] on div "Turfgrass is a living organism which takes in carbon dioxide and converts it in…" at bounding box center [557, 133] width 243 height 39
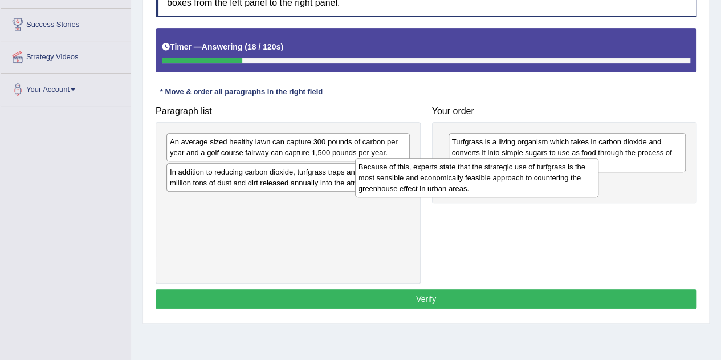
drag, startPoint x: 275, startPoint y: 186, endPoint x: 464, endPoint y: 181, distance: 188.7
click at [464, 181] on div "Because of this, experts state that the strategic use of turfgrass is the most …" at bounding box center [476, 177] width 243 height 39
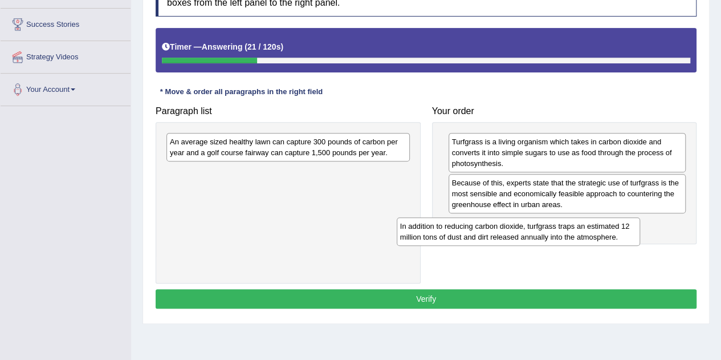
drag, startPoint x: 303, startPoint y: 184, endPoint x: 533, endPoint y: 239, distance: 236.6
click at [533, 239] on div "In addition to reducing carbon dioxide, turfgrass traps an estimated 12 million…" at bounding box center [518, 231] width 243 height 28
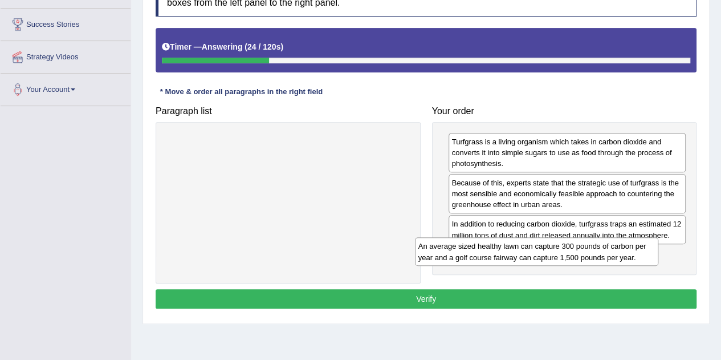
drag, startPoint x: 277, startPoint y: 141, endPoint x: 526, endPoint y: 246, distance: 270.0
click at [526, 246] on div "An average sized healthy lawn can capture 300 pounds of carbon per year and a g…" at bounding box center [536, 251] width 243 height 28
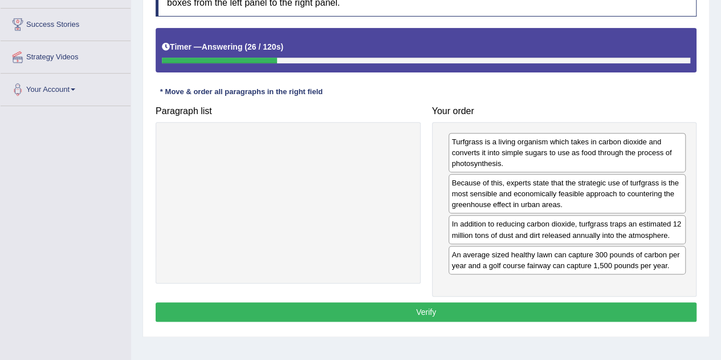
click at [424, 304] on button "Verify" at bounding box center [426, 311] width 541 height 19
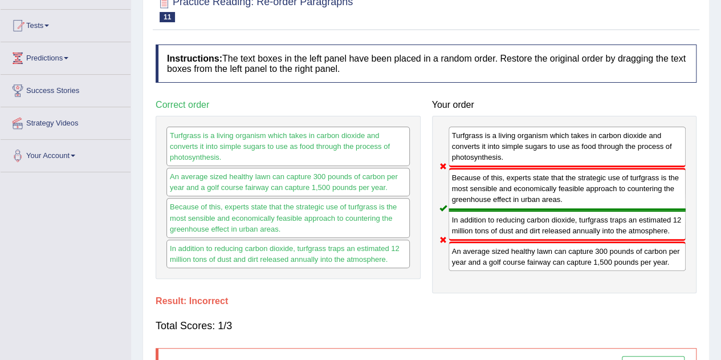
scroll to position [0, 0]
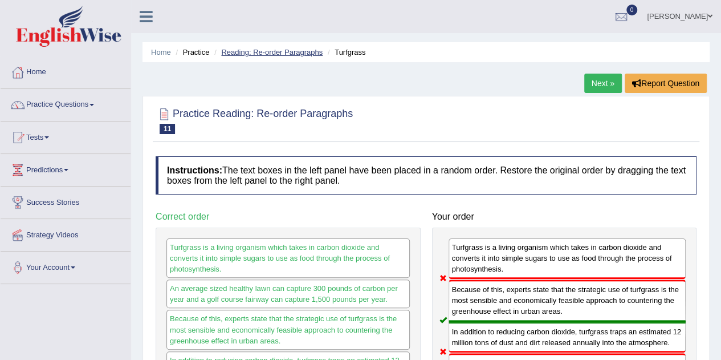
click at [279, 52] on link "Reading: Re-order Paragraphs" at bounding box center [271, 52] width 101 height 9
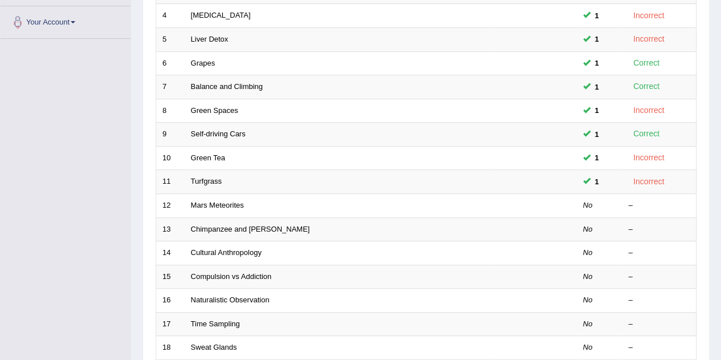
scroll to position [256, 0]
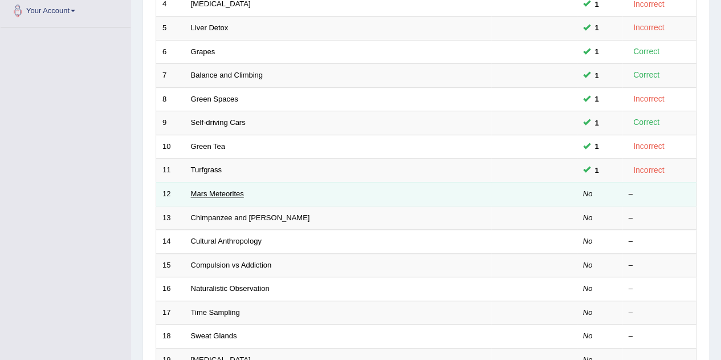
click at [234, 193] on link "Mars Meteorites" at bounding box center [217, 193] width 53 height 9
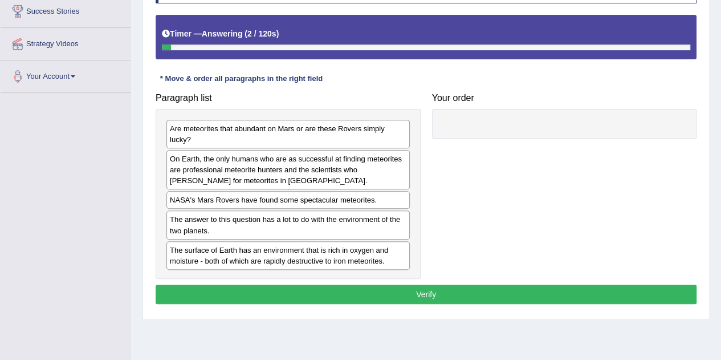
scroll to position [191, 0]
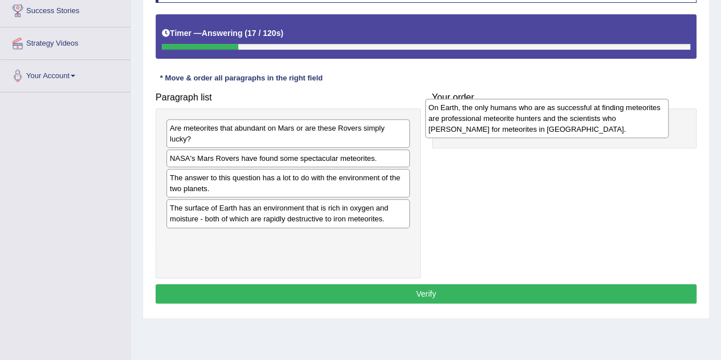
drag, startPoint x: 315, startPoint y: 168, endPoint x: 574, endPoint y: 118, distance: 264.1
click at [574, 118] on div "On Earth, the only humans who are as successful at finding meteorites are profe…" at bounding box center [546, 118] width 243 height 39
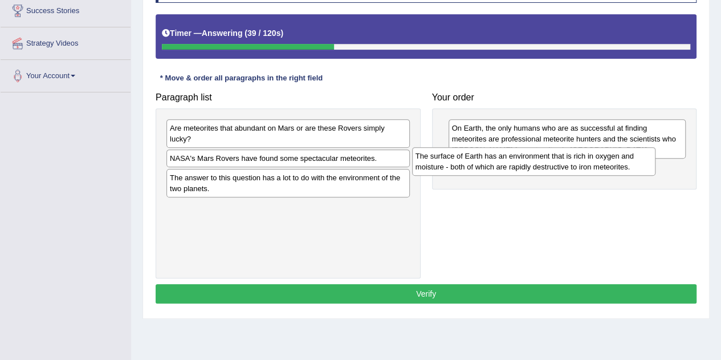
drag, startPoint x: 248, startPoint y: 218, endPoint x: 494, endPoint y: 168, distance: 250.8
click at [494, 168] on div "The surface of Earth has an environment that is rich in oxygen and moisture - b…" at bounding box center [533, 161] width 243 height 28
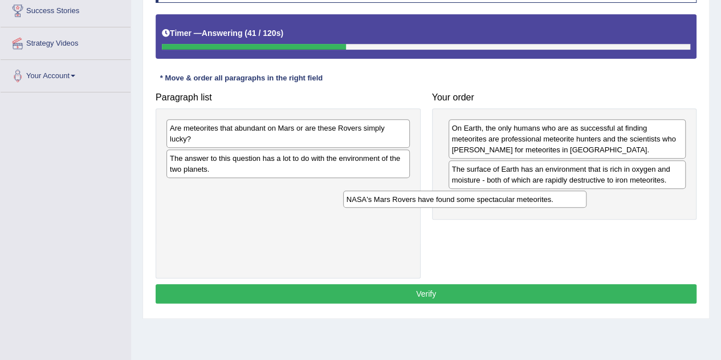
drag, startPoint x: 357, startPoint y: 161, endPoint x: 533, endPoint y: 202, distance: 181.5
click at [533, 202] on div "NASA's Mars Rovers have found some spectacular meteorites." at bounding box center [464, 198] width 243 height 17
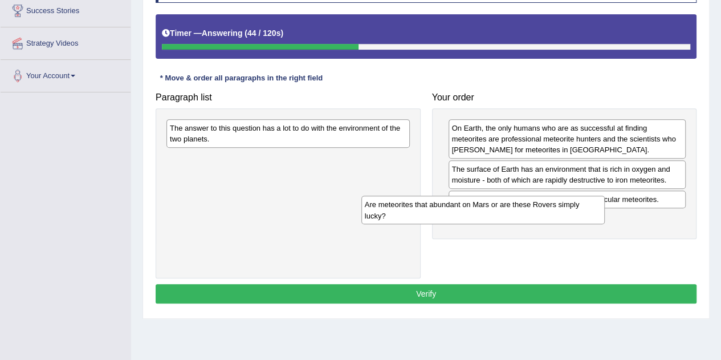
drag, startPoint x: 295, startPoint y: 136, endPoint x: 495, endPoint y: 215, distance: 215.4
click at [495, 215] on div "Are meteorites that abundant on Mars or are these Rovers simply lucky?" at bounding box center [482, 209] width 243 height 28
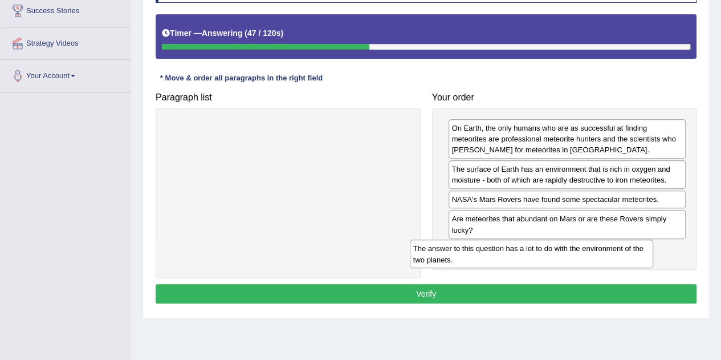
drag, startPoint x: 352, startPoint y: 136, endPoint x: 593, endPoint y: 251, distance: 266.8
click at [593, 251] on div "The answer to this question has a lot to do with the environment of the two pla…" at bounding box center [531, 253] width 243 height 28
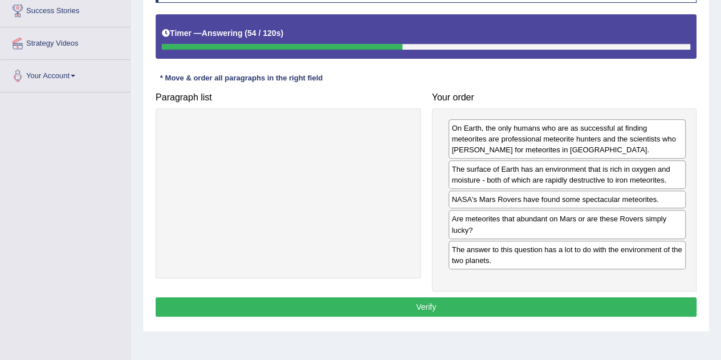
click at [427, 300] on button "Verify" at bounding box center [426, 306] width 541 height 19
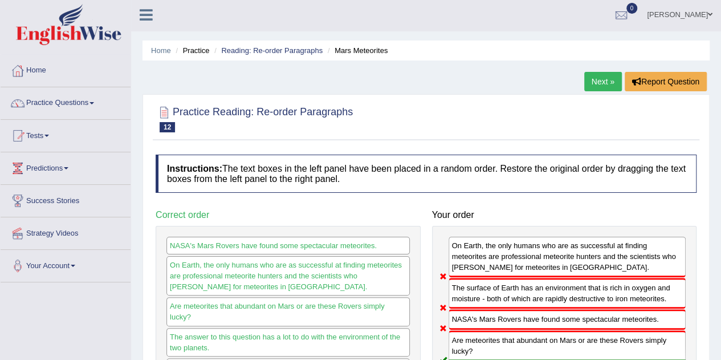
scroll to position [0, 0]
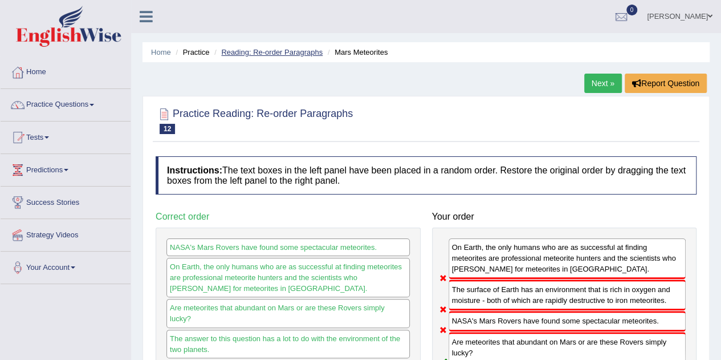
click at [278, 54] on link "Reading: Re-order Paragraphs" at bounding box center [271, 52] width 101 height 9
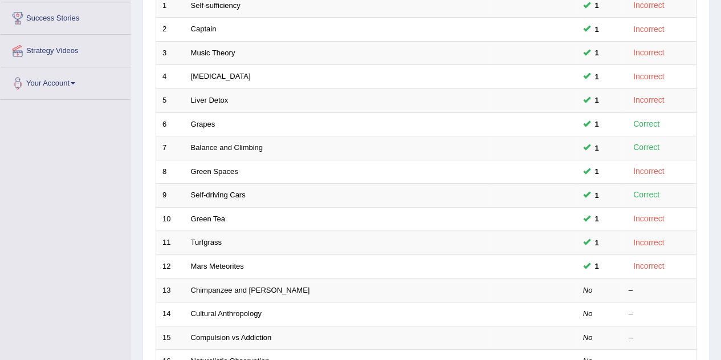
scroll to position [194, 0]
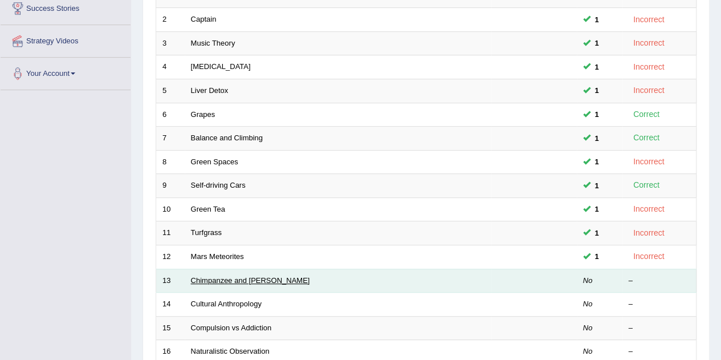
click at [246, 277] on link "Chimpanzee and [PERSON_NAME]" at bounding box center [250, 280] width 119 height 9
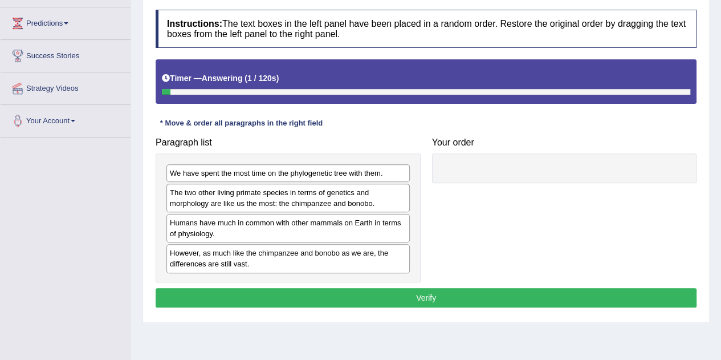
scroll to position [153, 0]
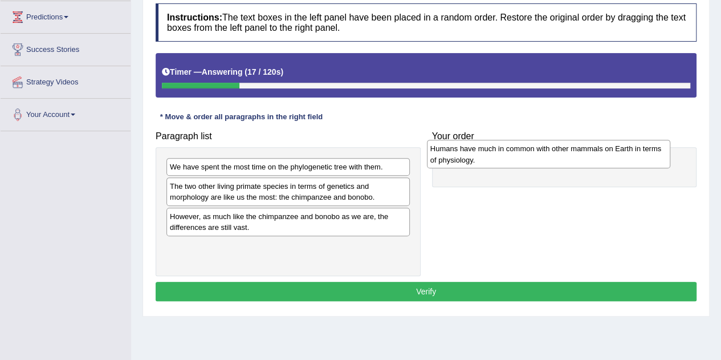
drag, startPoint x: 232, startPoint y: 221, endPoint x: 493, endPoint y: 154, distance: 268.8
click at [493, 154] on div "Humans have much in common with other mammals on Earth in terms of physiology." at bounding box center [548, 154] width 243 height 28
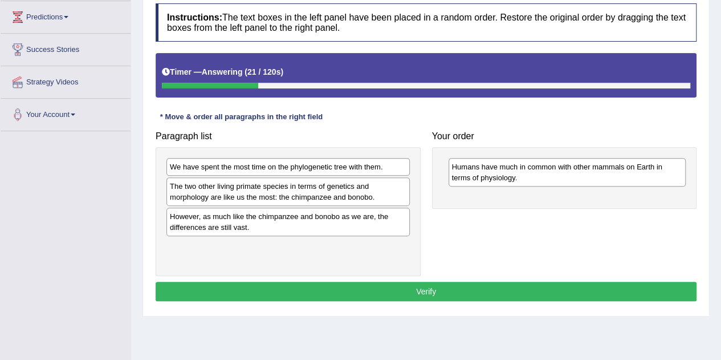
click at [332, 201] on div "The two other living primate species in terms of genetics and morphology are li…" at bounding box center [287, 191] width 243 height 28
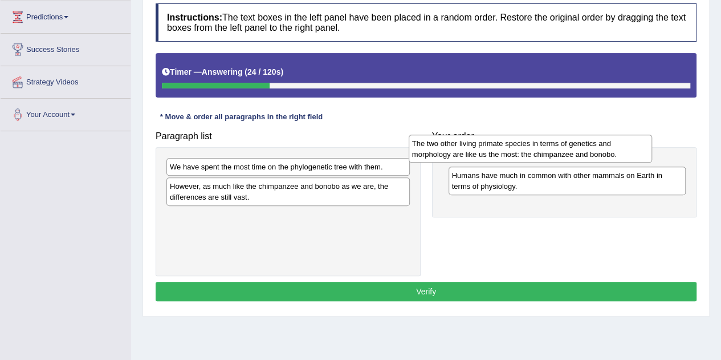
drag, startPoint x: 332, startPoint y: 201, endPoint x: 574, endPoint y: 159, distance: 245.8
click at [574, 159] on div "The two other living primate species in terms of genetics and morphology are li…" at bounding box center [530, 148] width 243 height 28
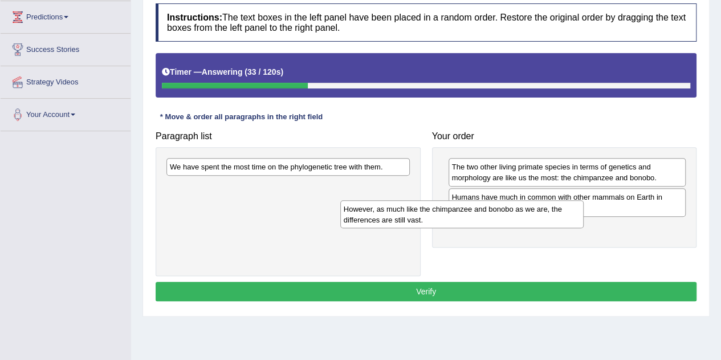
drag, startPoint x: 337, startPoint y: 194, endPoint x: 511, endPoint y: 218, distance: 175.4
click at [511, 218] on div "However, as much like the chimpanzee and bonobo as we are, the differences are …" at bounding box center [461, 214] width 243 height 28
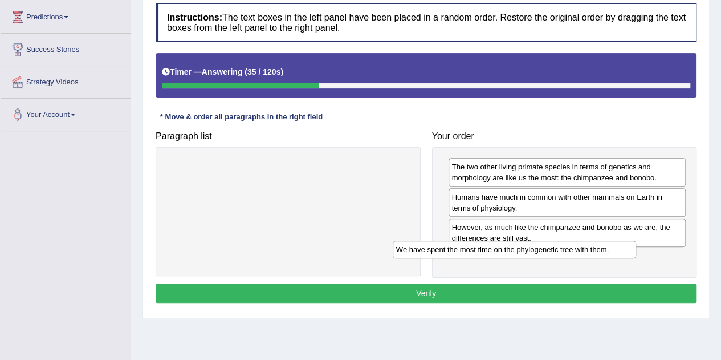
drag, startPoint x: 288, startPoint y: 172, endPoint x: 520, endPoint y: 256, distance: 246.6
click at [520, 256] on div "We have spent the most time on the phylogenetic tree with them." at bounding box center [514, 248] width 243 height 17
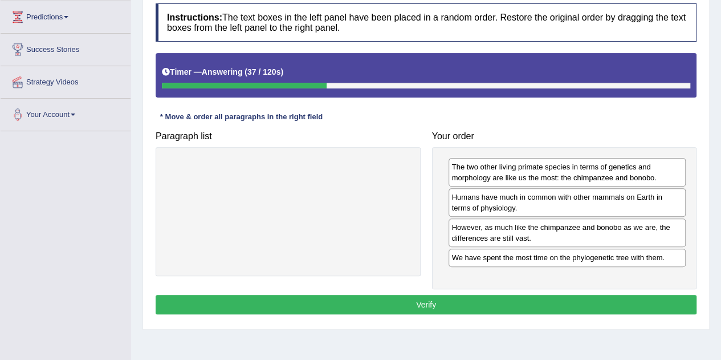
click at [413, 297] on button "Verify" at bounding box center [426, 304] width 541 height 19
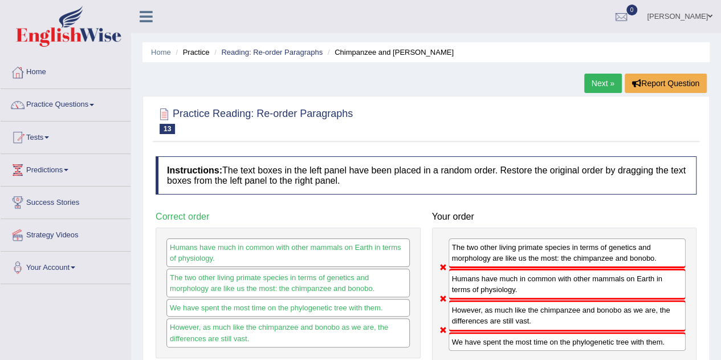
scroll to position [1, 0]
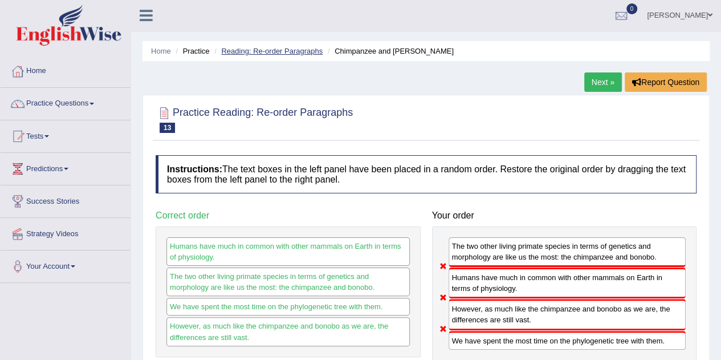
click at [285, 51] on link "Reading: Re-order Paragraphs" at bounding box center [271, 51] width 101 height 9
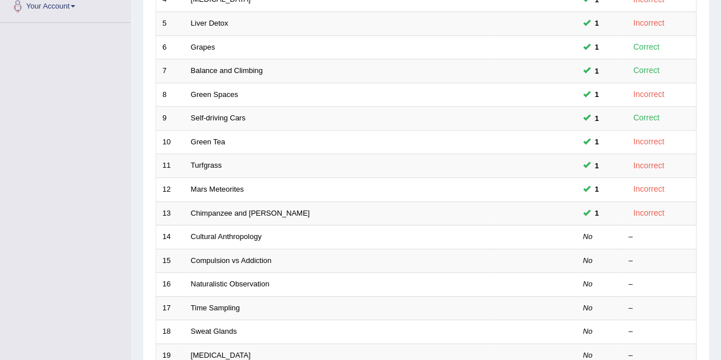
scroll to position [262, 0]
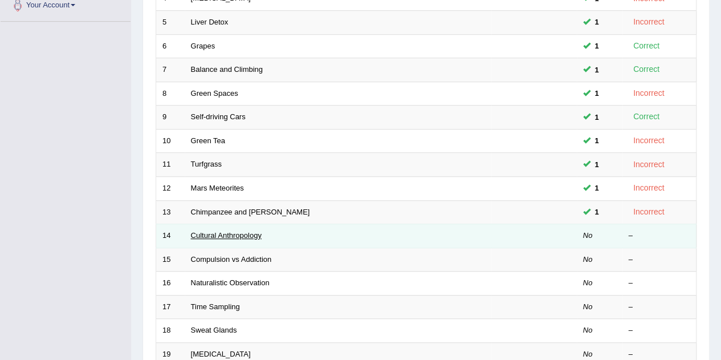
click at [225, 232] on link "Cultural Anthropology" at bounding box center [226, 235] width 71 height 9
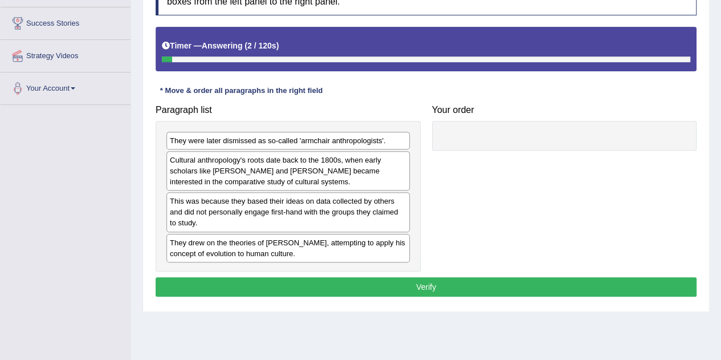
scroll to position [181, 0]
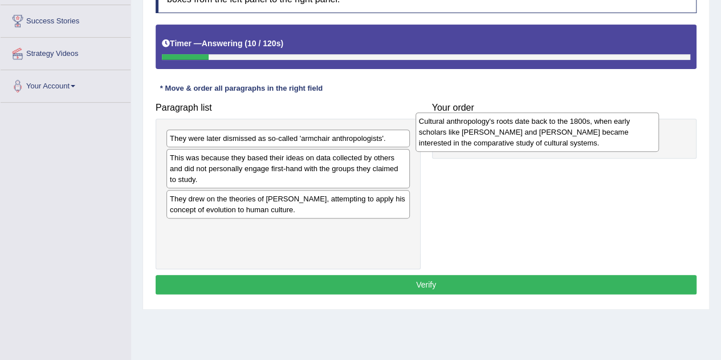
drag, startPoint x: 370, startPoint y: 167, endPoint x: 619, endPoint y: 132, distance: 251.5
click at [619, 132] on div "Cultural anthropology's roots date back to the 1800s, when early scholars like …" at bounding box center [536, 131] width 243 height 39
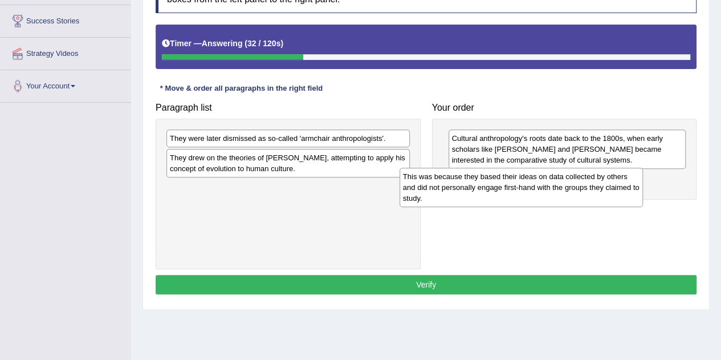
drag, startPoint x: 299, startPoint y: 173, endPoint x: 534, endPoint y: 190, distance: 235.9
click at [534, 190] on div "This was because they based their ideas on data collected by others and did not…" at bounding box center [520, 187] width 243 height 39
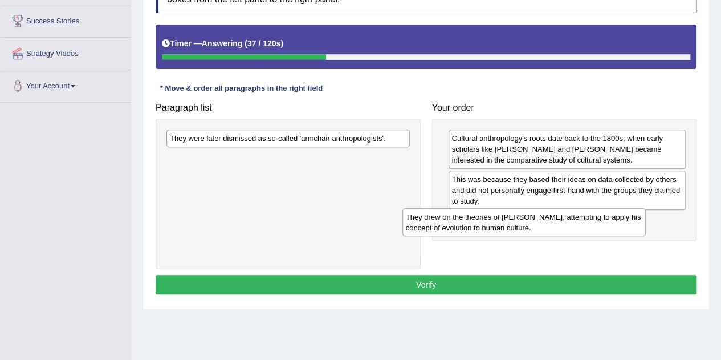
drag, startPoint x: 350, startPoint y: 168, endPoint x: 590, endPoint y: 226, distance: 246.8
click at [590, 226] on div "They drew on the theories of Charles Darwin, attempting to apply his concept of…" at bounding box center [523, 222] width 243 height 28
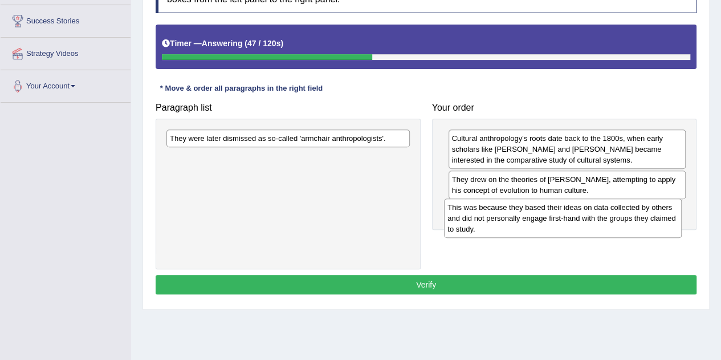
drag, startPoint x: 499, startPoint y: 188, endPoint x: 495, endPoint y: 217, distance: 28.8
click at [495, 217] on div "This was because they based their ideas on data collected by others and did not…" at bounding box center [563, 217] width 238 height 39
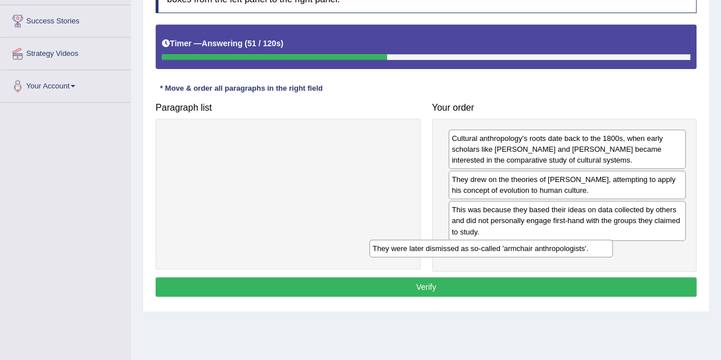
drag, startPoint x: 338, startPoint y: 136, endPoint x: 549, endPoint y: 246, distance: 237.5
click at [549, 246] on div "They were later dismissed as so-called 'armchair anthropologists'." at bounding box center [490, 247] width 243 height 17
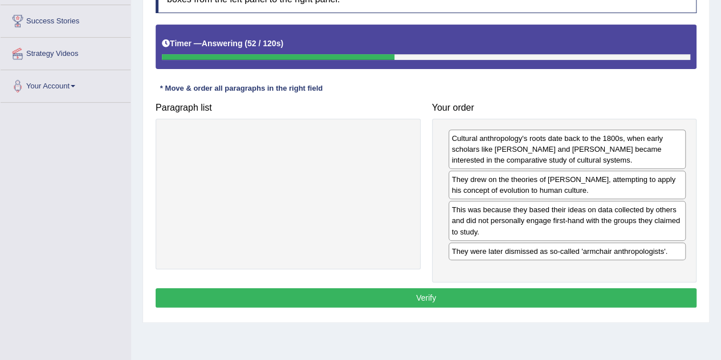
click at [437, 289] on button "Verify" at bounding box center [426, 297] width 541 height 19
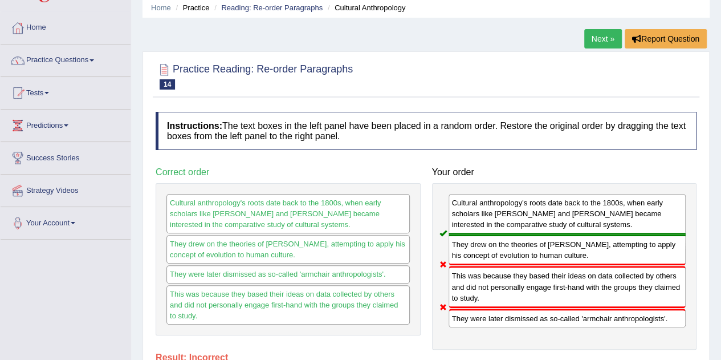
scroll to position [0, 0]
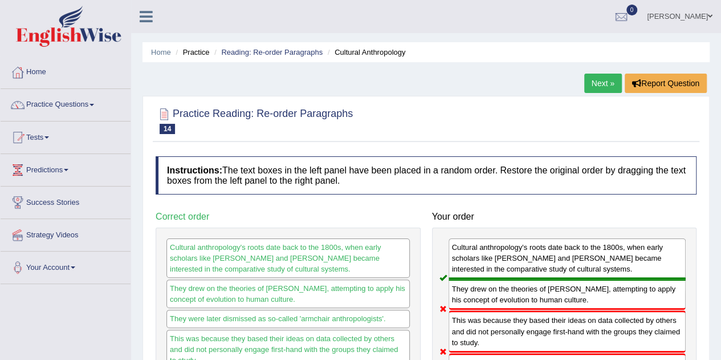
click at [94, 104] on span at bounding box center [91, 105] width 5 height 2
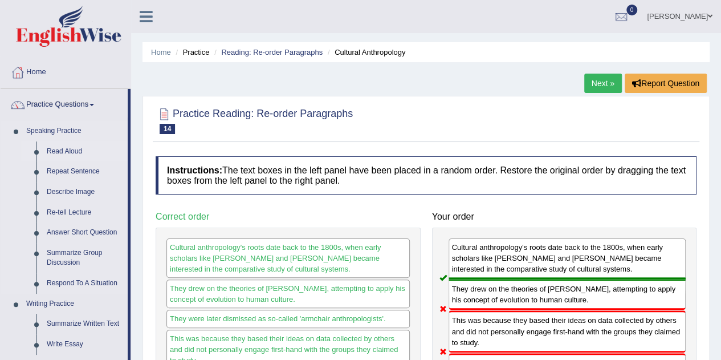
click at [58, 154] on link "Read Aloud" at bounding box center [85, 151] width 86 height 21
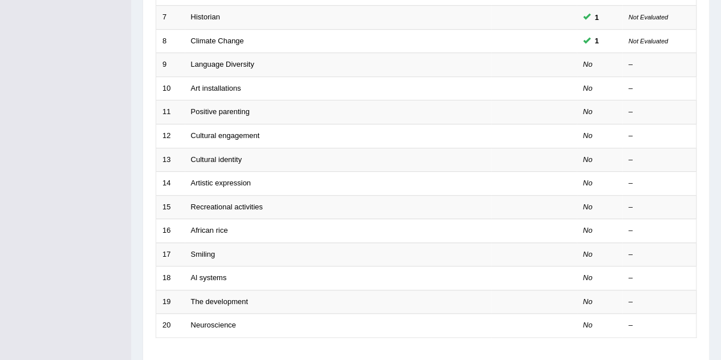
scroll to position [319, 0]
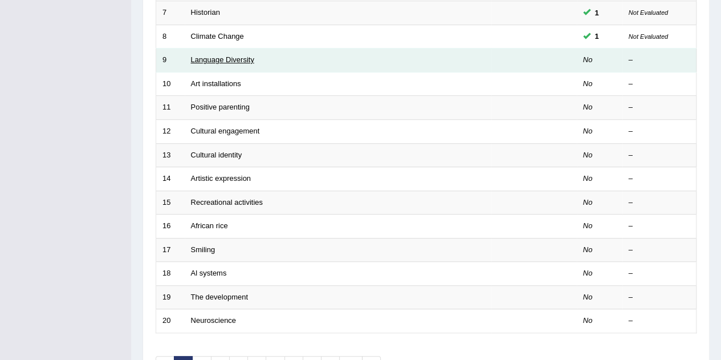
click at [243, 58] on link "Language Diversity" at bounding box center [222, 59] width 63 height 9
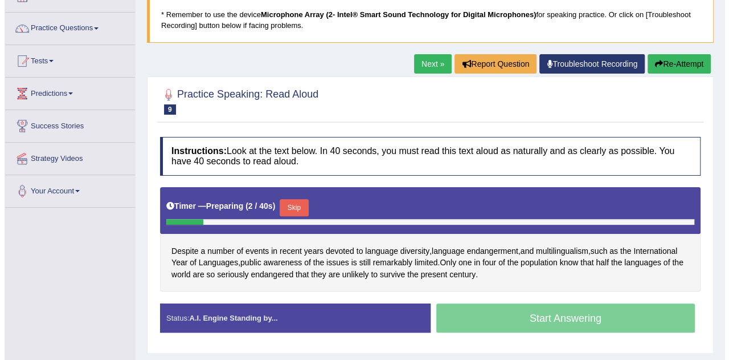
scroll to position [83, 0]
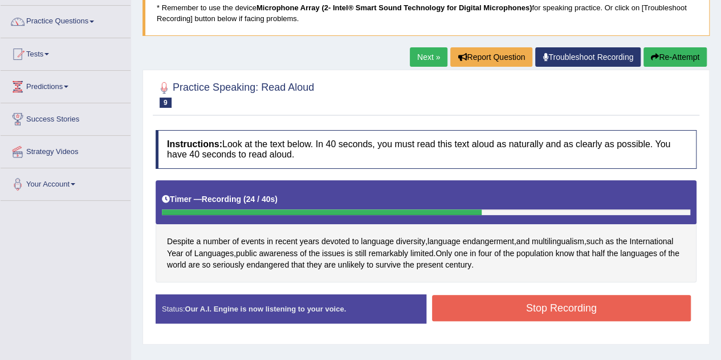
click at [626, 311] on button "Stop Recording" at bounding box center [561, 308] width 259 height 26
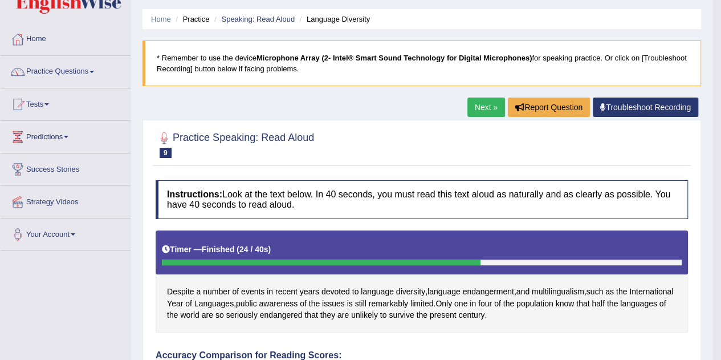
scroll to position [0, 0]
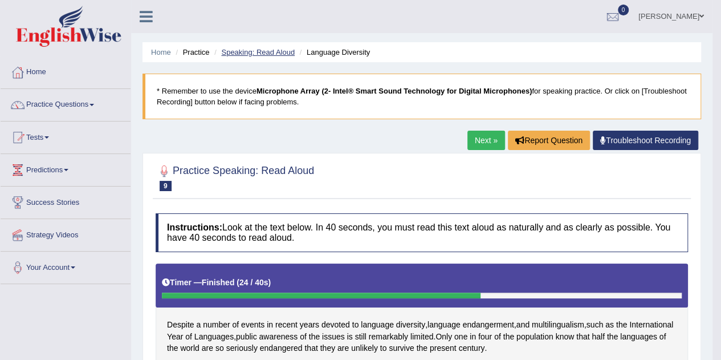
click at [270, 53] on link "Speaking: Read Aloud" at bounding box center [258, 52] width 74 height 9
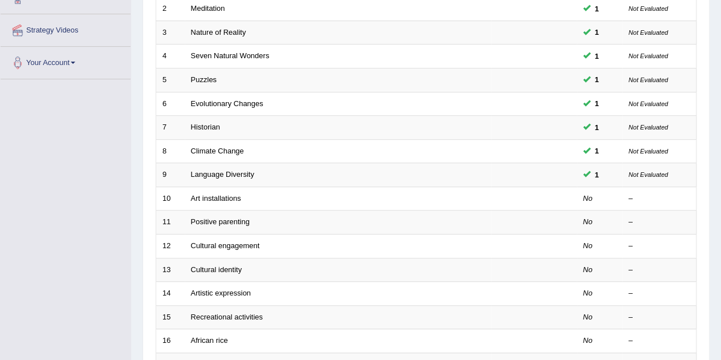
scroll to position [205, 0]
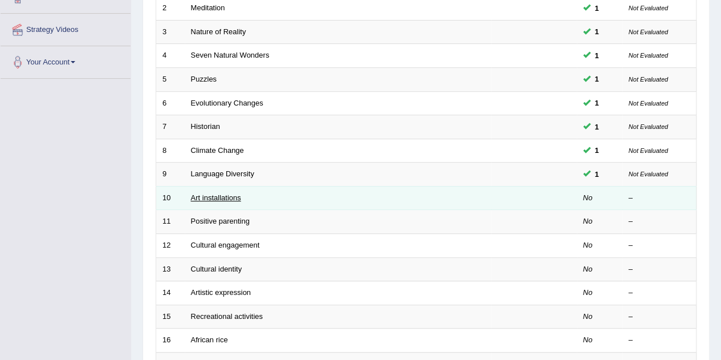
click at [229, 195] on link "Art installations" at bounding box center [216, 197] width 50 height 9
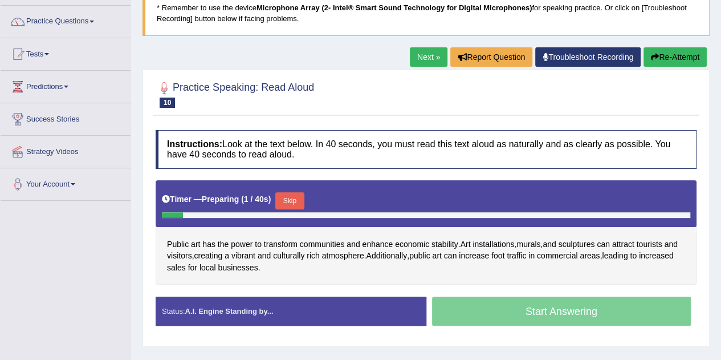
scroll to position [85, 0]
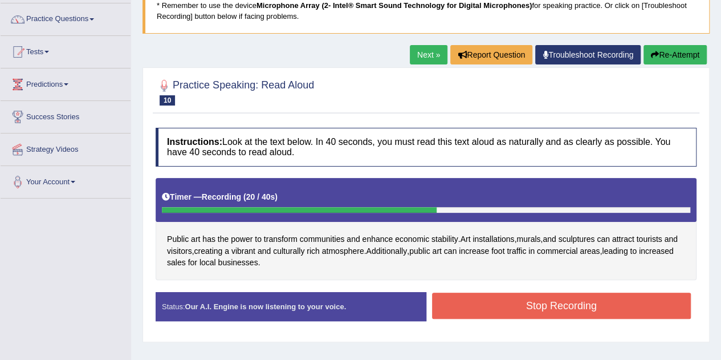
click at [631, 305] on button "Stop Recording" at bounding box center [561, 305] width 259 height 26
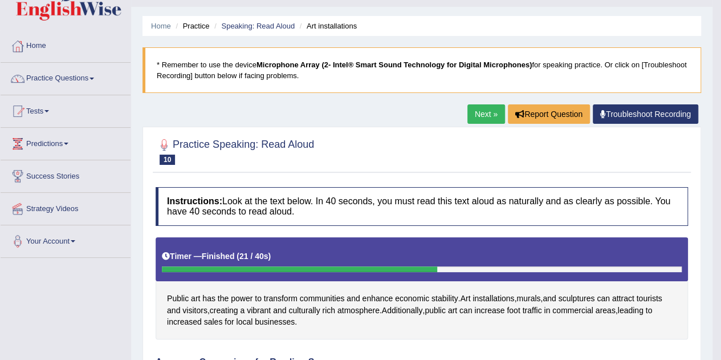
scroll to position [24, 0]
